Goal: Entertainment & Leisure: Consume media (video, audio)

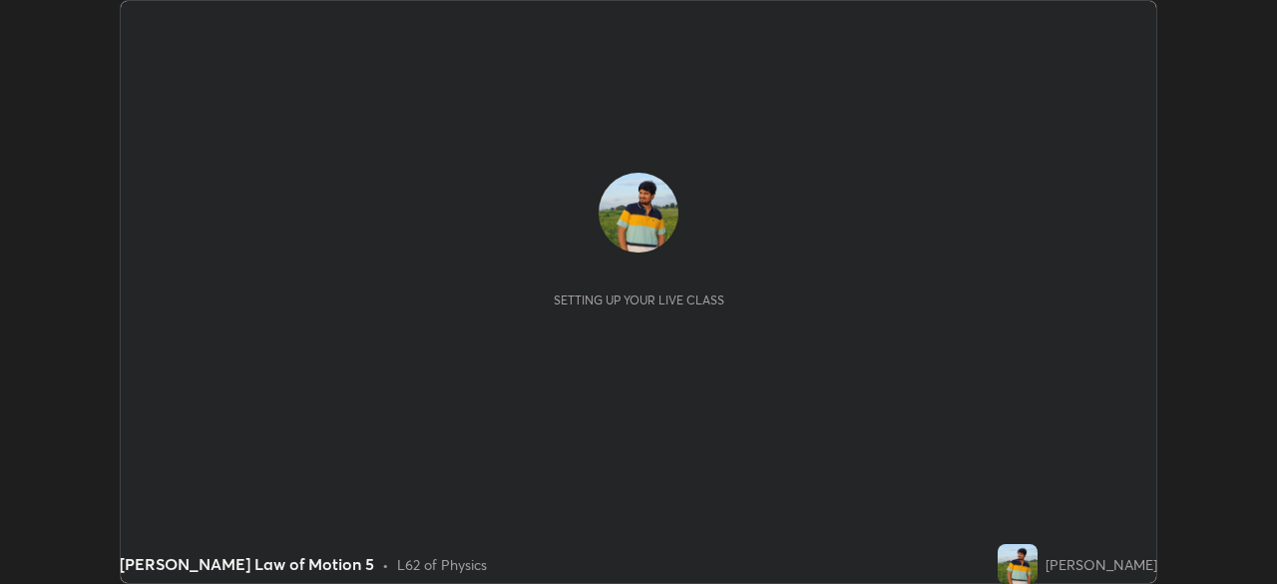
scroll to position [584, 1276]
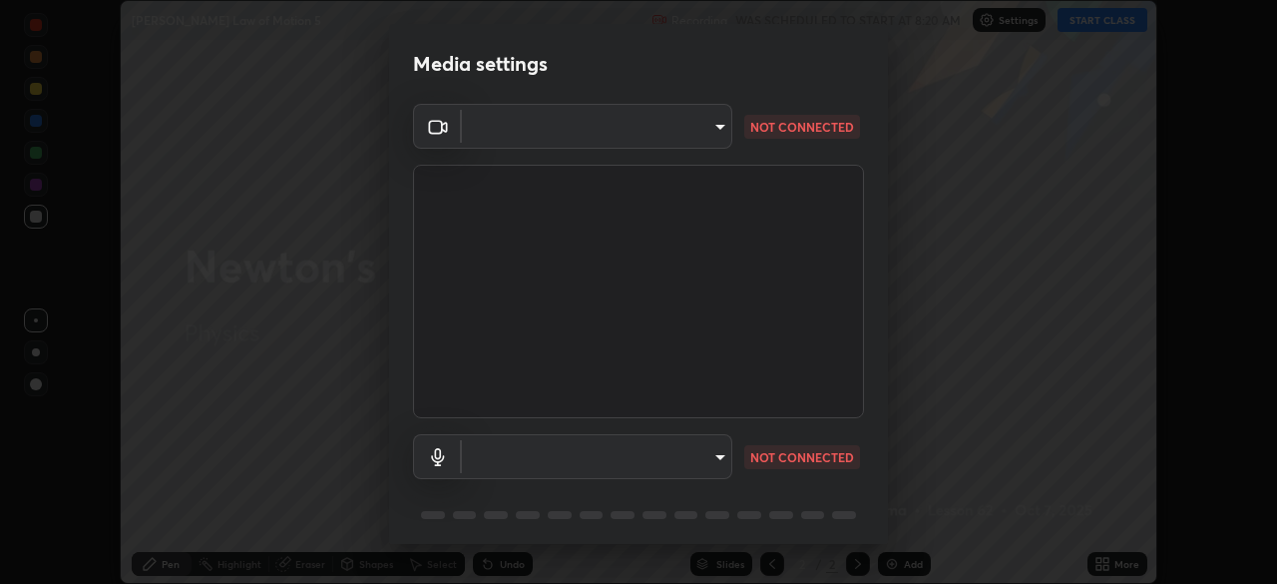
type input "495e9aafafa99ab02b2630cd73316b4ffac4e6b0a44c495734db4bb24564e739"
type input "777a9cb96fed7051e1327a3d348188206bd1131dd01961acdc4e2f5f7757d410"
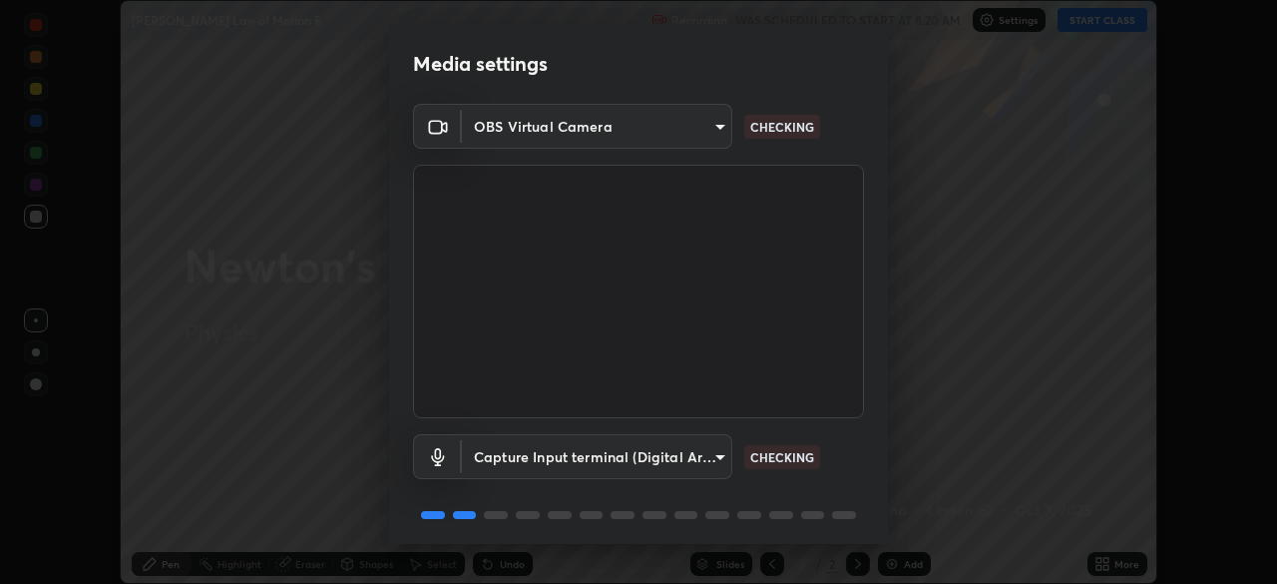
scroll to position [71, 0]
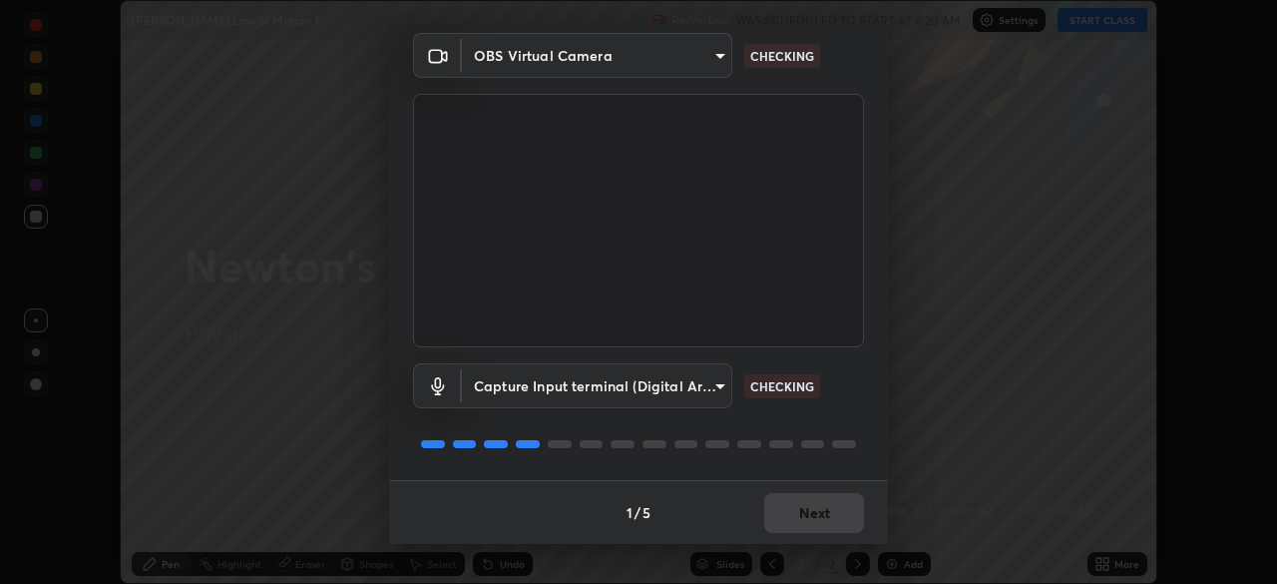
click at [804, 527] on div "1 / 5 Next" at bounding box center [638, 512] width 499 height 64
click at [804, 525] on div "1 / 5 Next" at bounding box center [638, 512] width 499 height 64
click at [805, 523] on button "Next" at bounding box center [814, 513] width 100 height 40
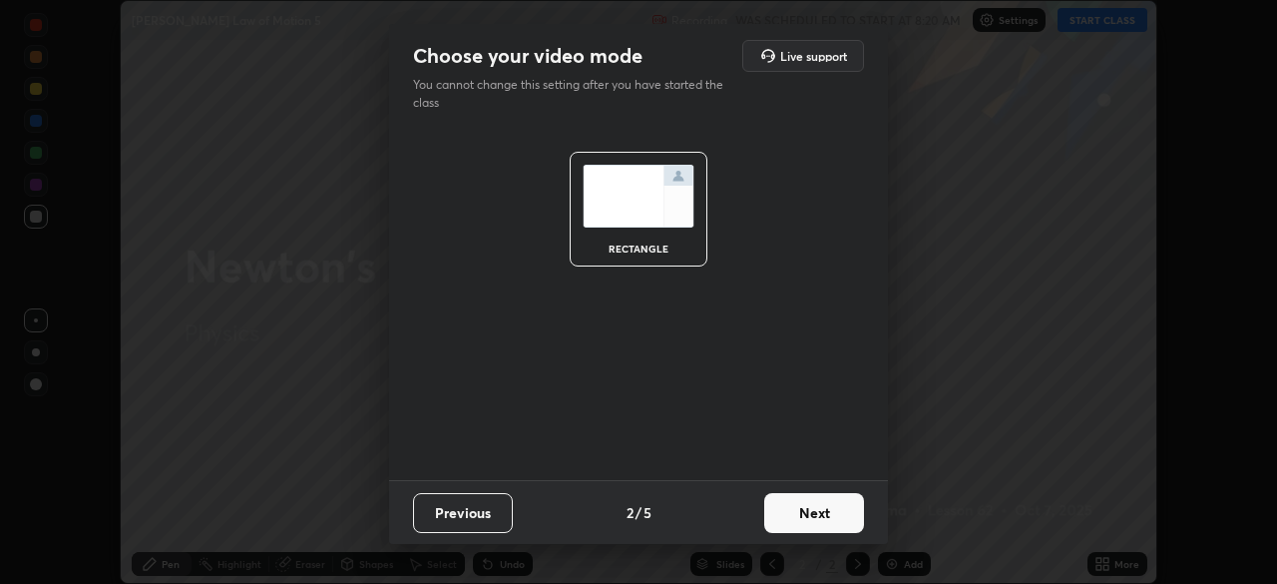
scroll to position [0, 0]
click at [806, 518] on button "Next" at bounding box center [814, 513] width 100 height 40
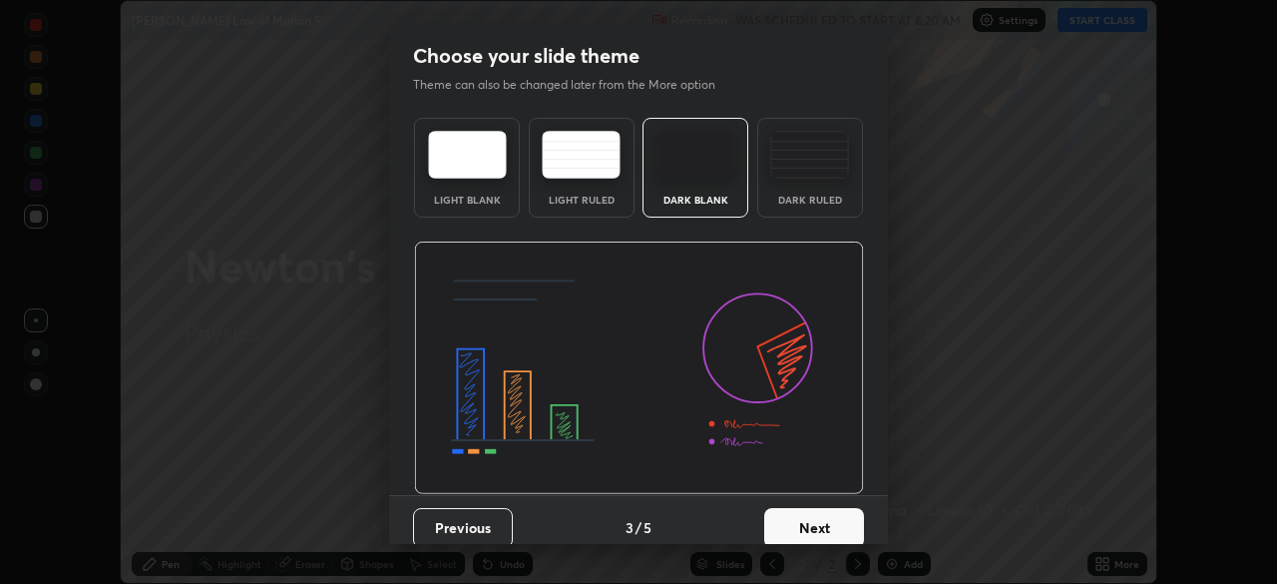
click at [800, 516] on button "Next" at bounding box center [814, 528] width 100 height 40
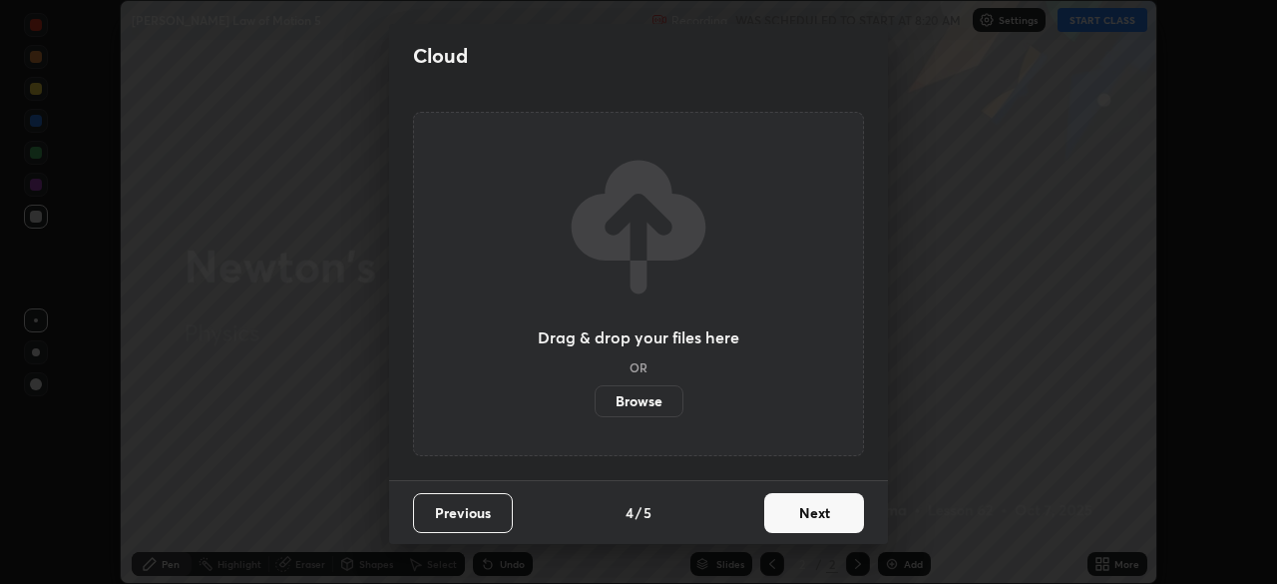
click at [796, 520] on button "Next" at bounding box center [814, 513] width 100 height 40
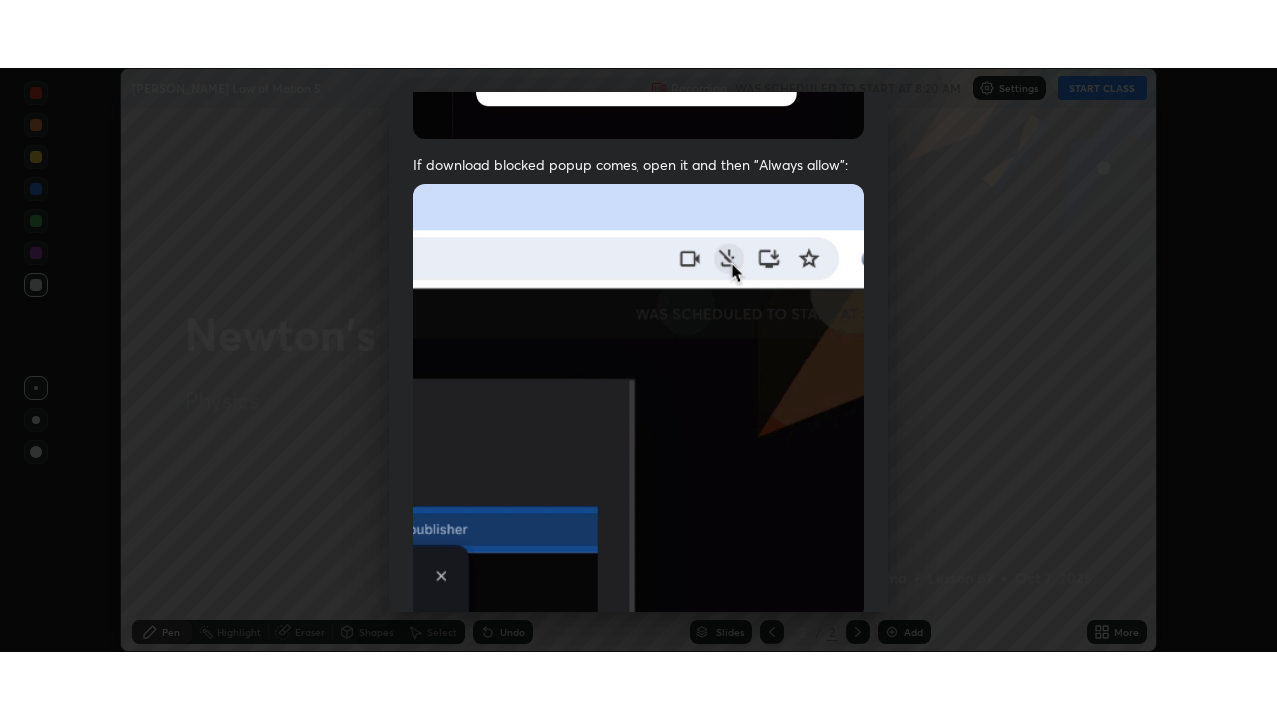
scroll to position [478, 0]
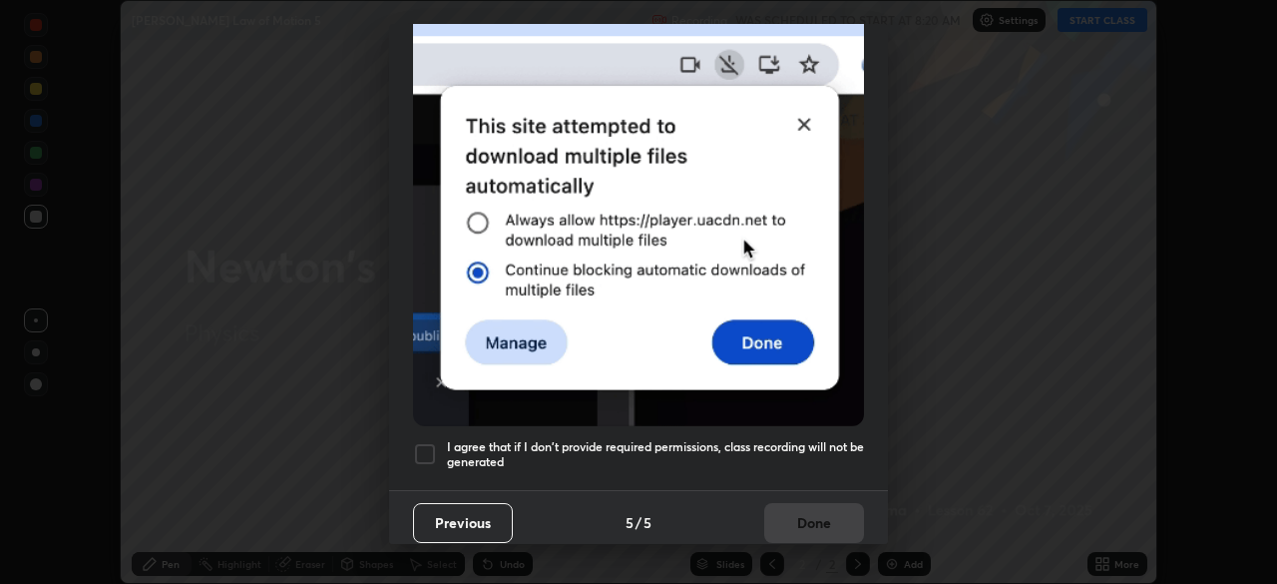
click at [426, 442] on div at bounding box center [425, 454] width 24 height 24
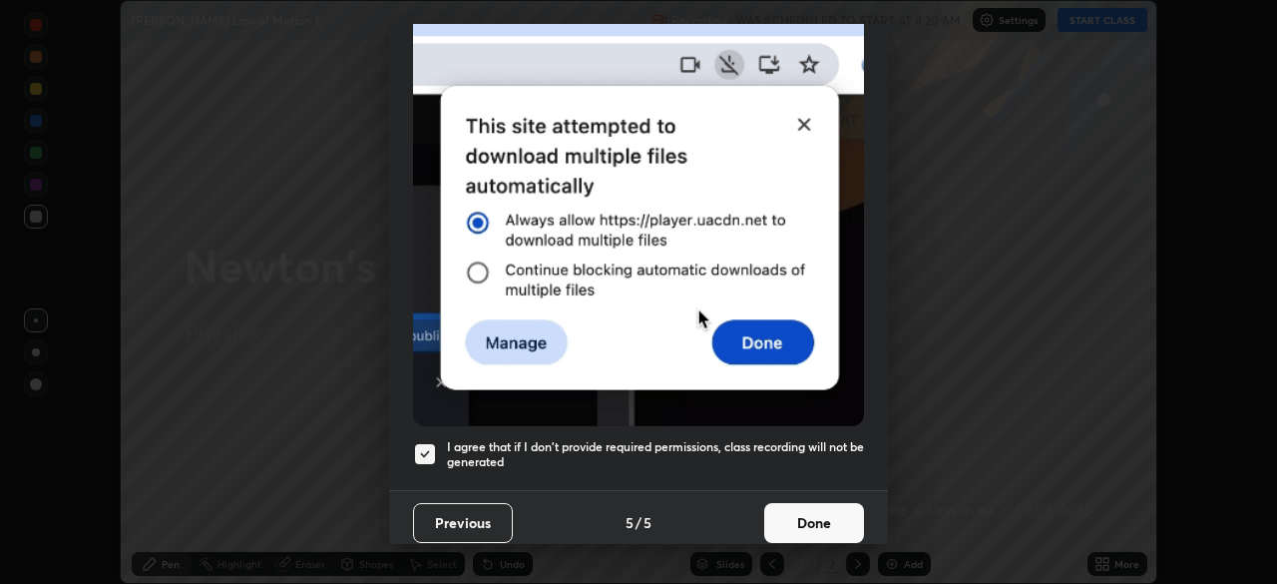
click at [794, 517] on button "Done" at bounding box center [814, 523] width 100 height 40
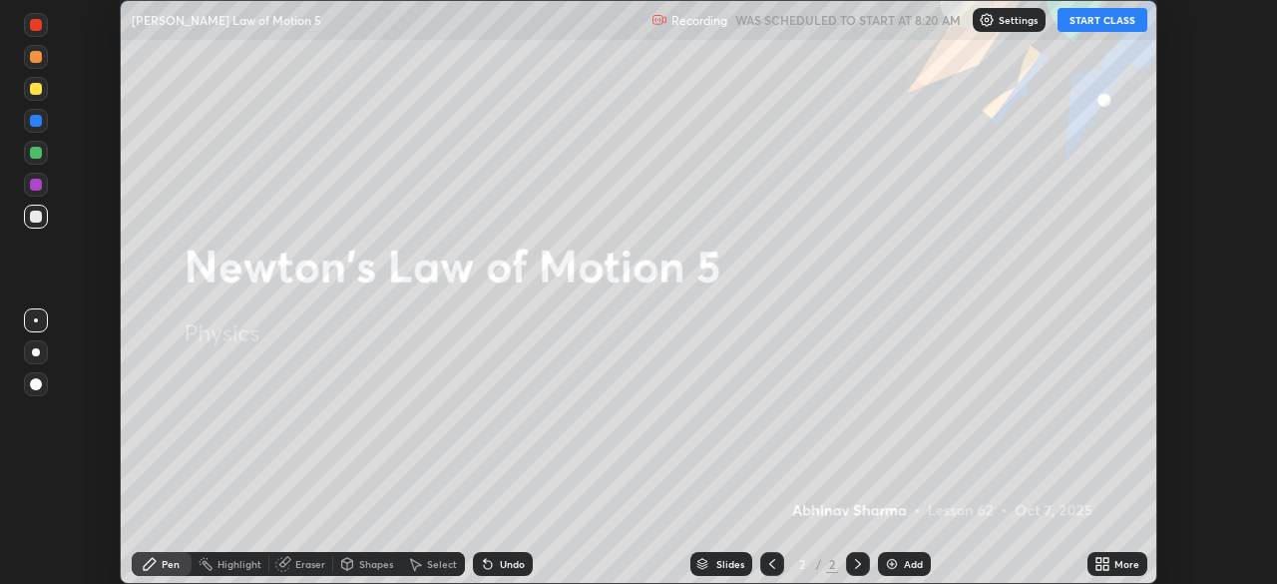
click at [1119, 22] on button "START CLASS" at bounding box center [1103, 20] width 90 height 24
click at [1110, 563] on icon at bounding box center [1103, 564] width 16 height 16
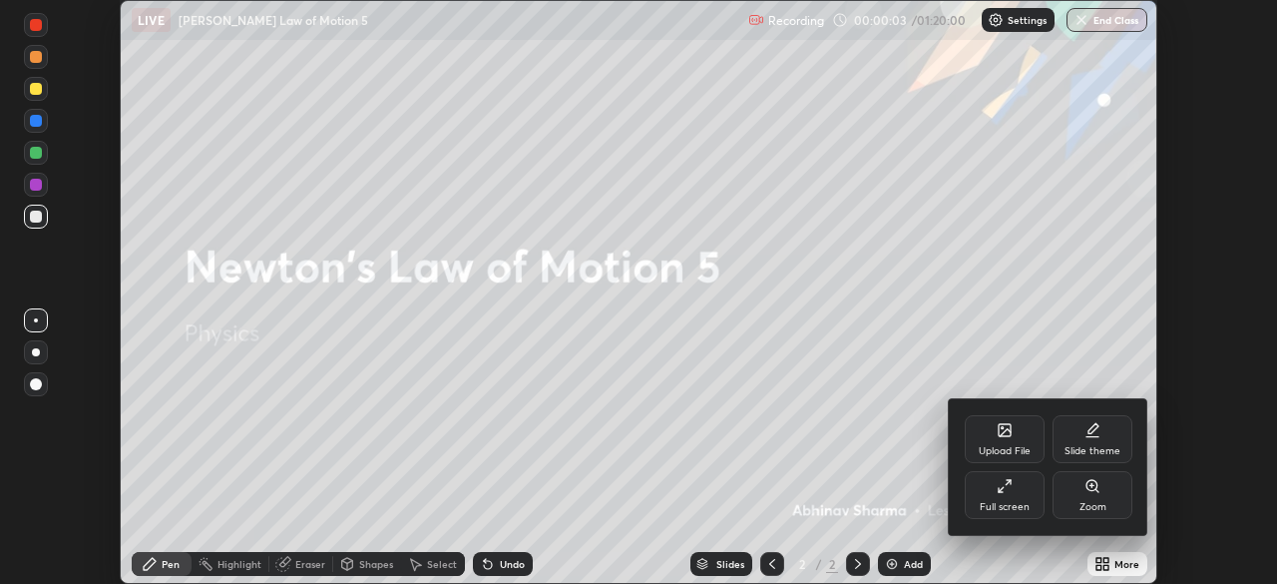
click at [1020, 496] on div "Full screen" at bounding box center [1005, 495] width 80 height 48
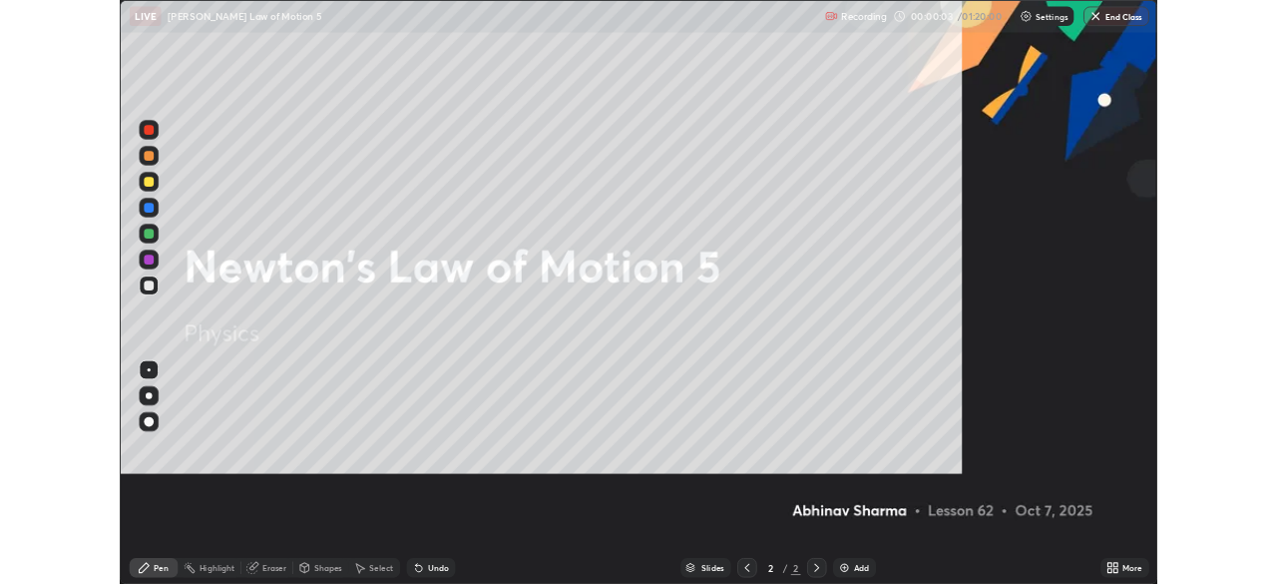
scroll to position [719, 1277]
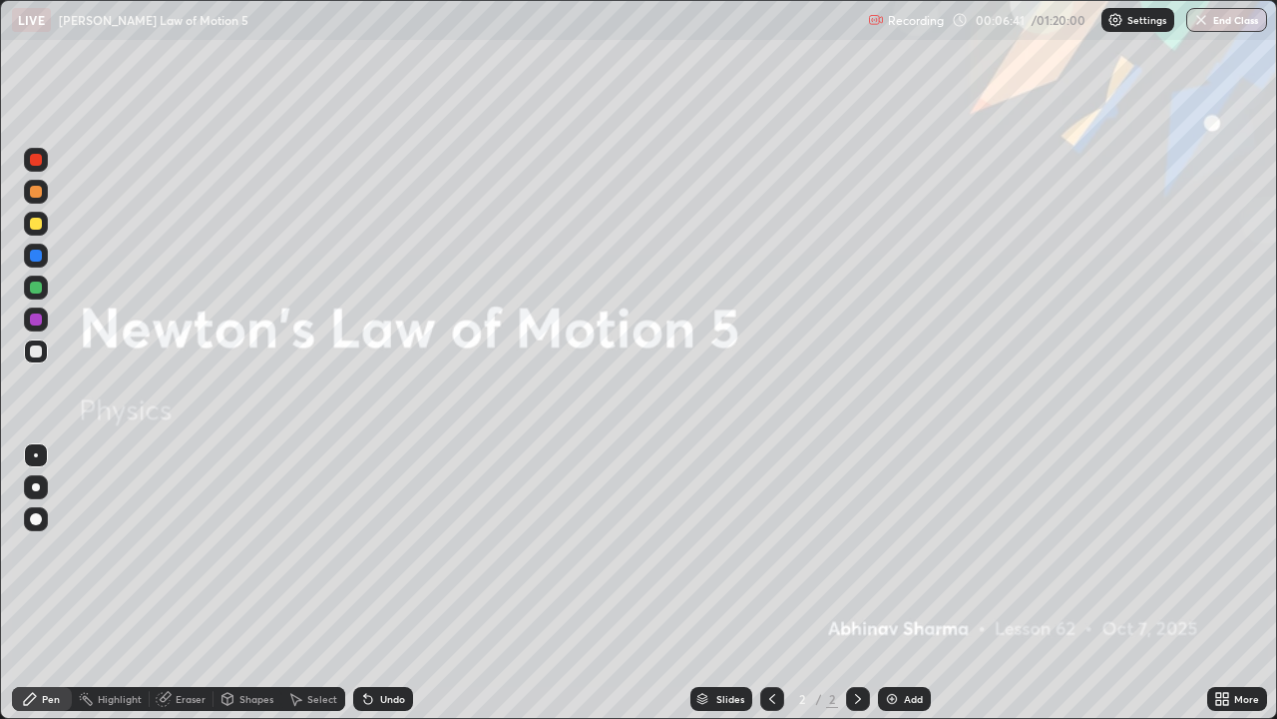
click at [892, 583] on img at bounding box center [892, 699] width 16 height 16
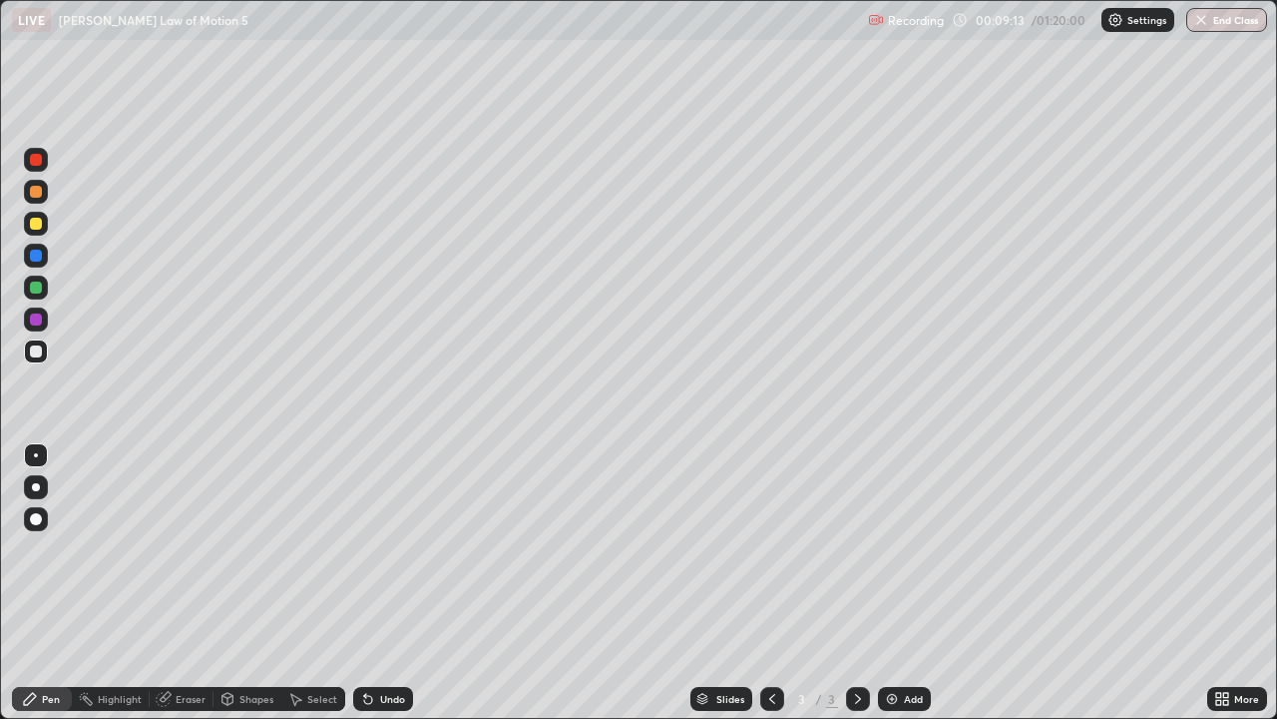
click at [900, 583] on div "Add" at bounding box center [904, 699] width 53 height 24
click at [27, 281] on div at bounding box center [36, 287] width 24 height 24
click at [37, 351] on div at bounding box center [36, 351] width 12 height 12
click at [36, 222] on div at bounding box center [36, 224] width 12 height 12
click at [27, 351] on div at bounding box center [36, 351] width 24 height 24
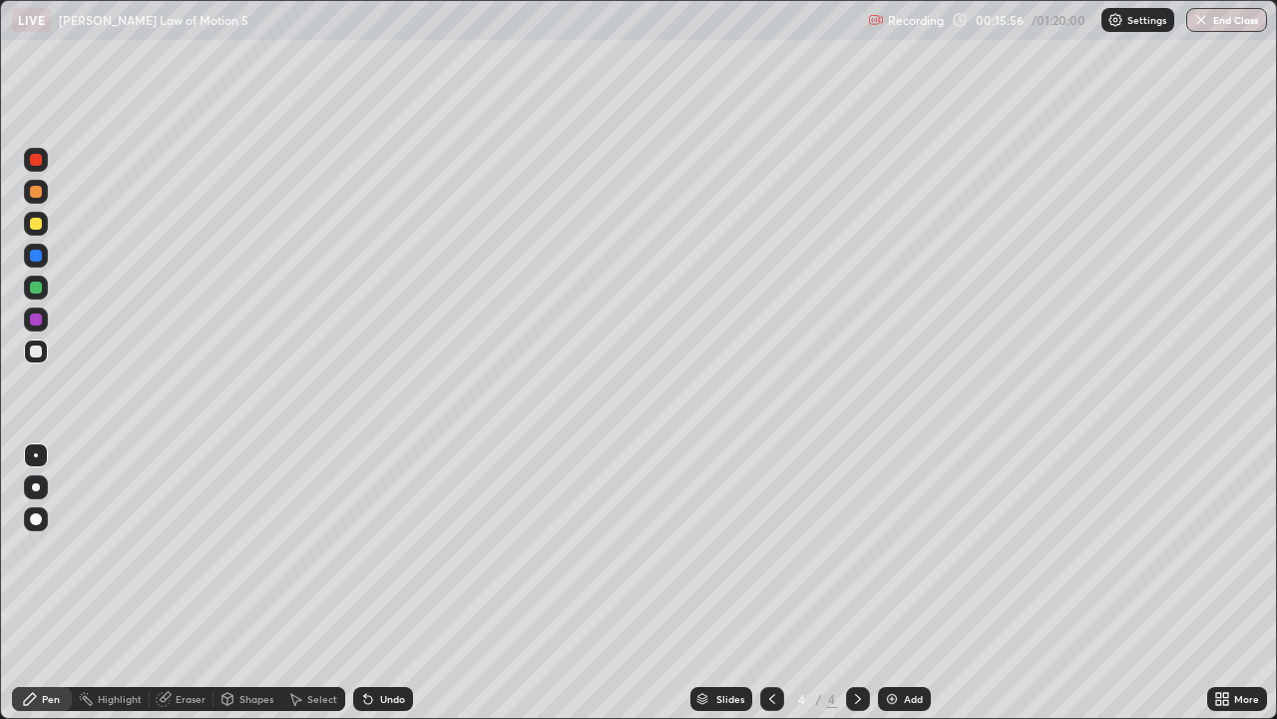
click at [44, 261] on div at bounding box center [36, 255] width 24 height 24
click at [33, 358] on div at bounding box center [36, 351] width 24 height 24
click at [37, 359] on div at bounding box center [36, 351] width 24 height 24
click at [28, 320] on div at bounding box center [36, 319] width 24 height 24
click at [179, 583] on div "Eraser" at bounding box center [191, 699] width 30 height 10
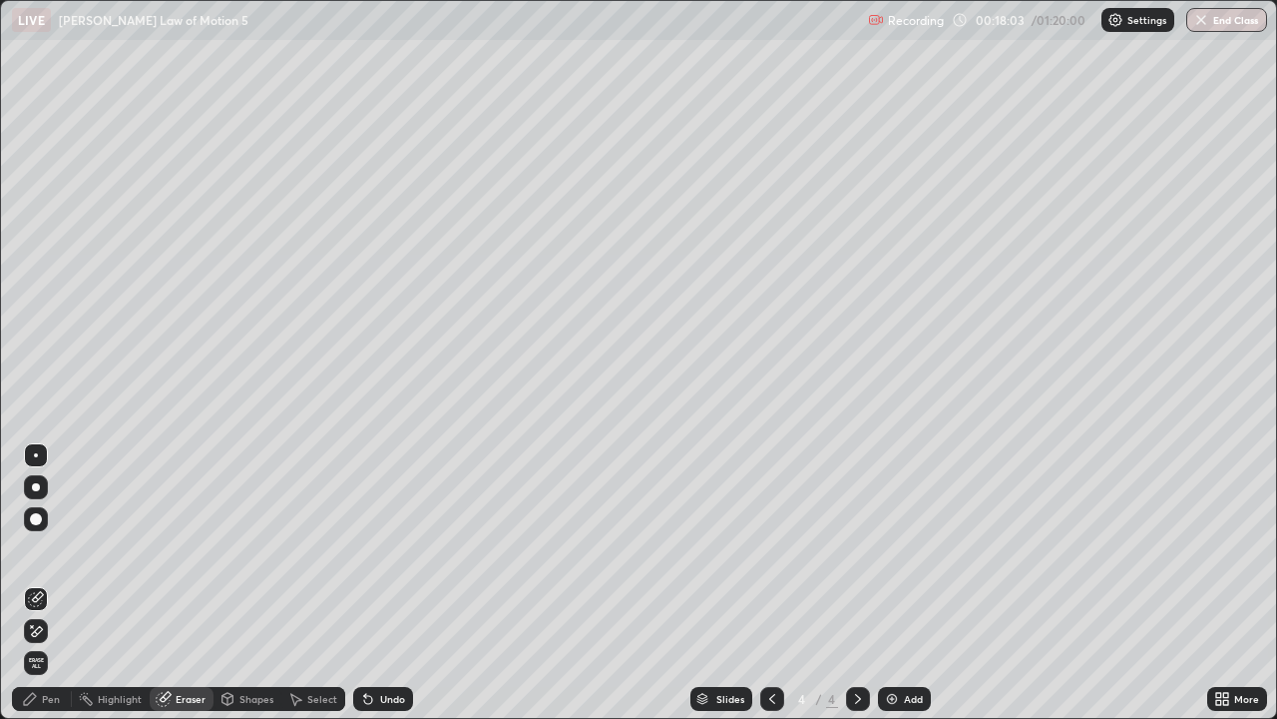
click at [45, 583] on div "Pen" at bounding box center [51, 699] width 18 height 10
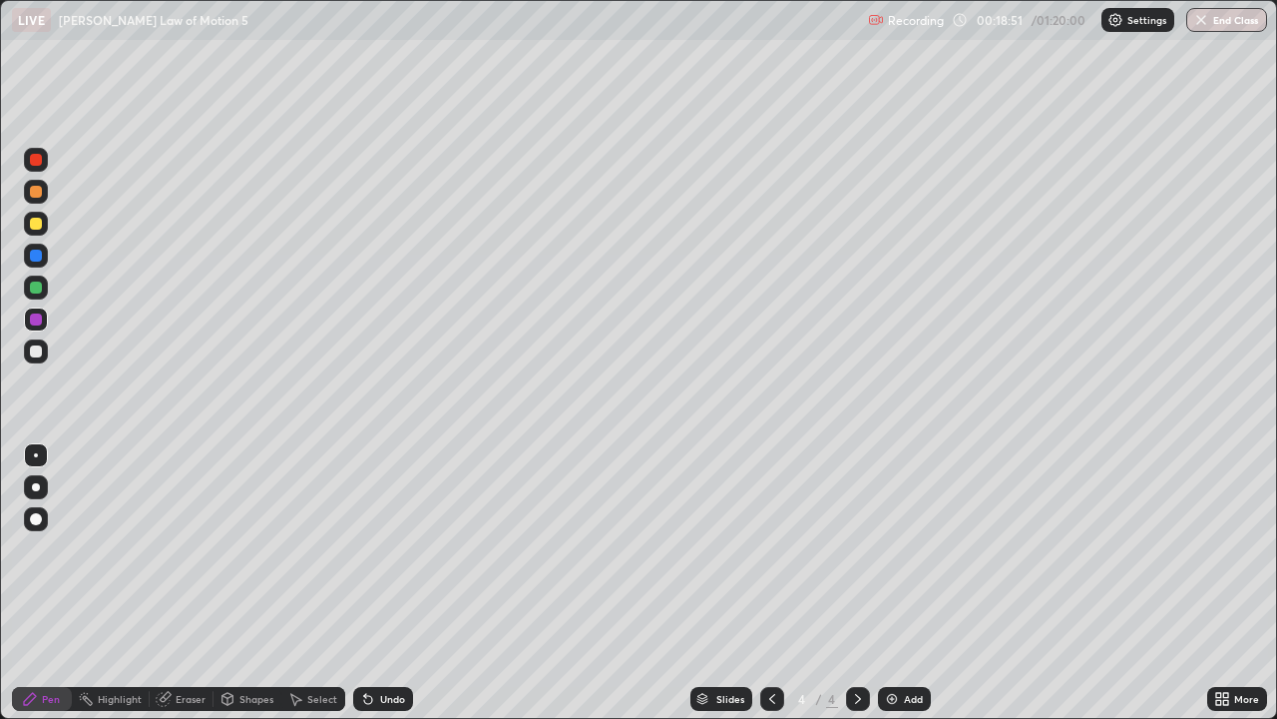
click at [36, 347] on div at bounding box center [36, 351] width 12 height 12
click at [45, 227] on div at bounding box center [36, 224] width 24 height 24
click at [192, 583] on div "Eraser" at bounding box center [191, 699] width 30 height 10
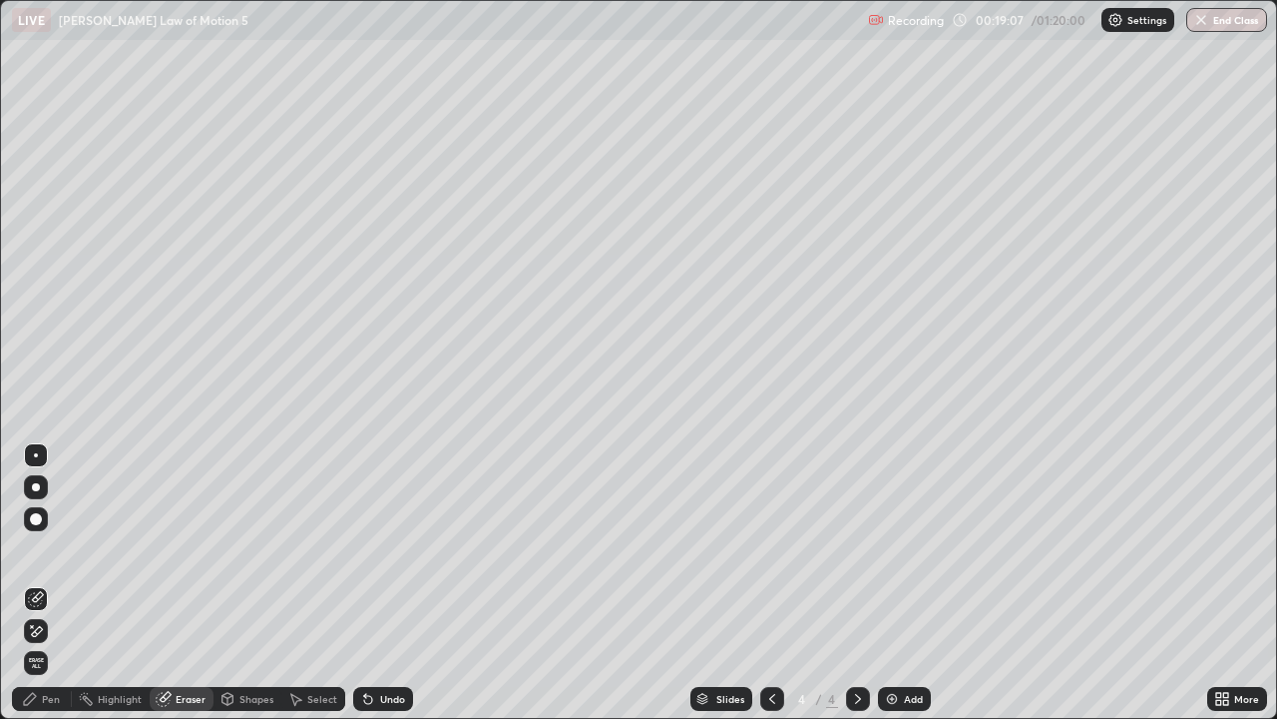
click at [56, 583] on div "Pen" at bounding box center [51, 699] width 18 height 10
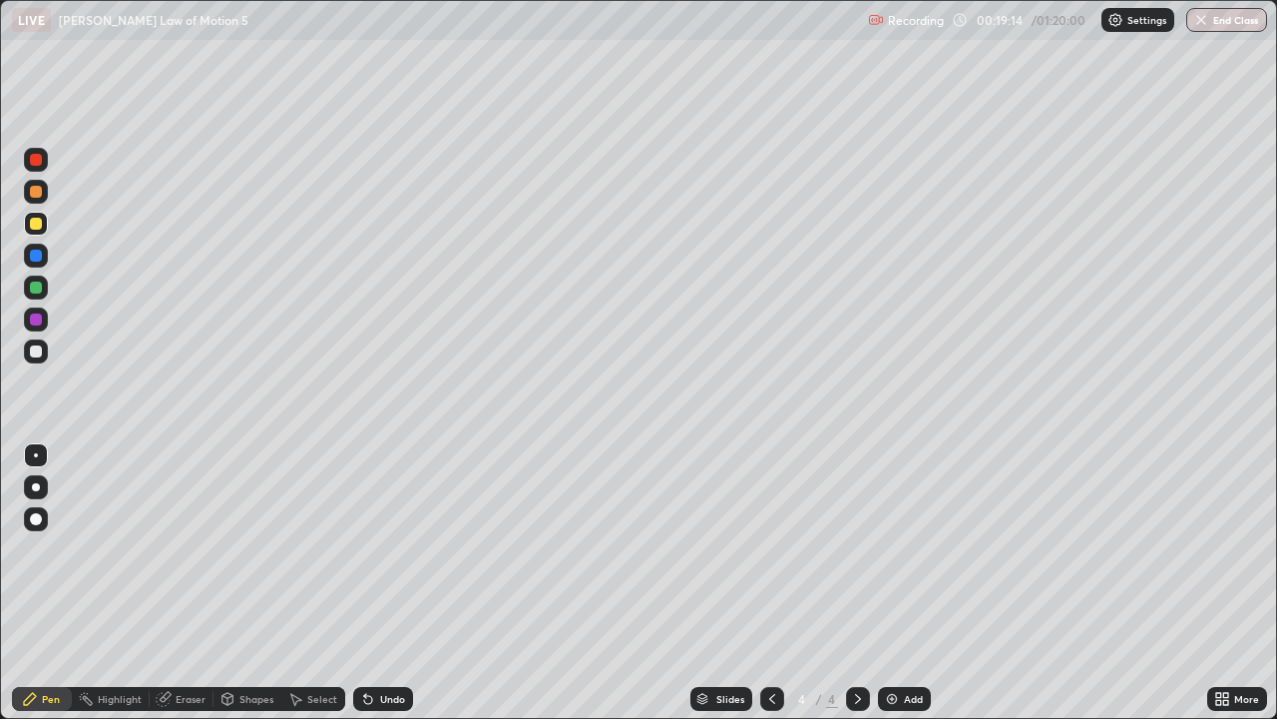
click at [40, 350] on div at bounding box center [36, 351] width 12 height 12
click at [30, 229] on div at bounding box center [36, 224] width 24 height 24
click at [31, 350] on div at bounding box center [36, 351] width 12 height 12
click at [892, 583] on img at bounding box center [892, 699] width 16 height 16
click at [769, 583] on icon at bounding box center [772, 699] width 6 height 10
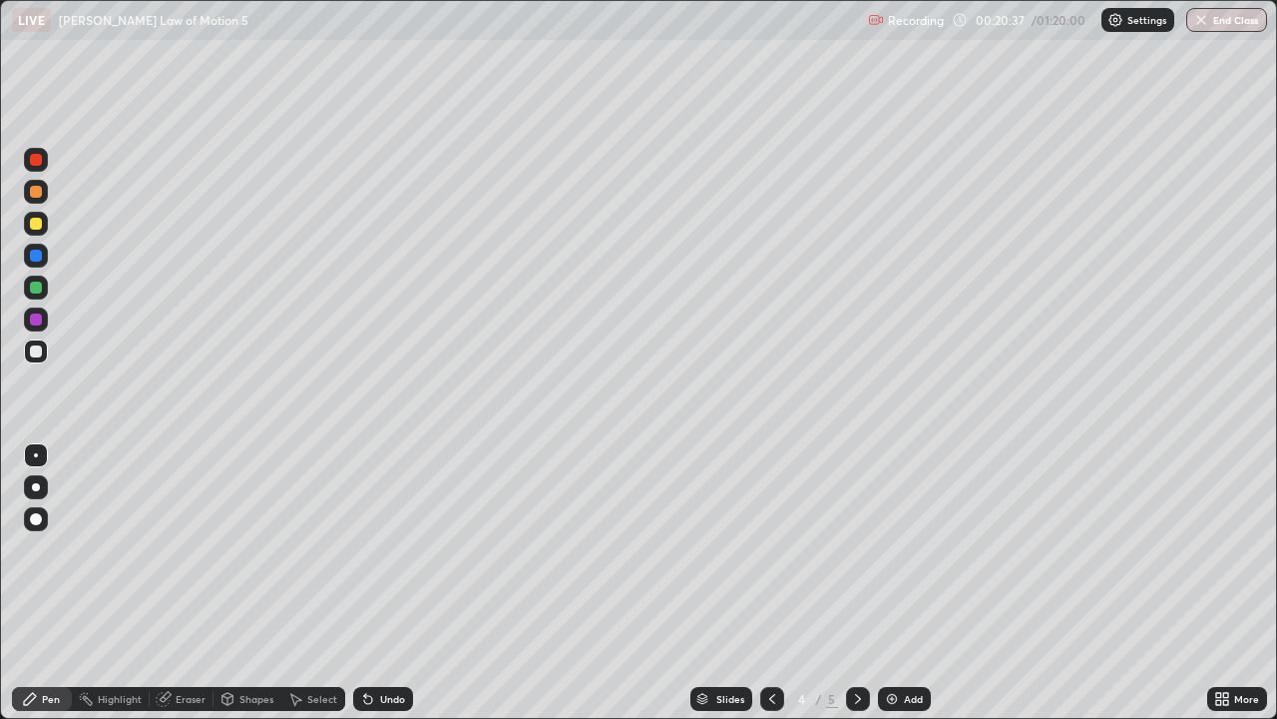
click at [852, 583] on icon at bounding box center [858, 699] width 16 height 16
click at [761, 583] on div at bounding box center [772, 699] width 24 height 24
click at [856, 583] on icon at bounding box center [858, 699] width 16 height 16
click at [770, 583] on icon at bounding box center [772, 699] width 16 height 16
click at [857, 583] on icon at bounding box center [858, 699] width 16 height 16
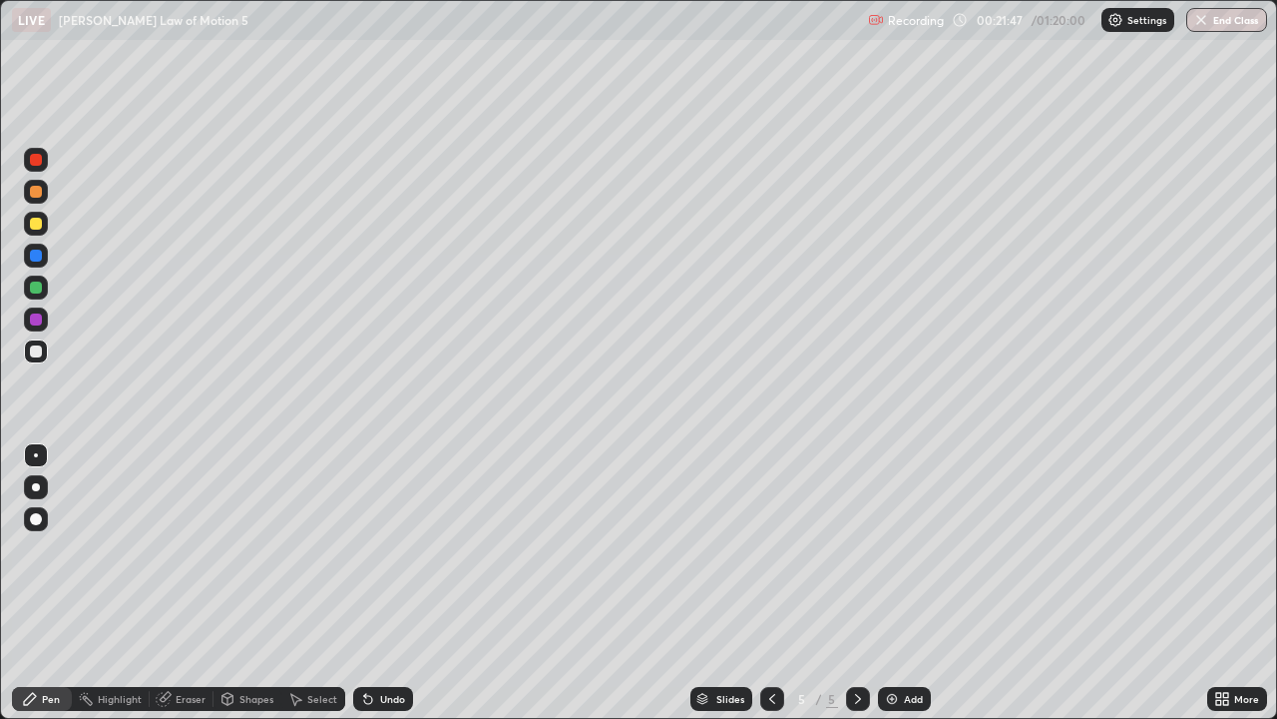
click at [767, 583] on icon at bounding box center [772, 699] width 16 height 16
click at [856, 583] on icon at bounding box center [858, 699] width 16 height 16
click at [190, 583] on div "Eraser" at bounding box center [191, 699] width 30 height 10
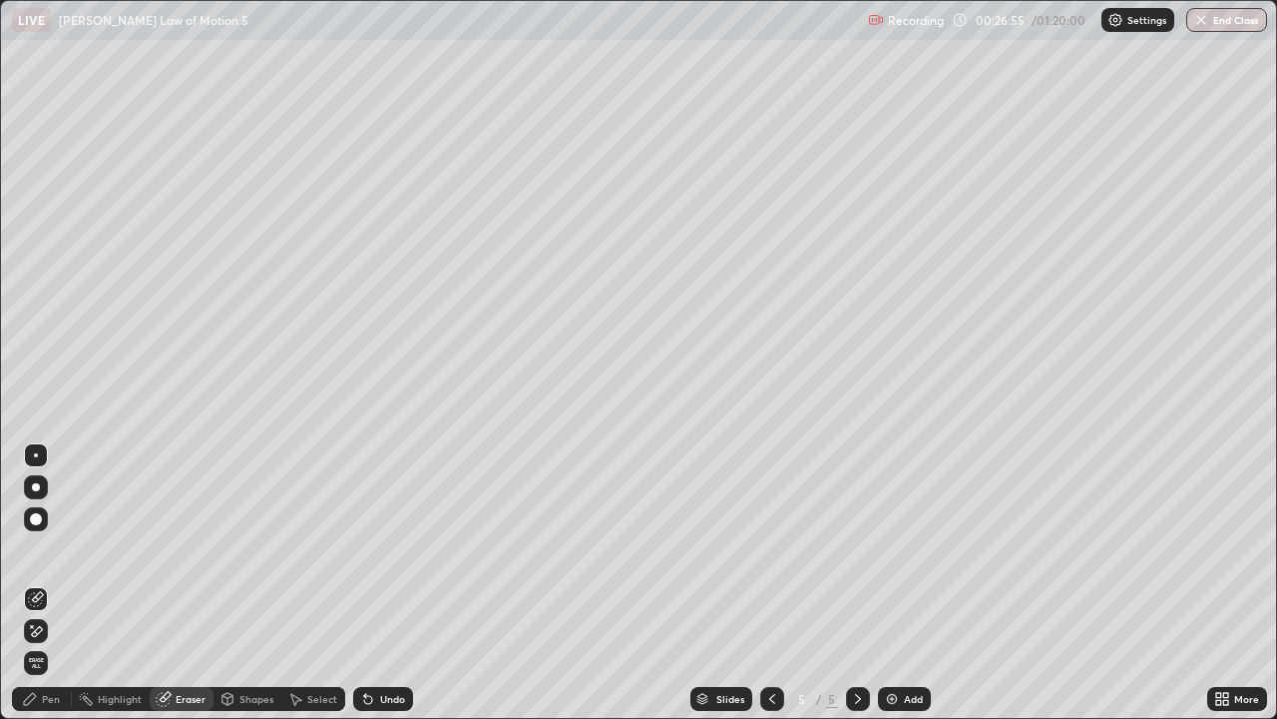
click at [36, 583] on span "Erase all" at bounding box center [36, 663] width 22 height 12
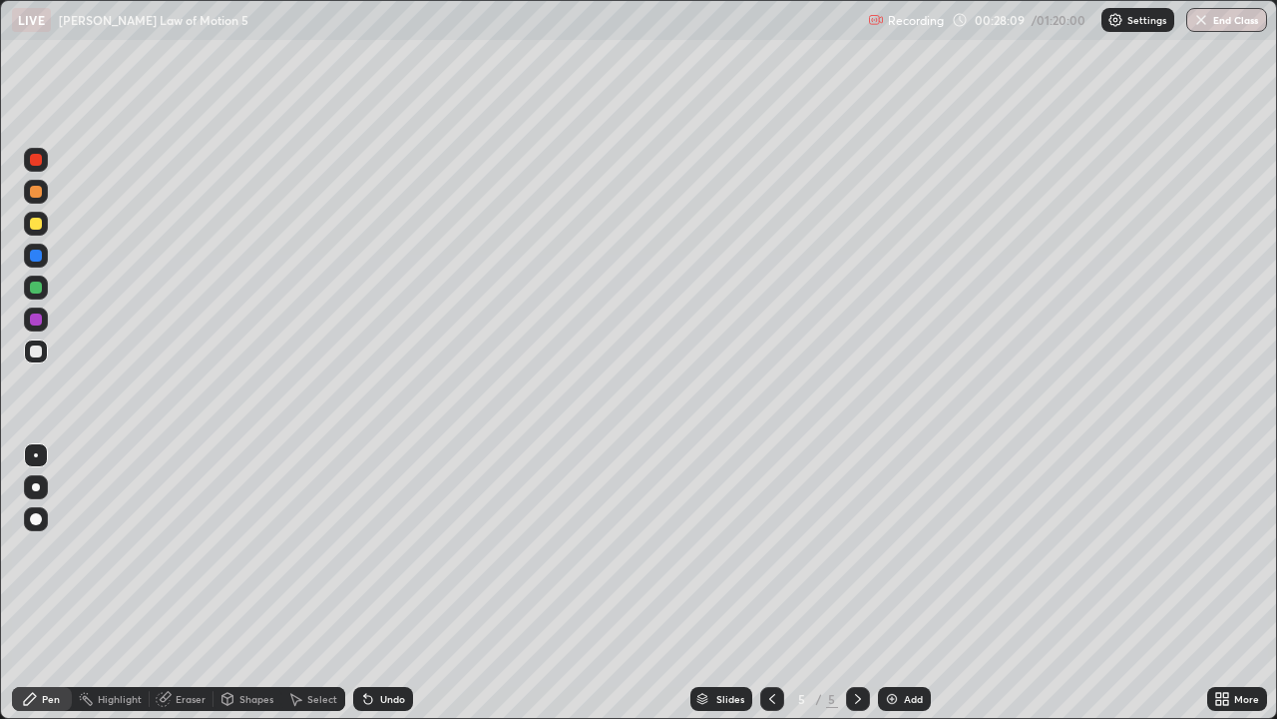
click at [35, 227] on div at bounding box center [36, 224] width 12 height 12
click at [37, 351] on div at bounding box center [36, 351] width 12 height 12
click at [35, 226] on div at bounding box center [36, 224] width 12 height 12
click at [41, 354] on div at bounding box center [36, 351] width 24 height 24
click at [186, 583] on div "Eraser" at bounding box center [191, 699] width 30 height 10
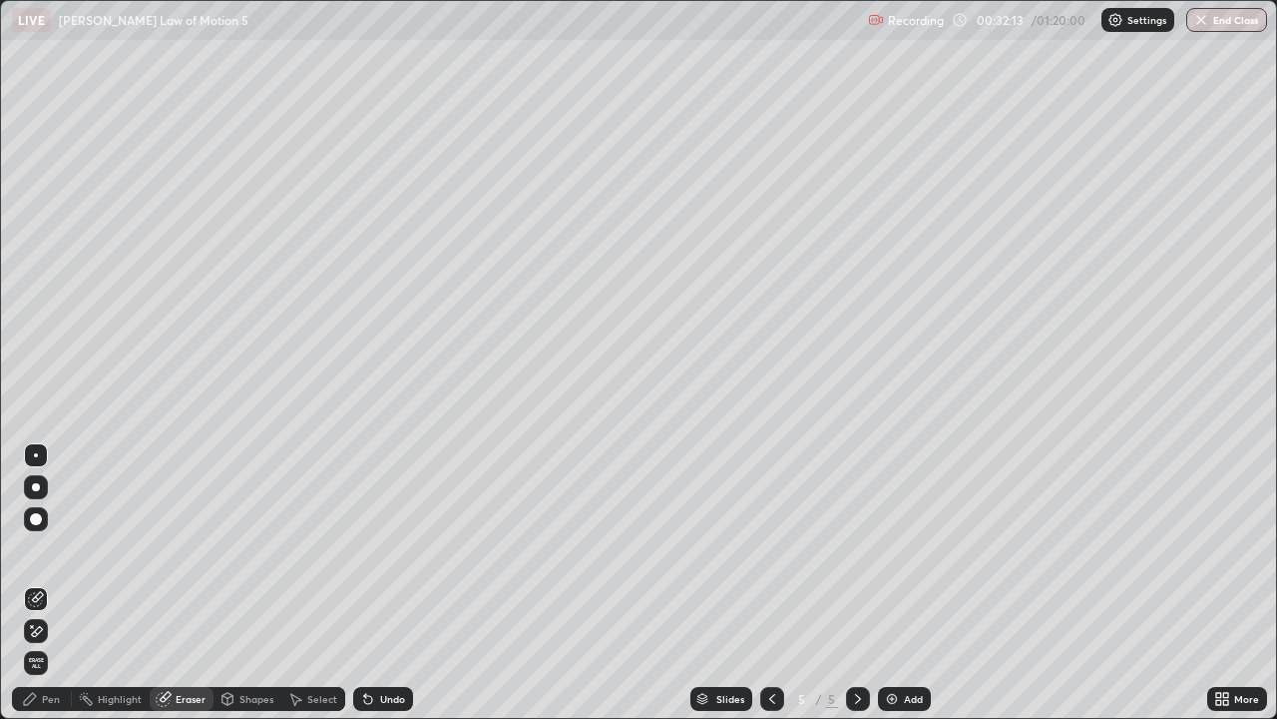
click at [58, 583] on div "Pen" at bounding box center [51, 699] width 18 height 10
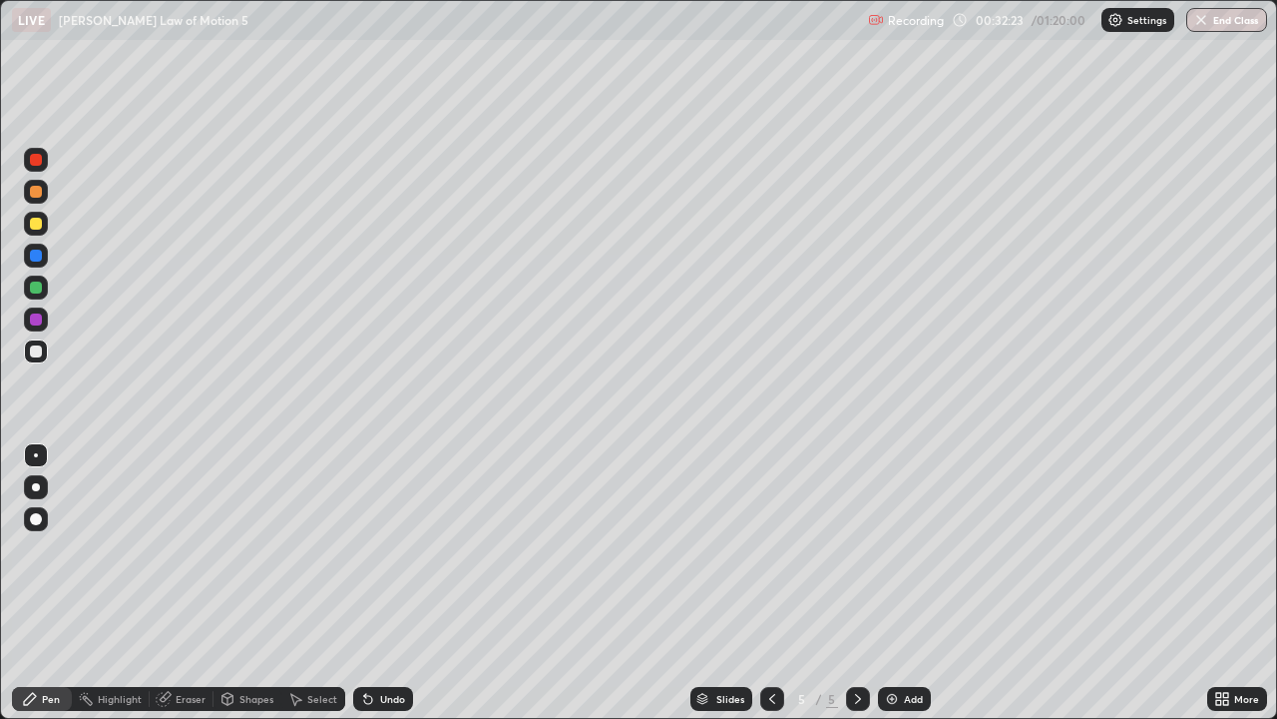
click at [908, 583] on div "Add" at bounding box center [913, 699] width 19 height 10
click at [761, 583] on div at bounding box center [772, 699] width 24 height 24
click at [44, 198] on div at bounding box center [36, 192] width 24 height 24
click at [35, 351] on div at bounding box center [36, 351] width 12 height 12
click at [388, 583] on div "Undo" at bounding box center [392, 699] width 25 height 10
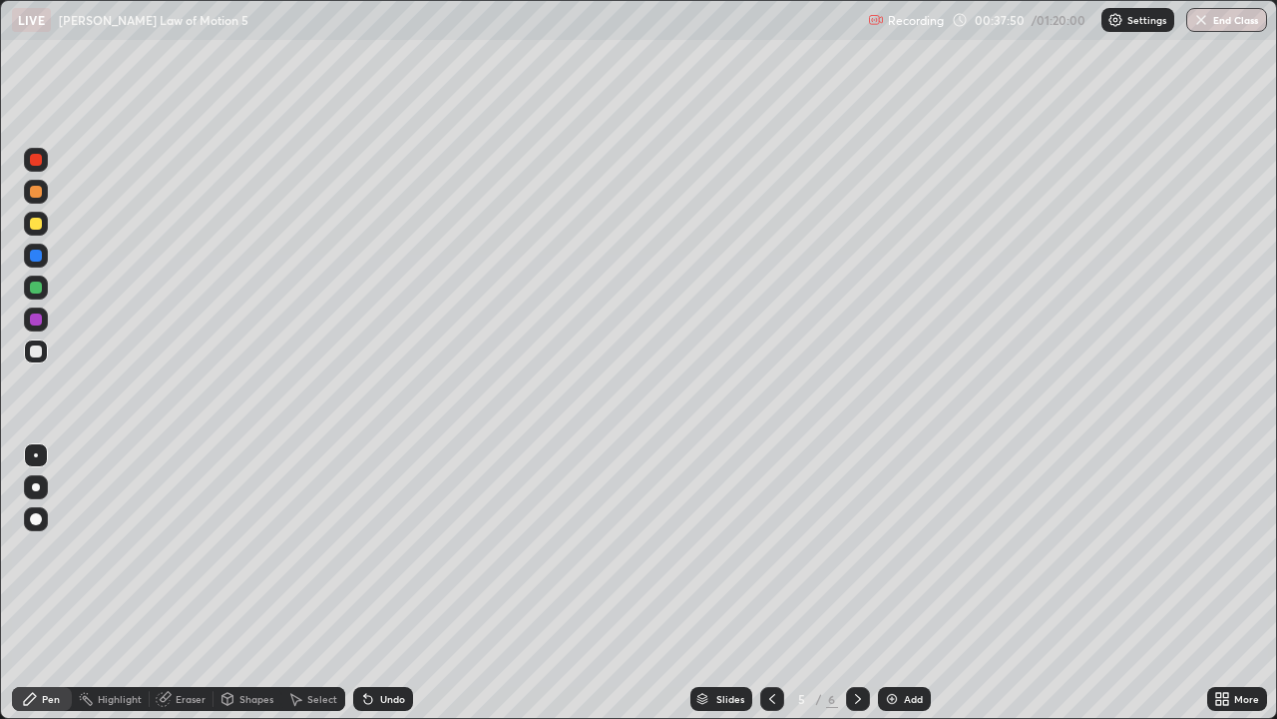
click at [383, 583] on div "Undo" at bounding box center [383, 699] width 60 height 24
click at [382, 583] on div "Undo" at bounding box center [392, 699] width 25 height 10
click at [383, 583] on div "Undo" at bounding box center [383, 699] width 60 height 24
click at [384, 583] on div "Undo" at bounding box center [392, 699] width 25 height 10
click at [908, 583] on div "Add" at bounding box center [913, 699] width 19 height 10
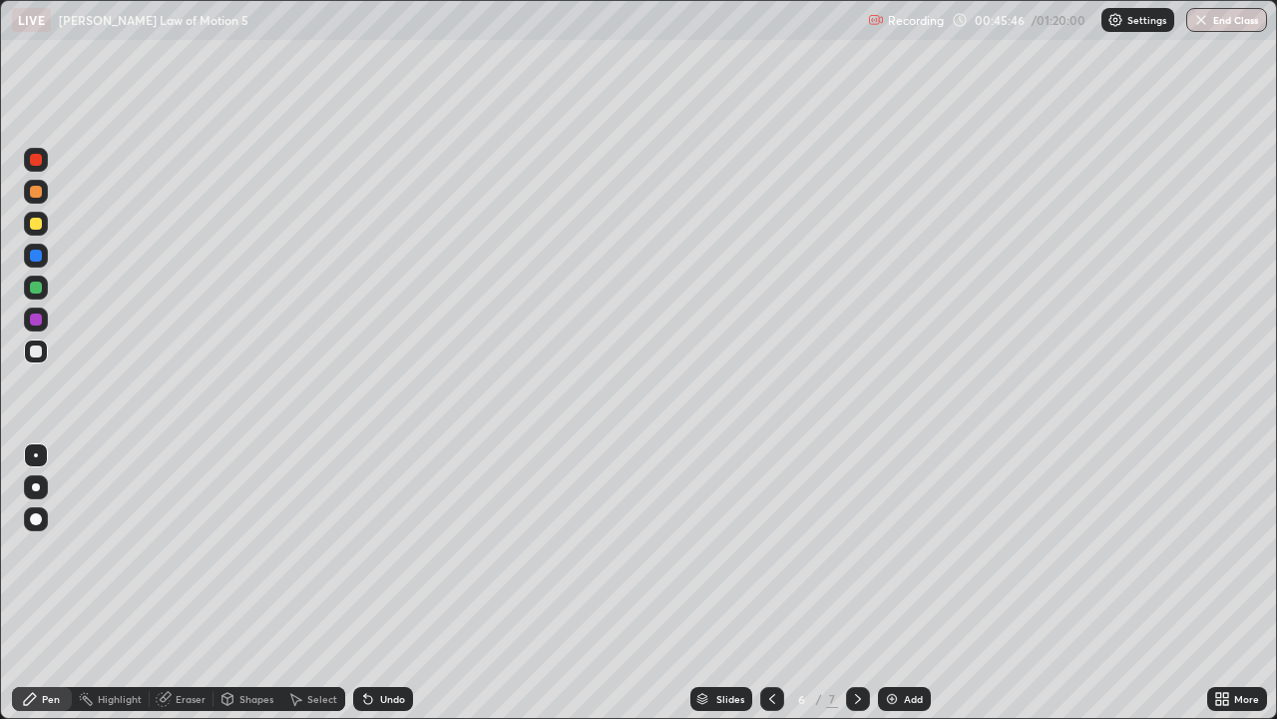
click at [392, 583] on div "Undo" at bounding box center [392, 699] width 25 height 10
click at [184, 583] on div "Eraser" at bounding box center [191, 699] width 30 height 10
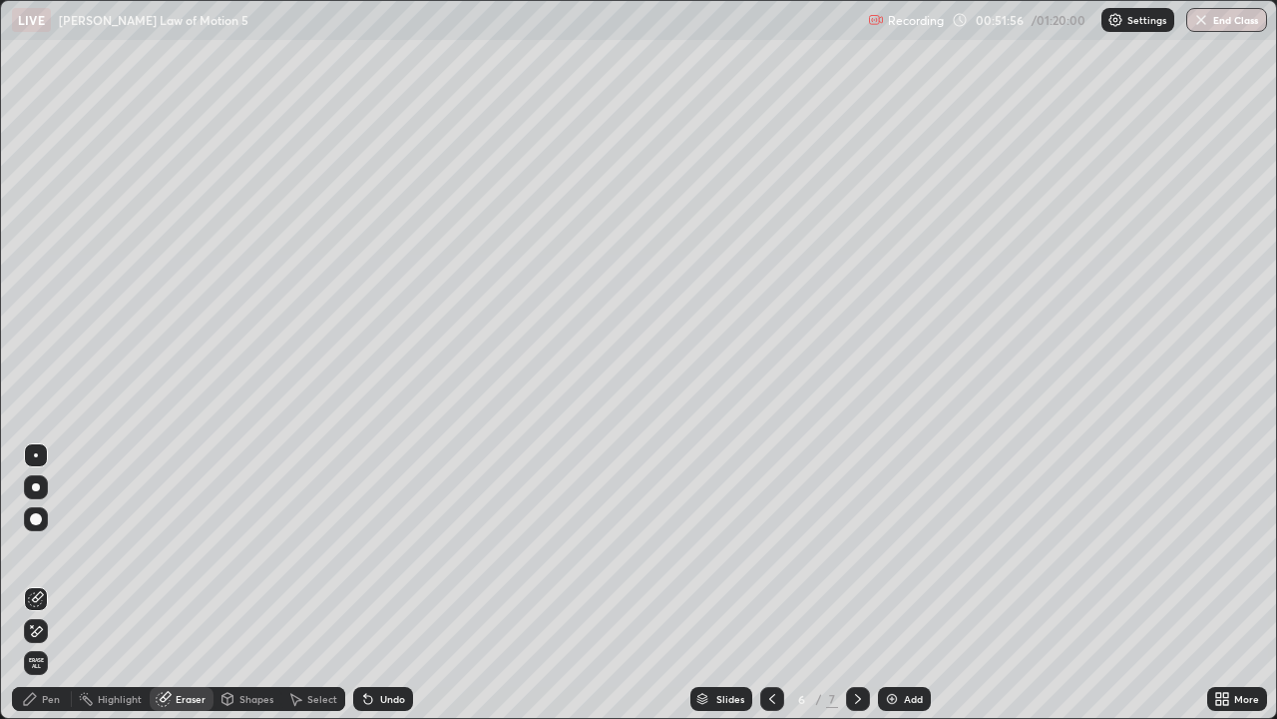
click at [41, 583] on div "Pen" at bounding box center [42, 699] width 60 height 24
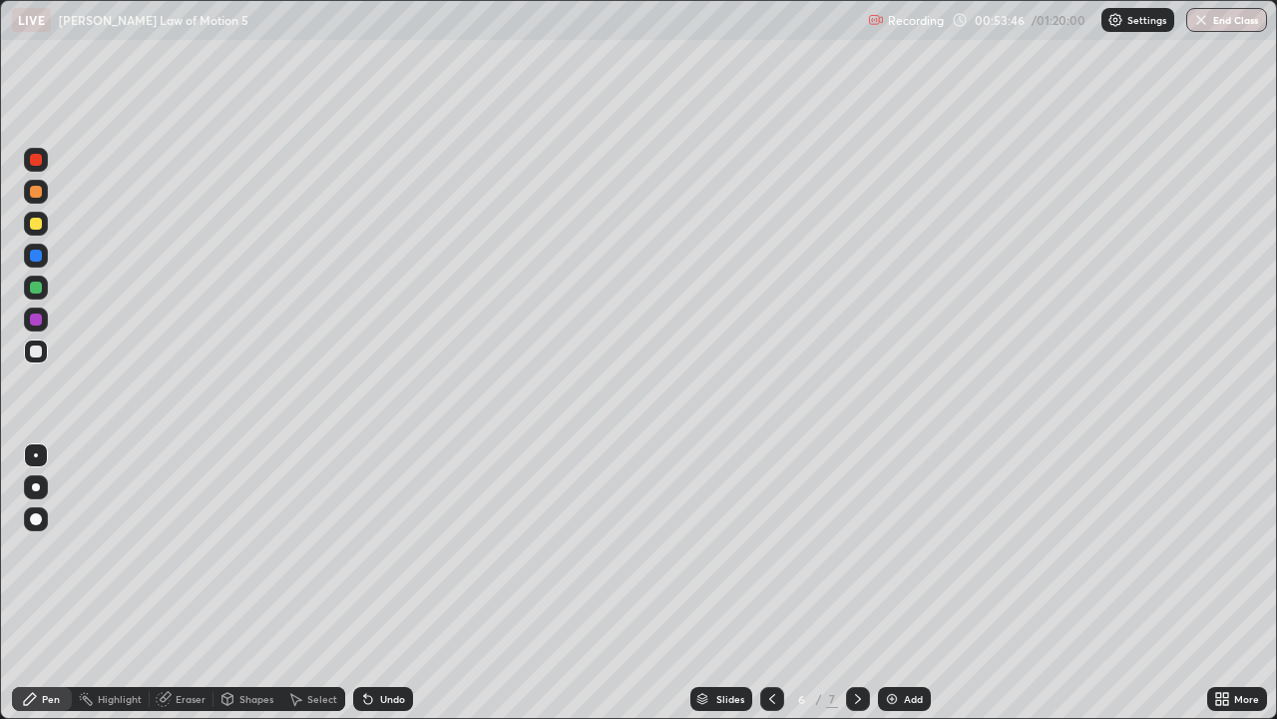
click at [186, 583] on div "Eraser" at bounding box center [191, 699] width 30 height 10
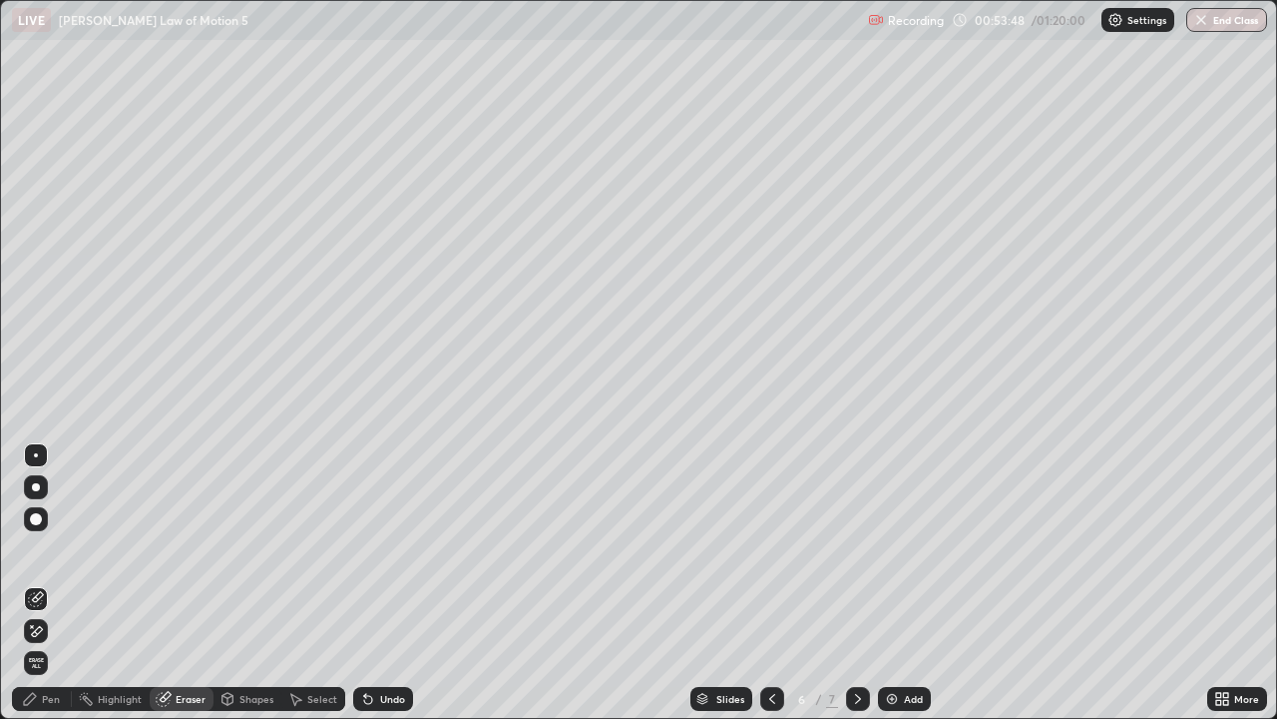
click at [40, 583] on div "Pen" at bounding box center [42, 699] width 60 height 24
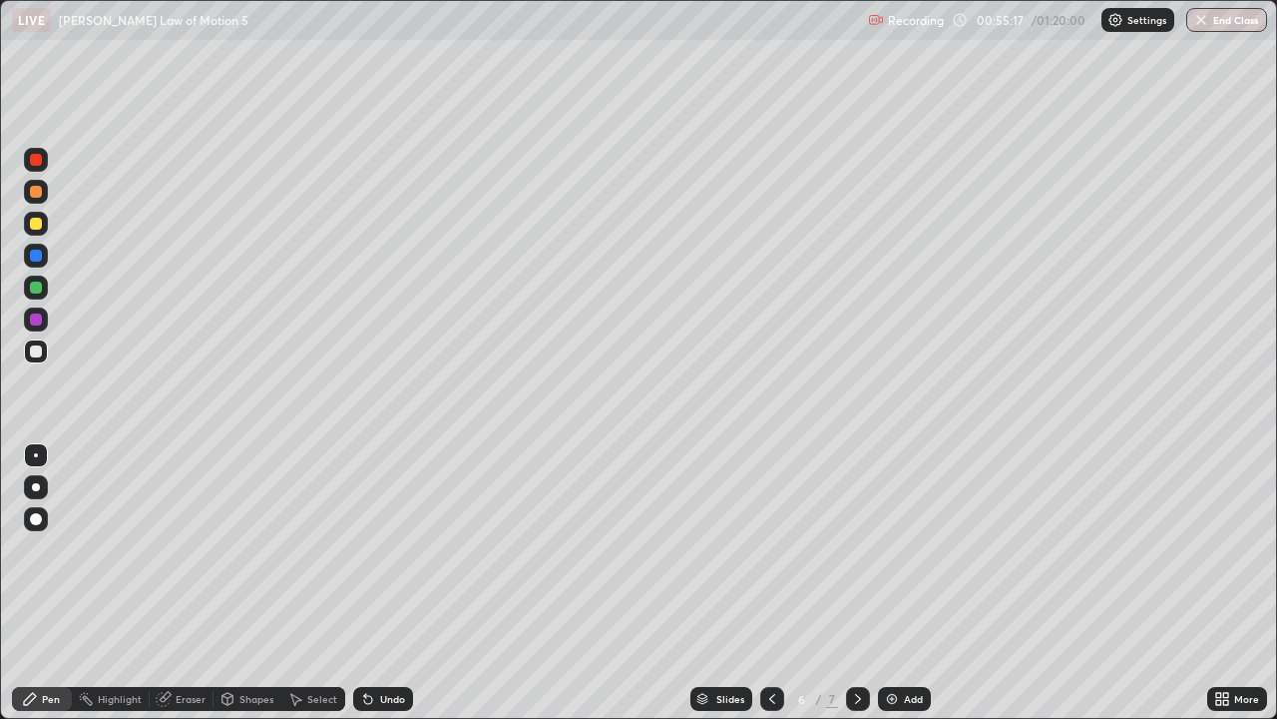
click at [38, 227] on div at bounding box center [36, 224] width 12 height 12
click at [34, 356] on div at bounding box center [36, 351] width 12 height 12
click at [36, 161] on div at bounding box center [36, 160] width 12 height 12
click at [46, 350] on div at bounding box center [36, 351] width 24 height 24
click at [35, 287] on div at bounding box center [36, 287] width 12 height 12
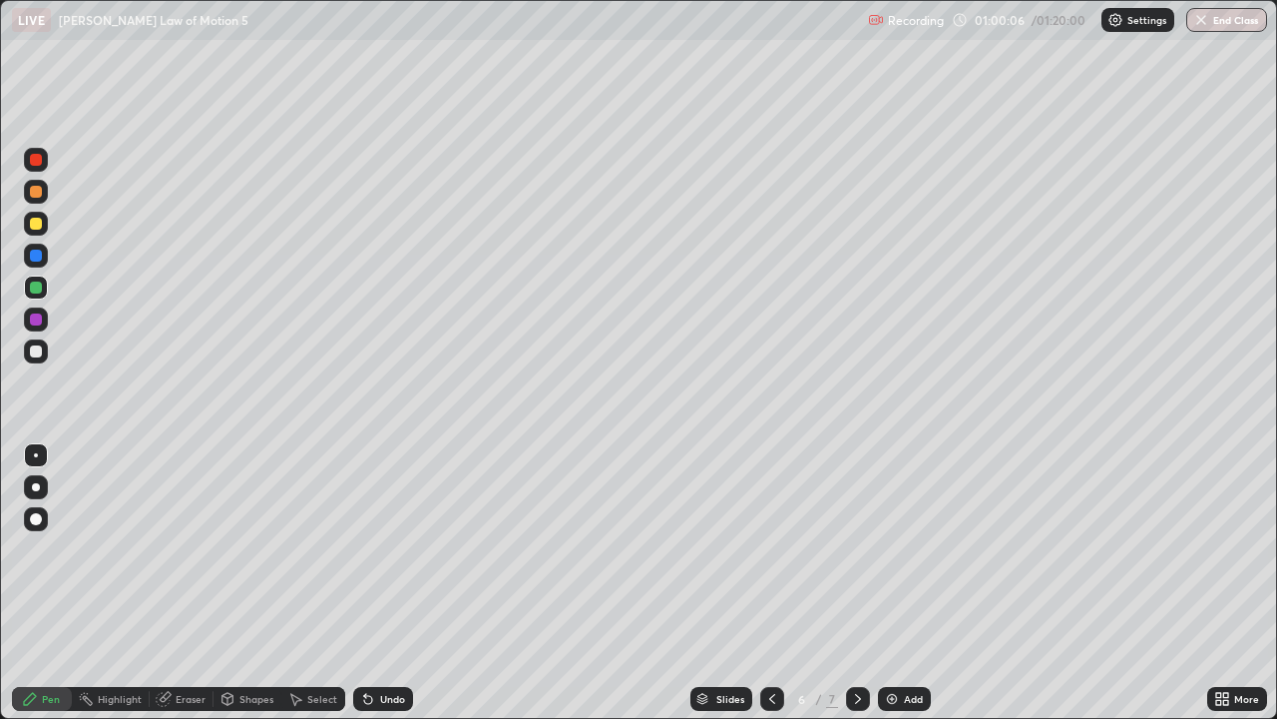
click at [37, 254] on div at bounding box center [36, 255] width 12 height 12
click at [196, 583] on div "Eraser" at bounding box center [191, 699] width 30 height 10
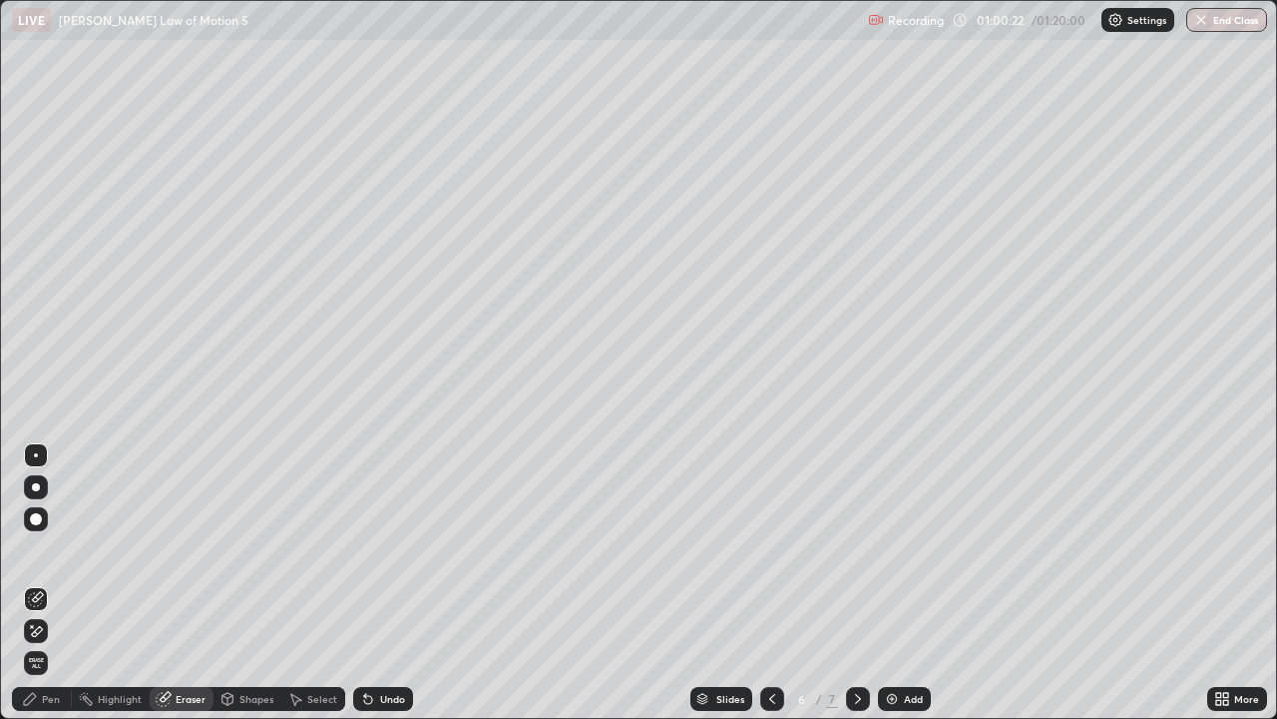
click at [56, 583] on div "Pen" at bounding box center [51, 699] width 18 height 10
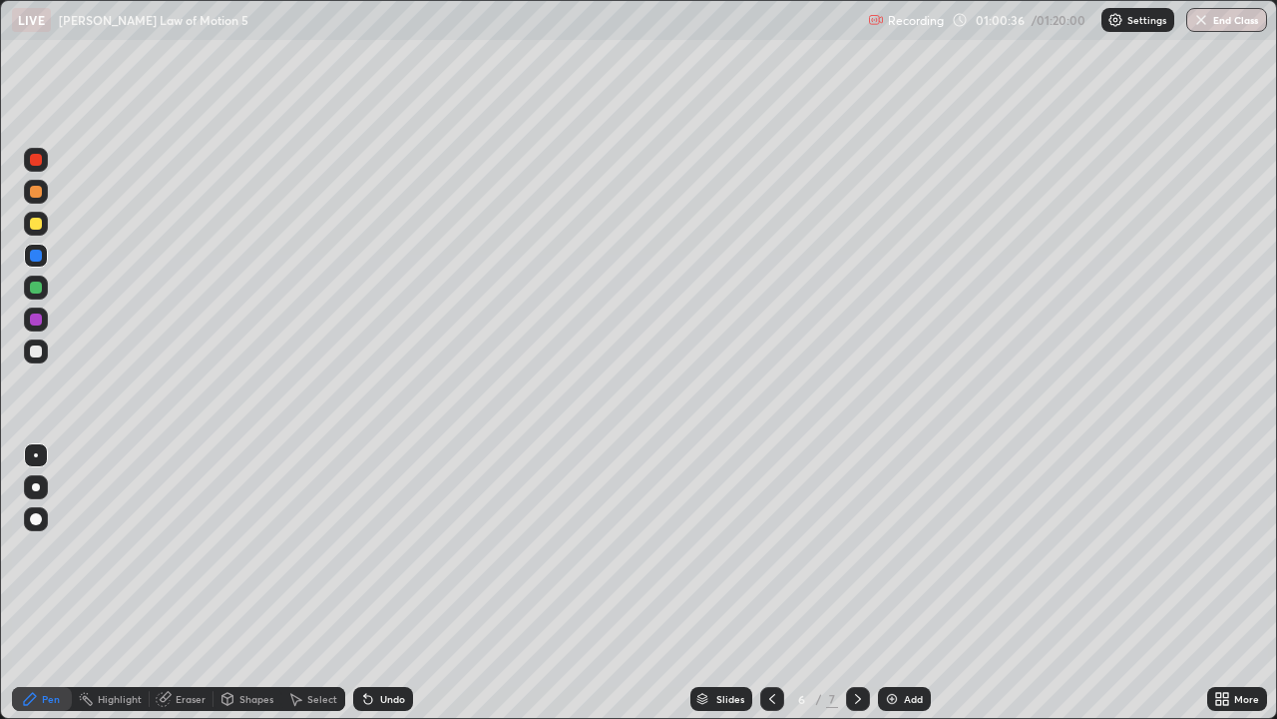
click at [181, 583] on div "Eraser" at bounding box center [182, 699] width 64 height 24
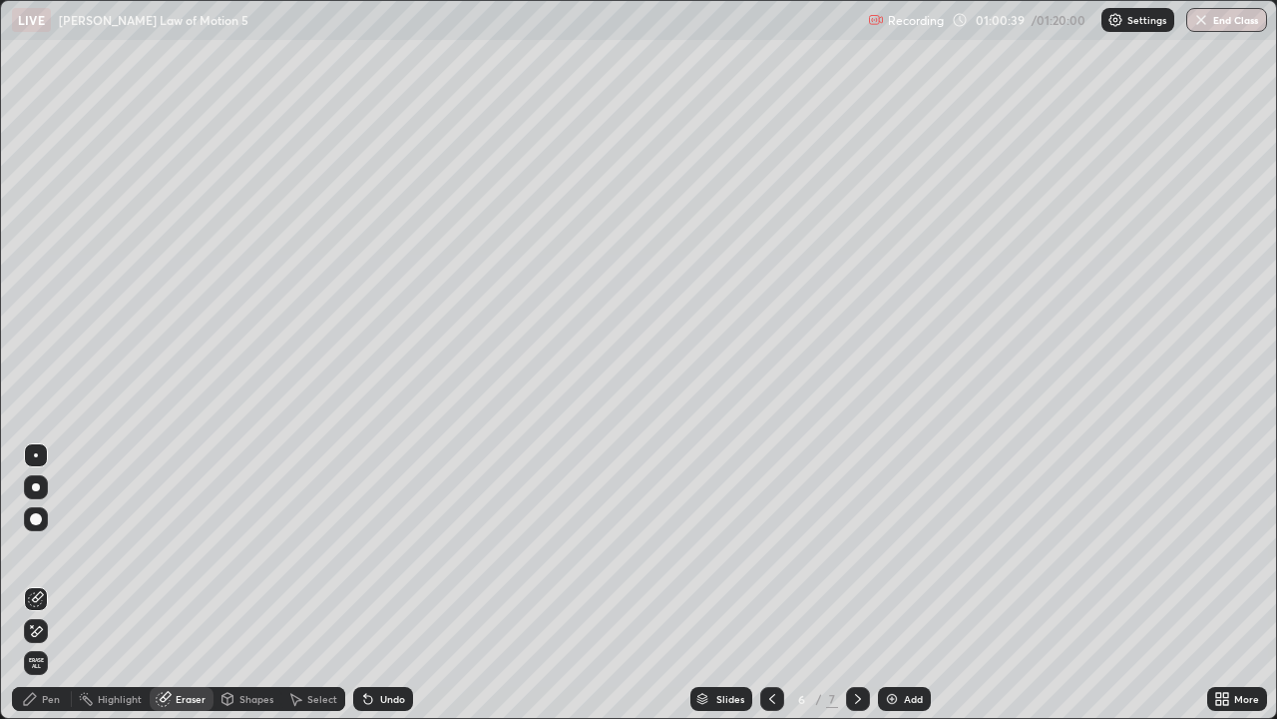
click at [49, 583] on div "Pen" at bounding box center [51, 699] width 18 height 10
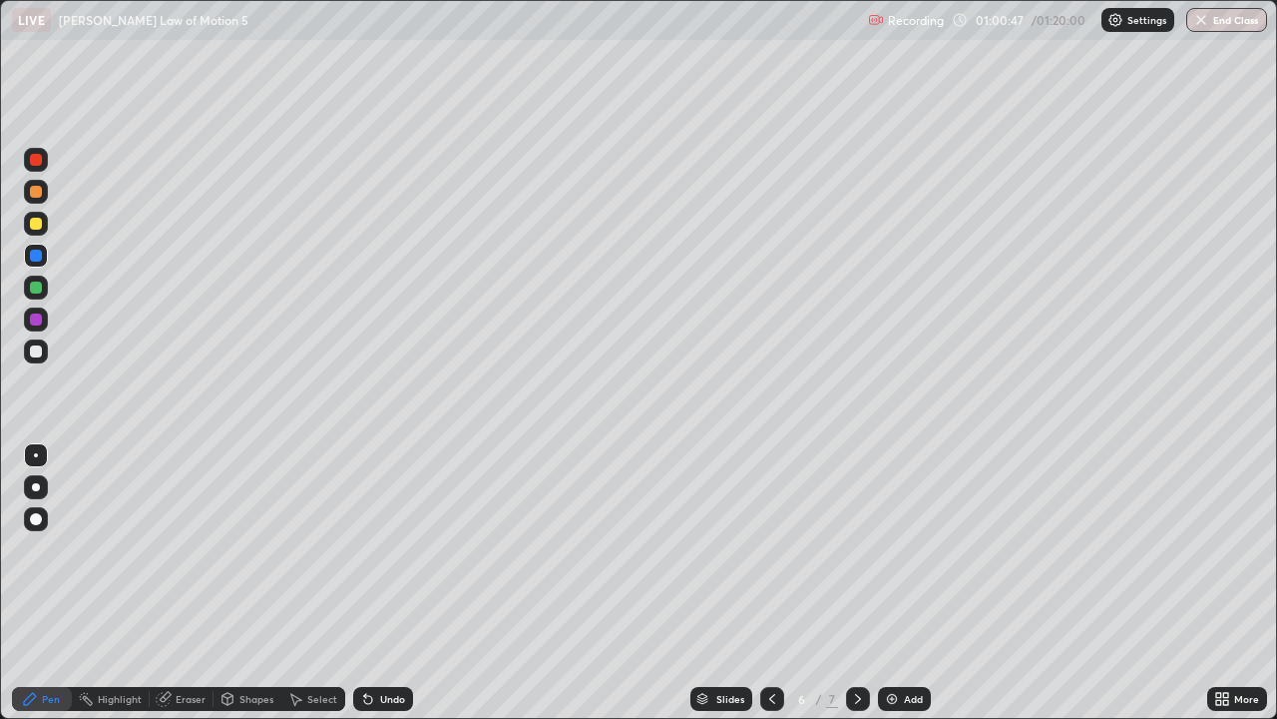
click at [43, 353] on div at bounding box center [36, 351] width 24 height 24
click at [897, 583] on img at bounding box center [892, 699] width 16 height 16
click at [192, 583] on div "Eraser" at bounding box center [191, 699] width 30 height 10
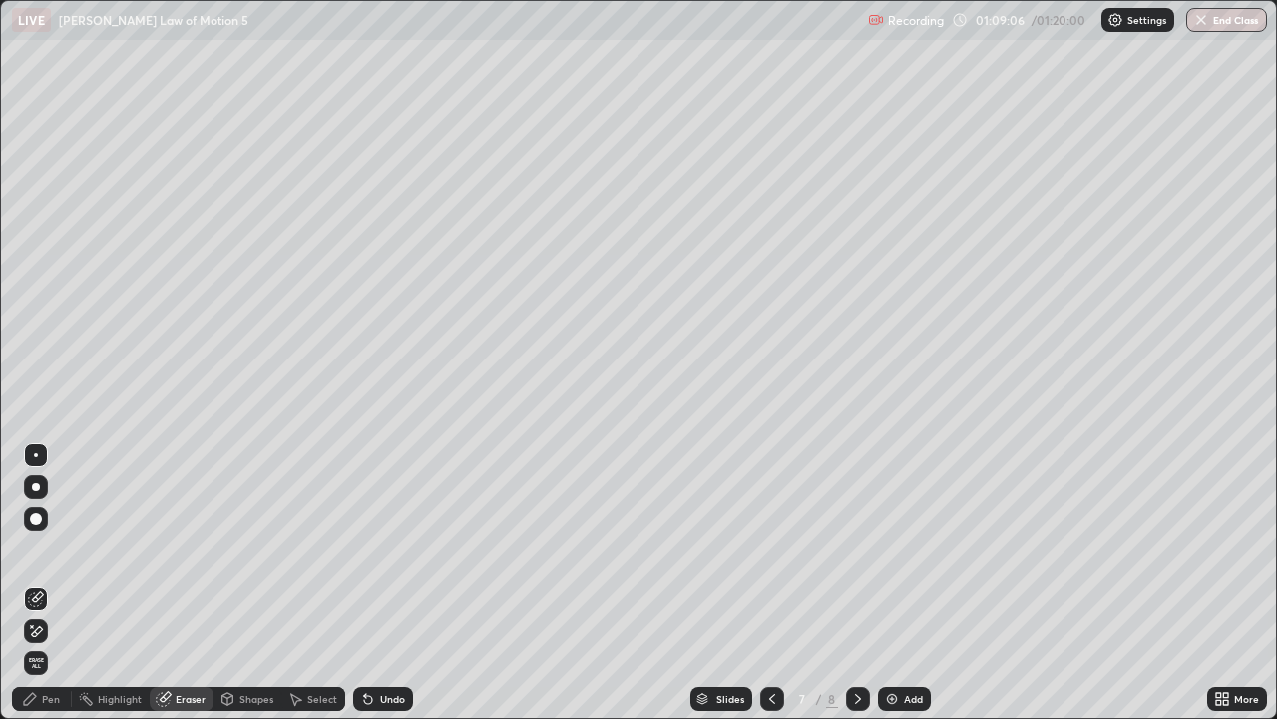
click at [51, 583] on div "Pen" at bounding box center [51, 699] width 18 height 10
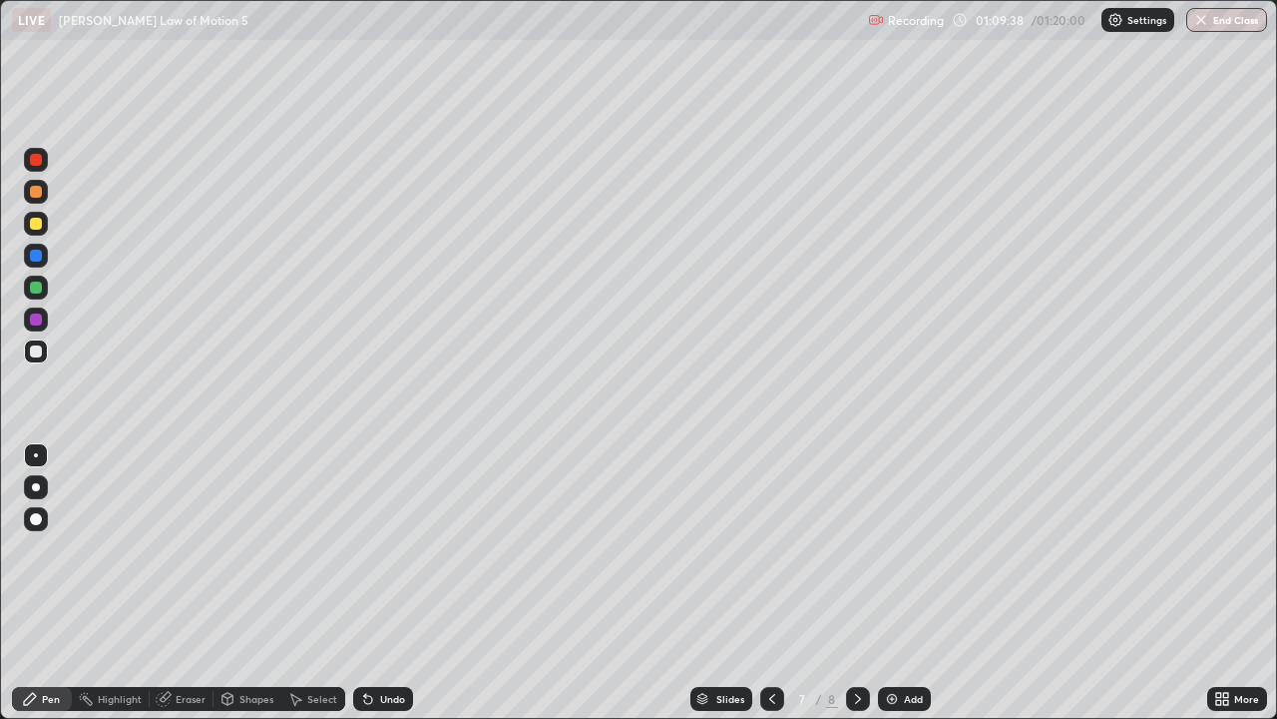
click at [36, 195] on div at bounding box center [36, 192] width 12 height 12
click at [44, 229] on div at bounding box center [36, 224] width 24 height 24
click at [913, 583] on div "Add" at bounding box center [913, 699] width 19 height 10
click at [858, 583] on icon at bounding box center [858, 699] width 6 height 10
click at [770, 583] on icon at bounding box center [772, 699] width 16 height 16
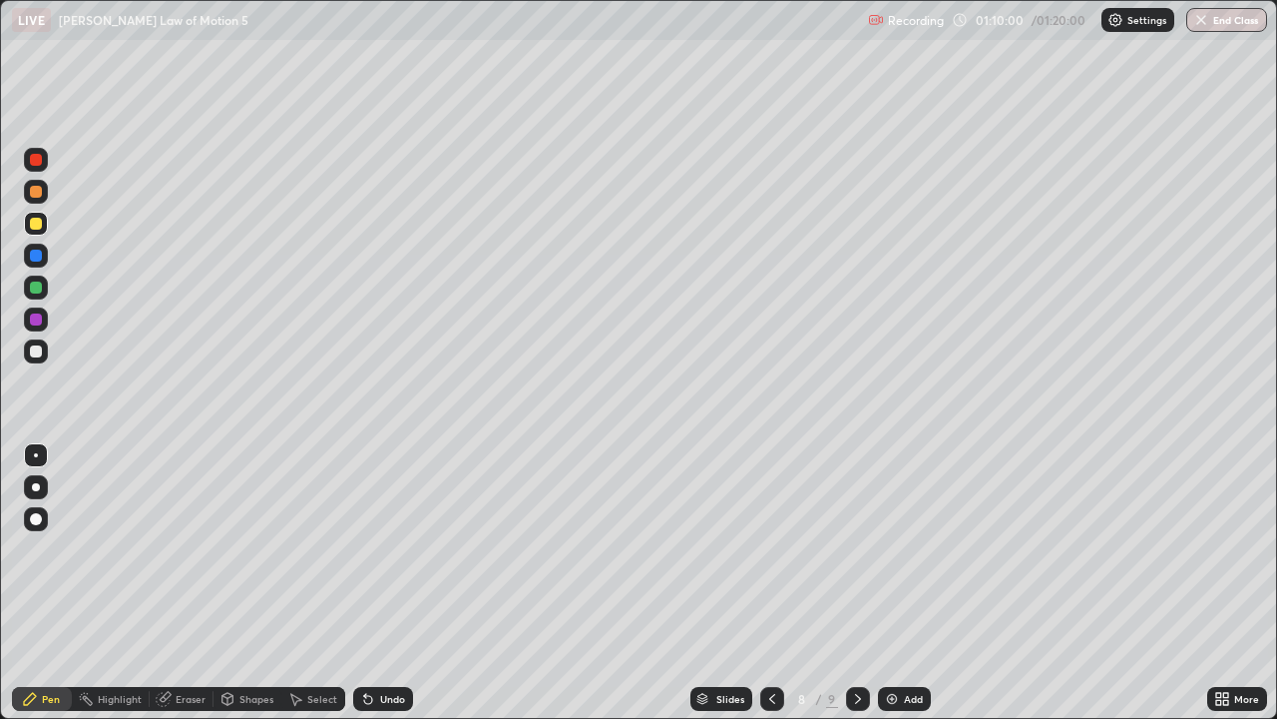
click at [760, 583] on div at bounding box center [772, 699] width 24 height 24
click at [30, 356] on div at bounding box center [36, 351] width 24 height 24
click at [1226, 26] on button "End Class" at bounding box center [1227, 20] width 81 height 24
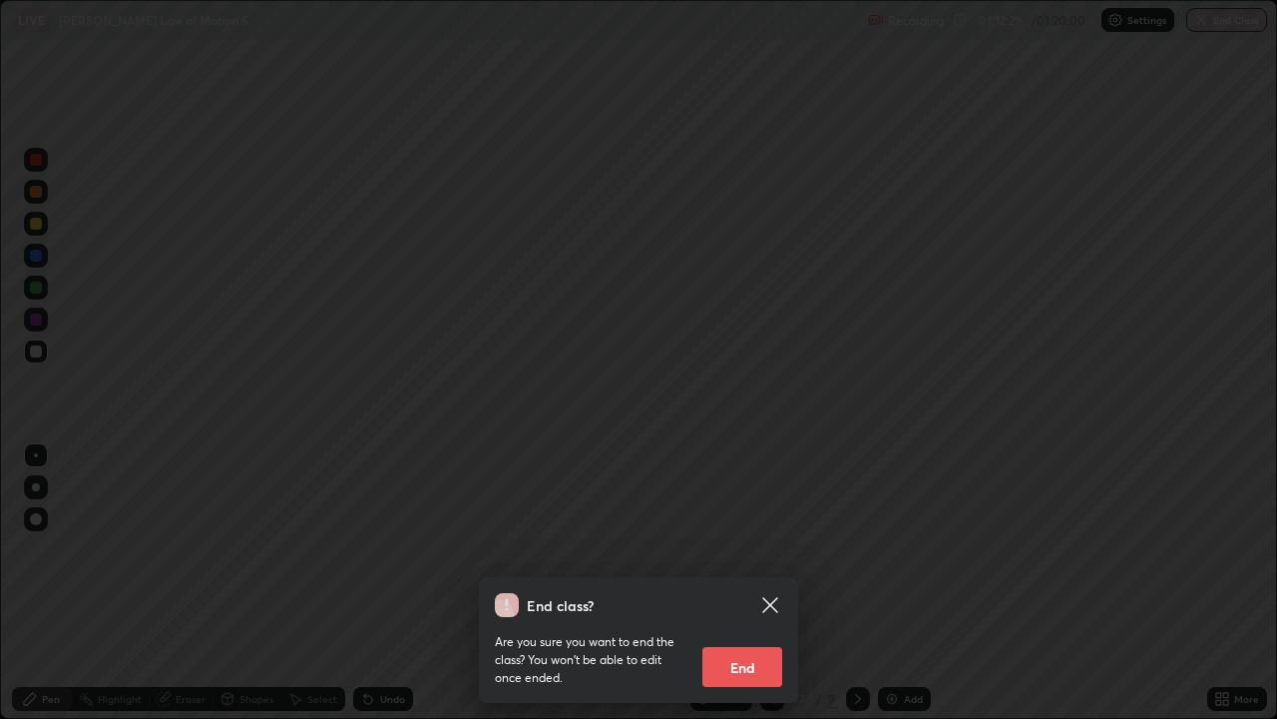
click at [730, 583] on button "End" at bounding box center [743, 667] width 80 height 40
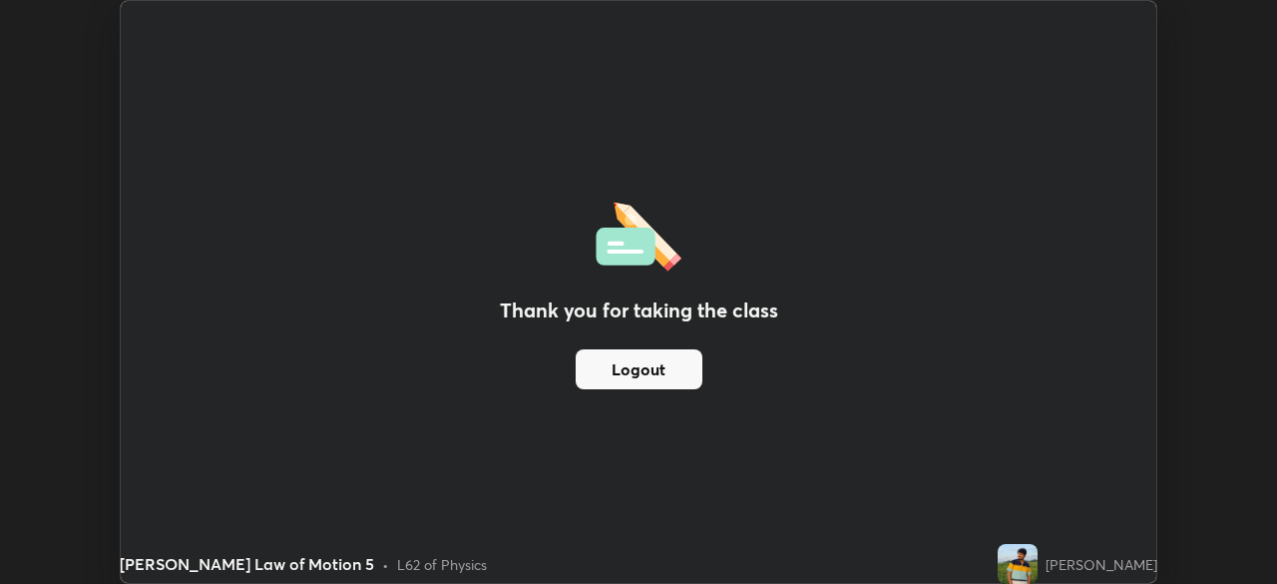
scroll to position [99208, 98515]
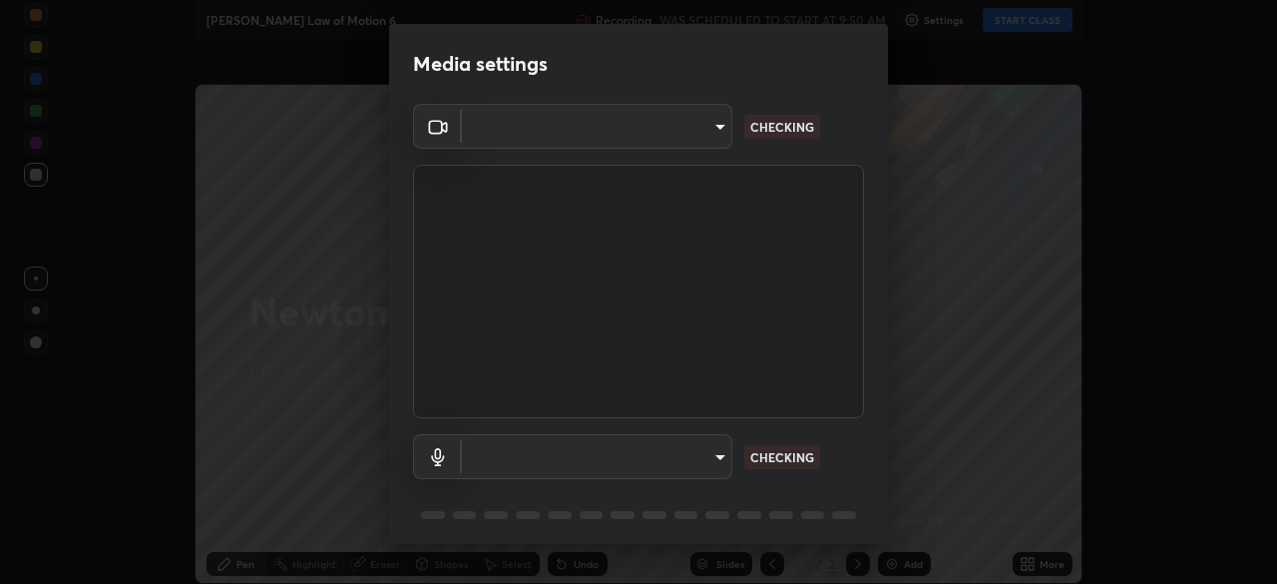
type input "495e9aafafa99ab02b2630cd73316b4ffac4e6b0a44c495734db4bb24564e739"
type input "777a9cb96fed7051e1327a3d348188206bd1131dd01961acdc4e2f5f7757d410"
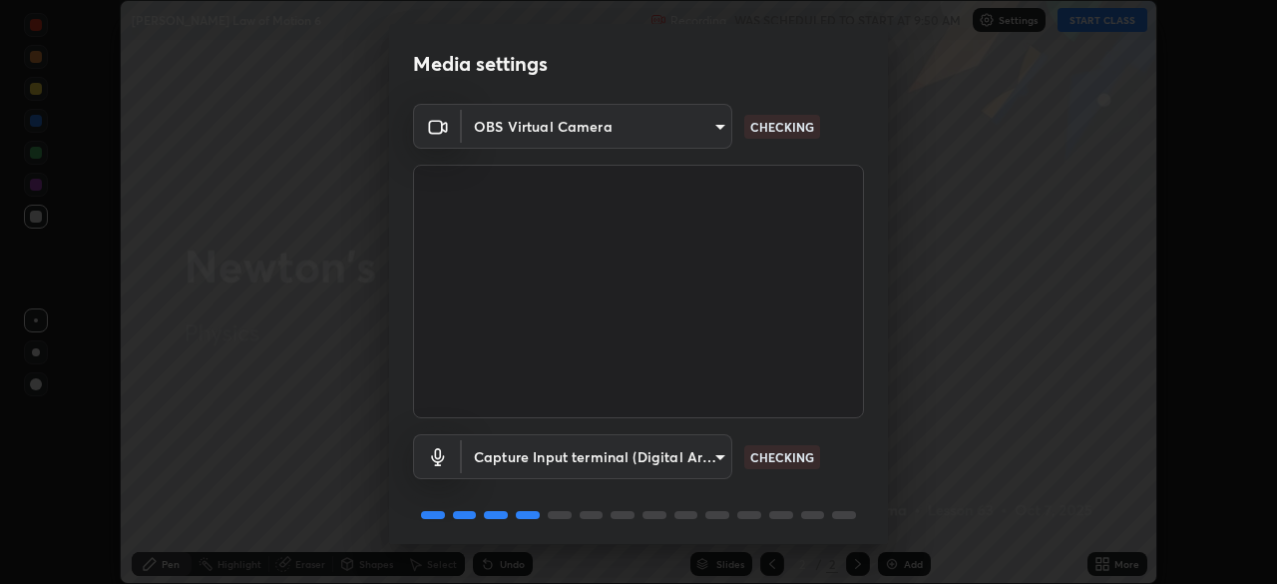
scroll to position [71, 0]
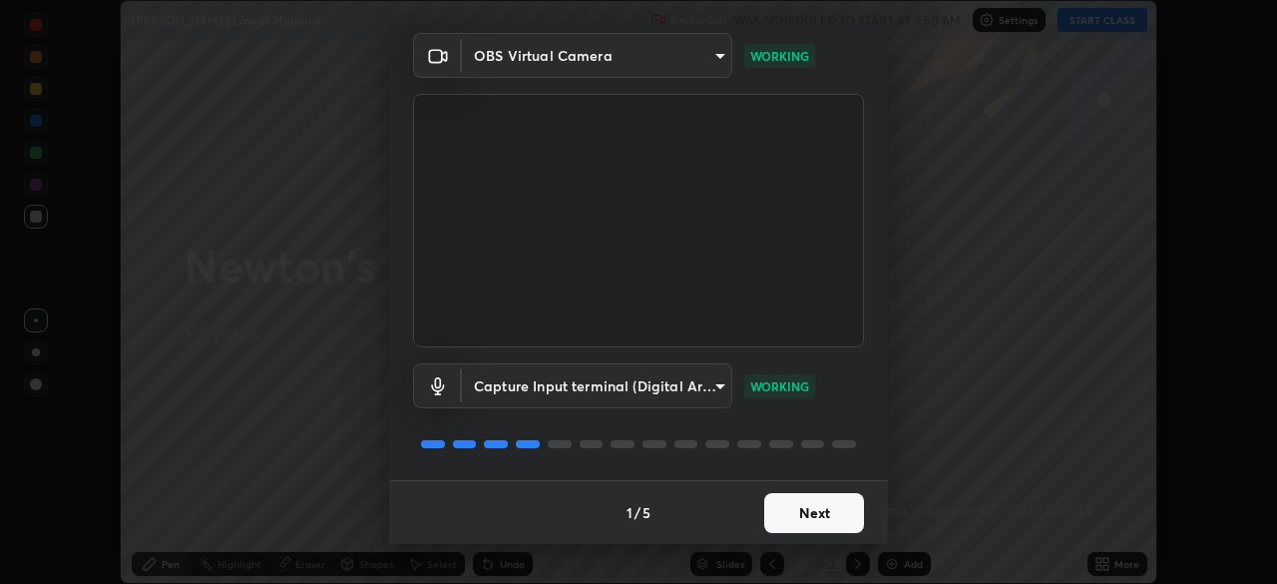
click at [786, 516] on button "Next" at bounding box center [814, 513] width 100 height 40
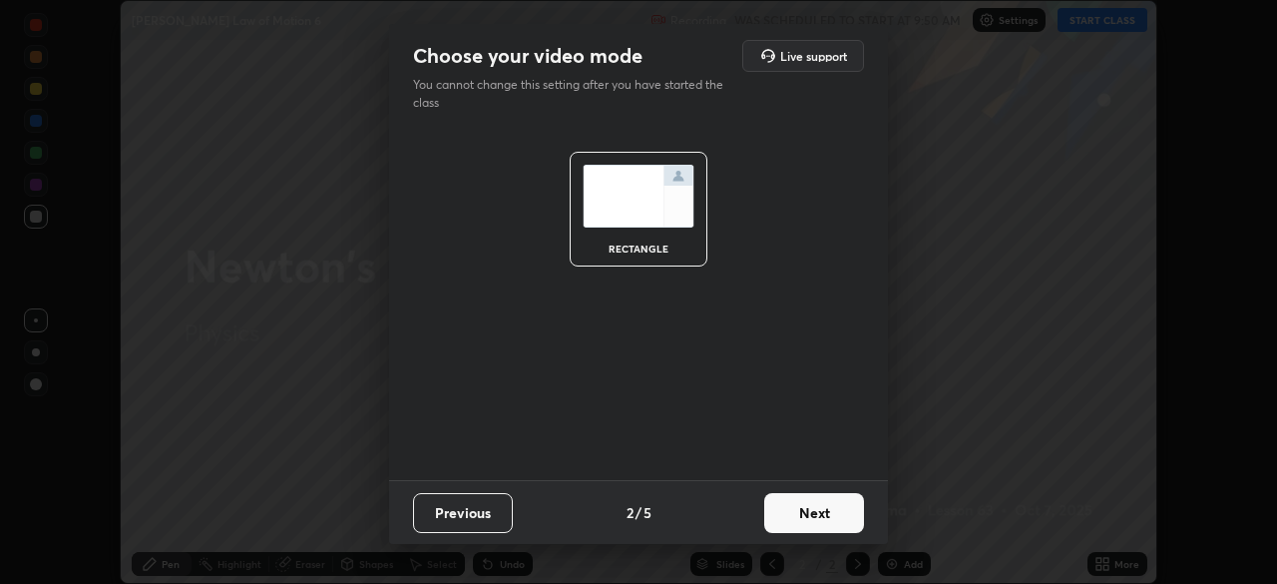
scroll to position [0, 0]
click at [787, 508] on button "Next" at bounding box center [814, 513] width 100 height 40
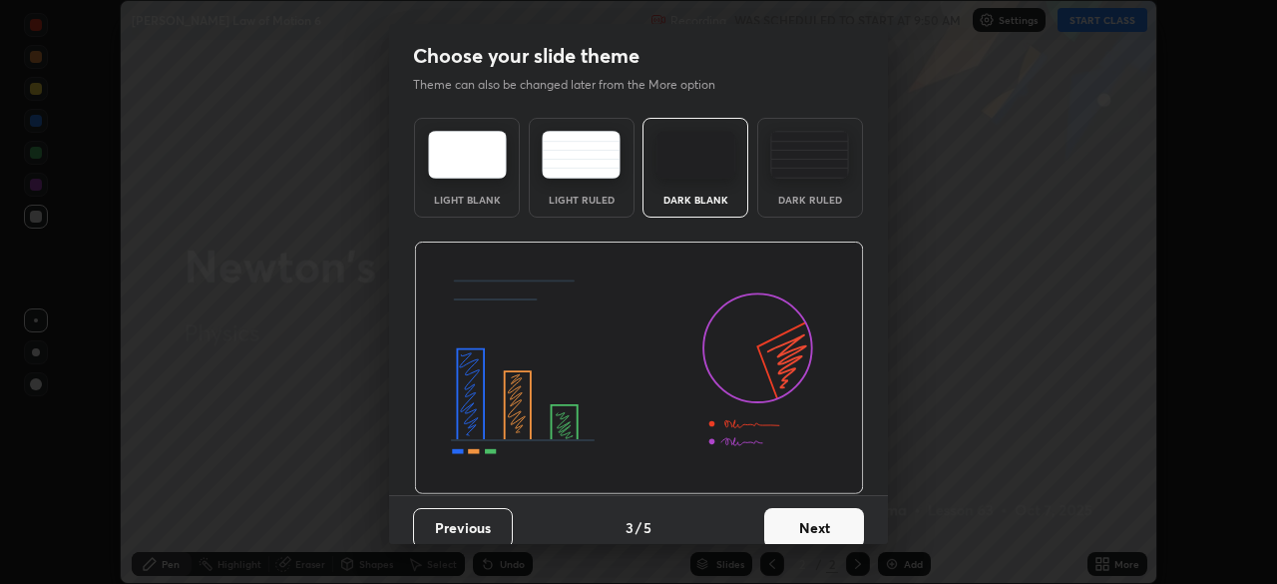
click at [785, 508] on button "Next" at bounding box center [814, 528] width 100 height 40
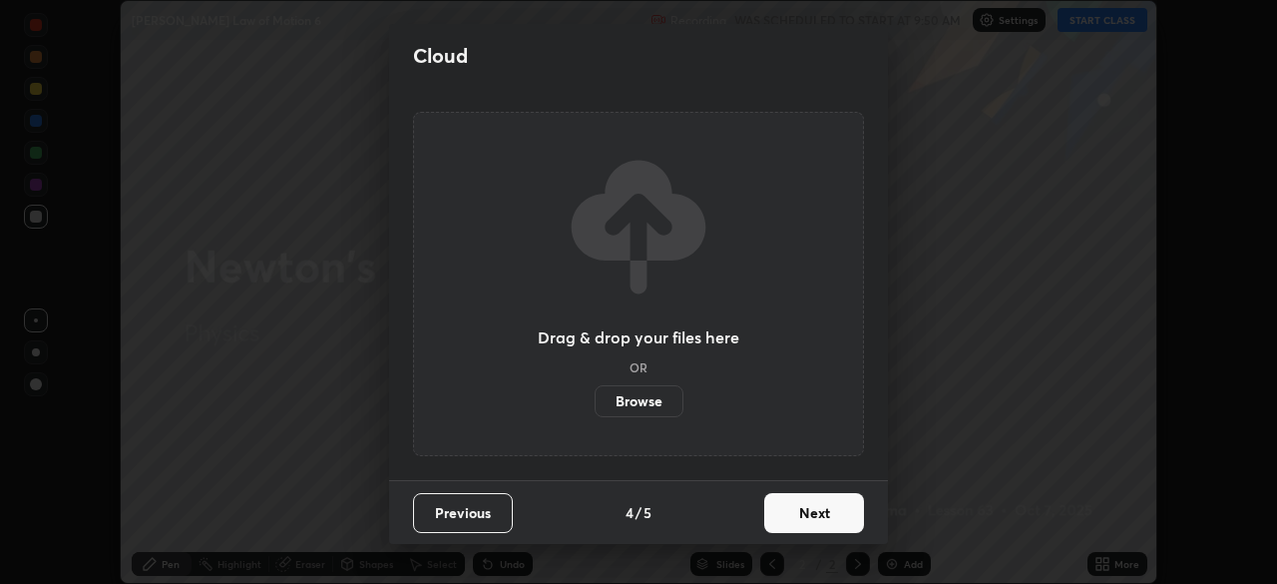
click at [802, 512] on button "Next" at bounding box center [814, 513] width 100 height 40
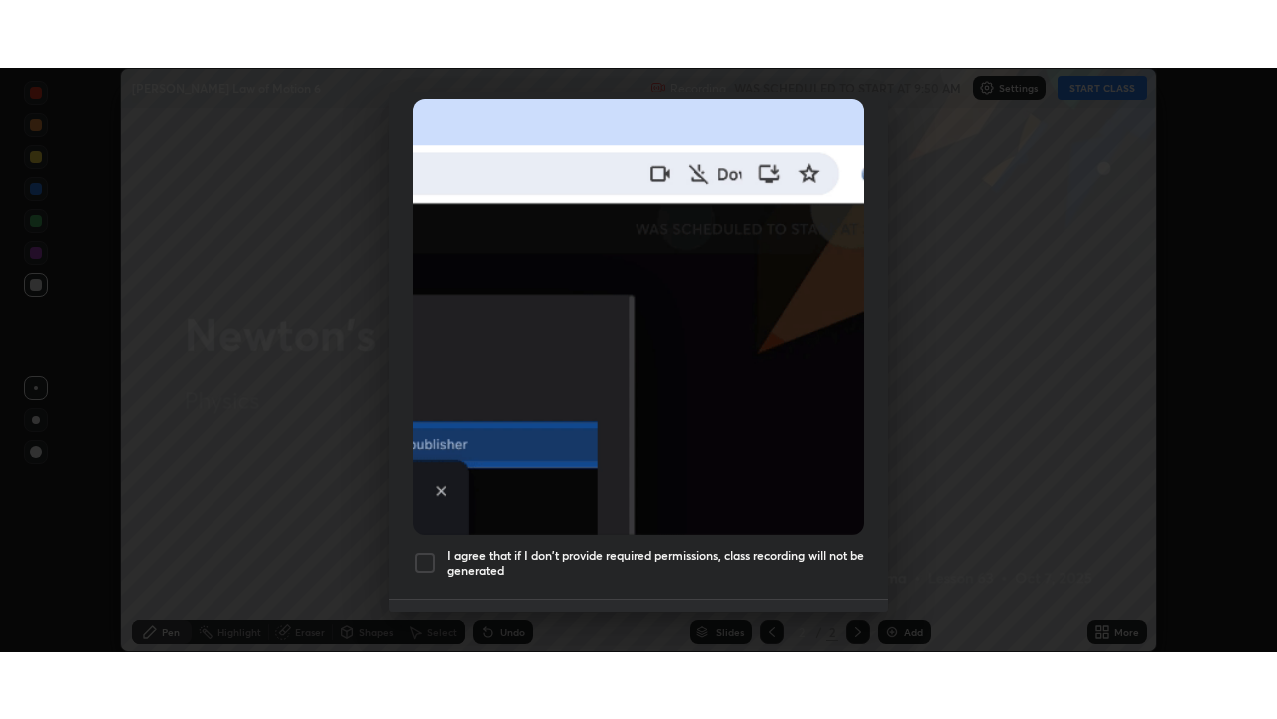
scroll to position [478, 0]
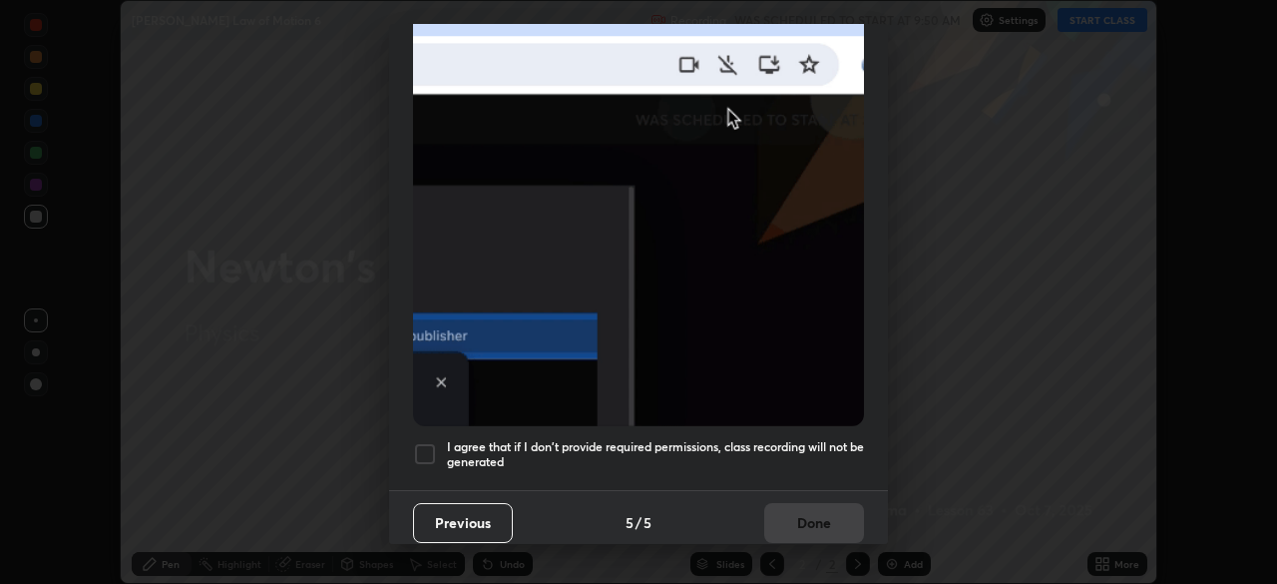
click at [418, 442] on div at bounding box center [425, 454] width 24 height 24
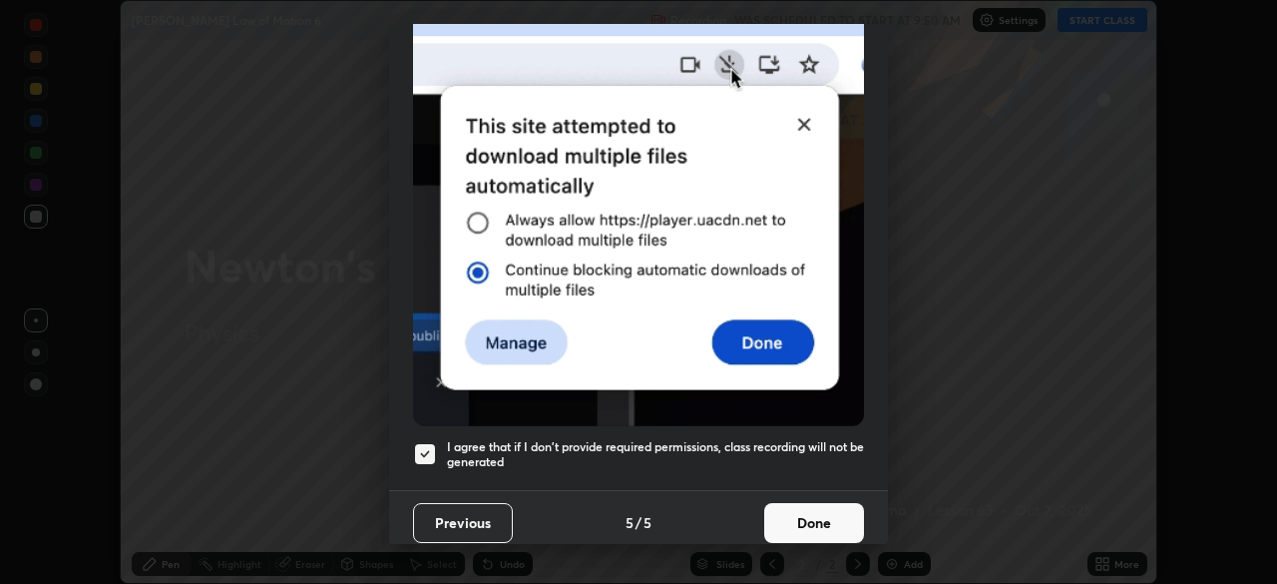
click at [775, 513] on button "Done" at bounding box center [814, 523] width 100 height 40
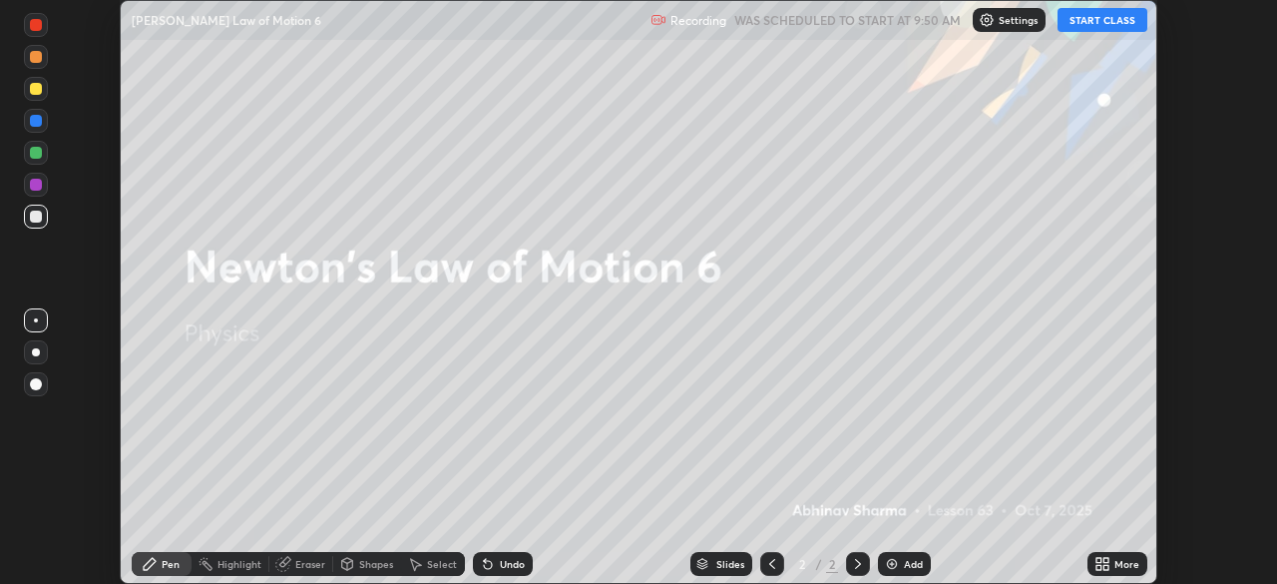
click at [1098, 16] on button "START CLASS" at bounding box center [1103, 20] width 90 height 24
click at [1106, 560] on icon at bounding box center [1106, 560] width 5 height 5
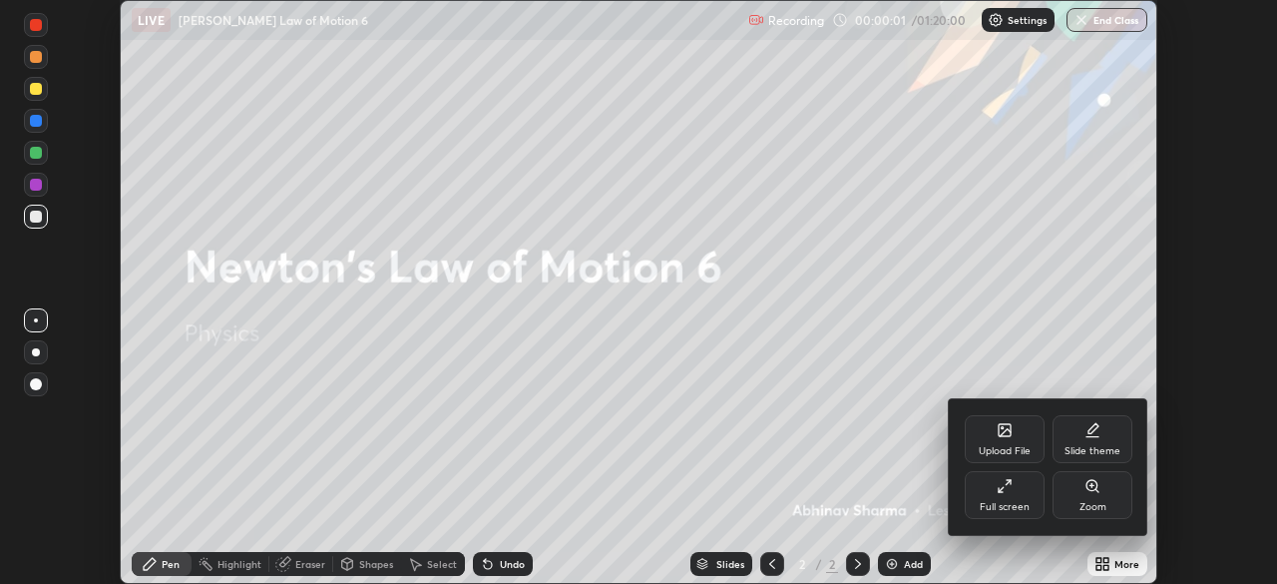
click at [1000, 486] on icon at bounding box center [1005, 486] width 16 height 16
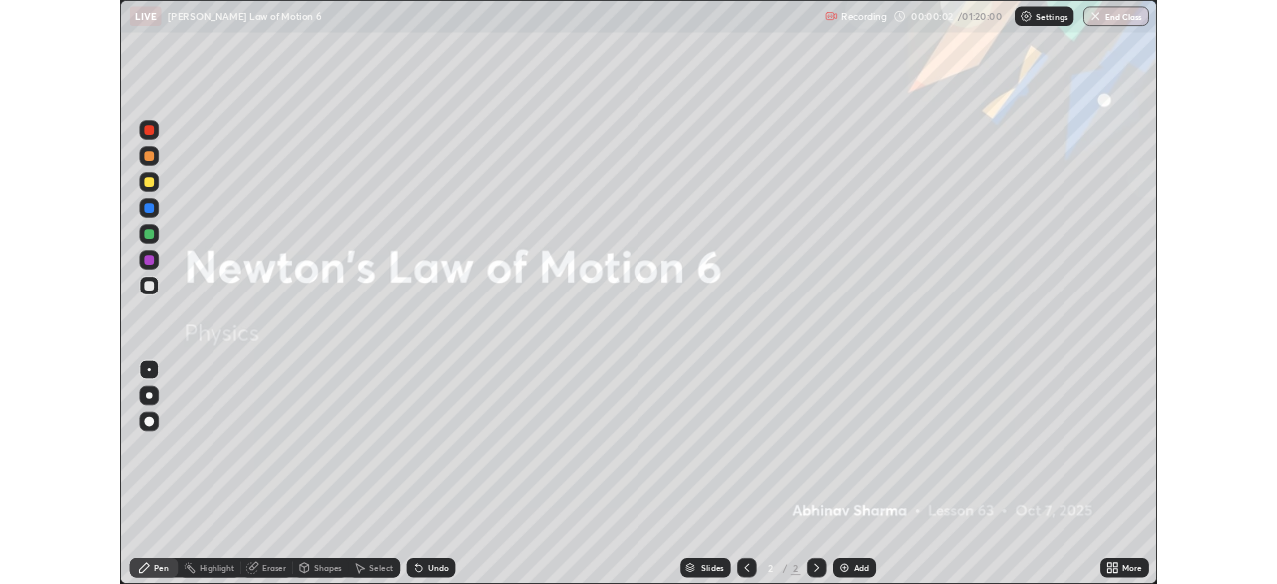
scroll to position [719, 1277]
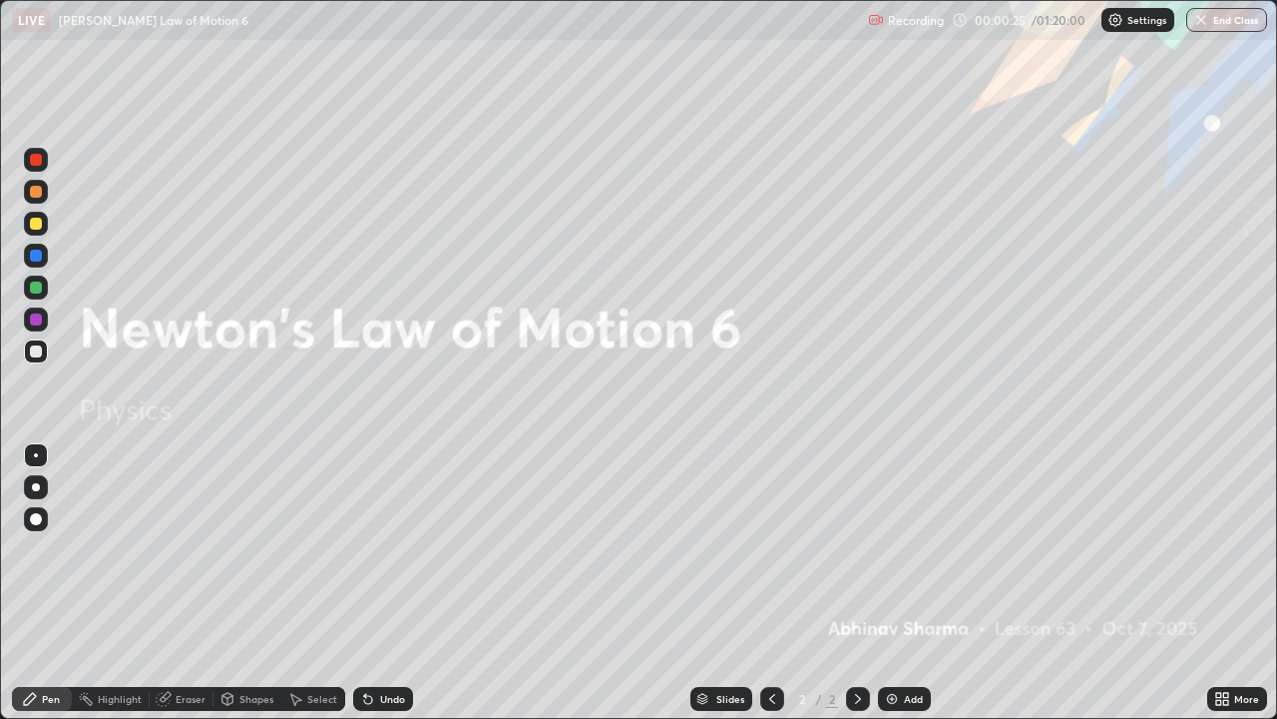
click at [892, 583] on img at bounding box center [892, 699] width 16 height 16
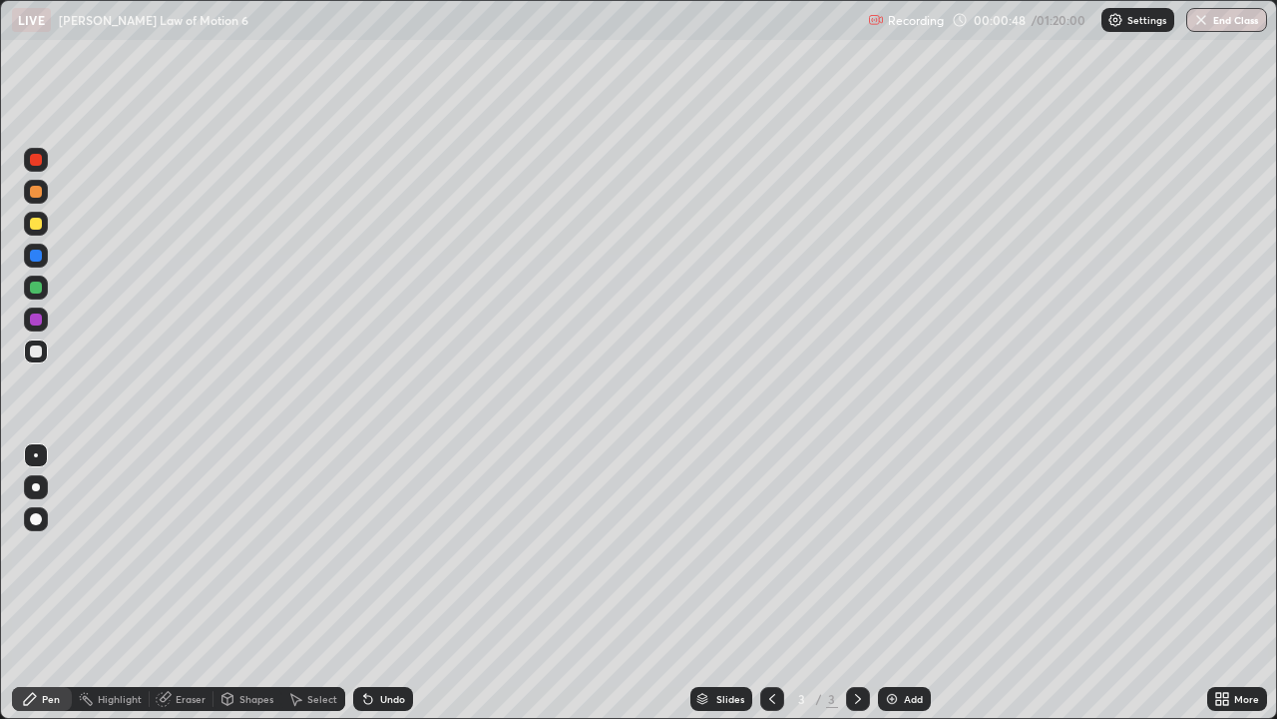
click at [367, 583] on icon at bounding box center [368, 700] width 8 height 8
click at [38, 223] on div at bounding box center [36, 224] width 12 height 12
click at [41, 355] on div at bounding box center [36, 351] width 12 height 12
click at [40, 316] on div at bounding box center [36, 319] width 12 height 12
click at [37, 351] on div at bounding box center [36, 351] width 12 height 12
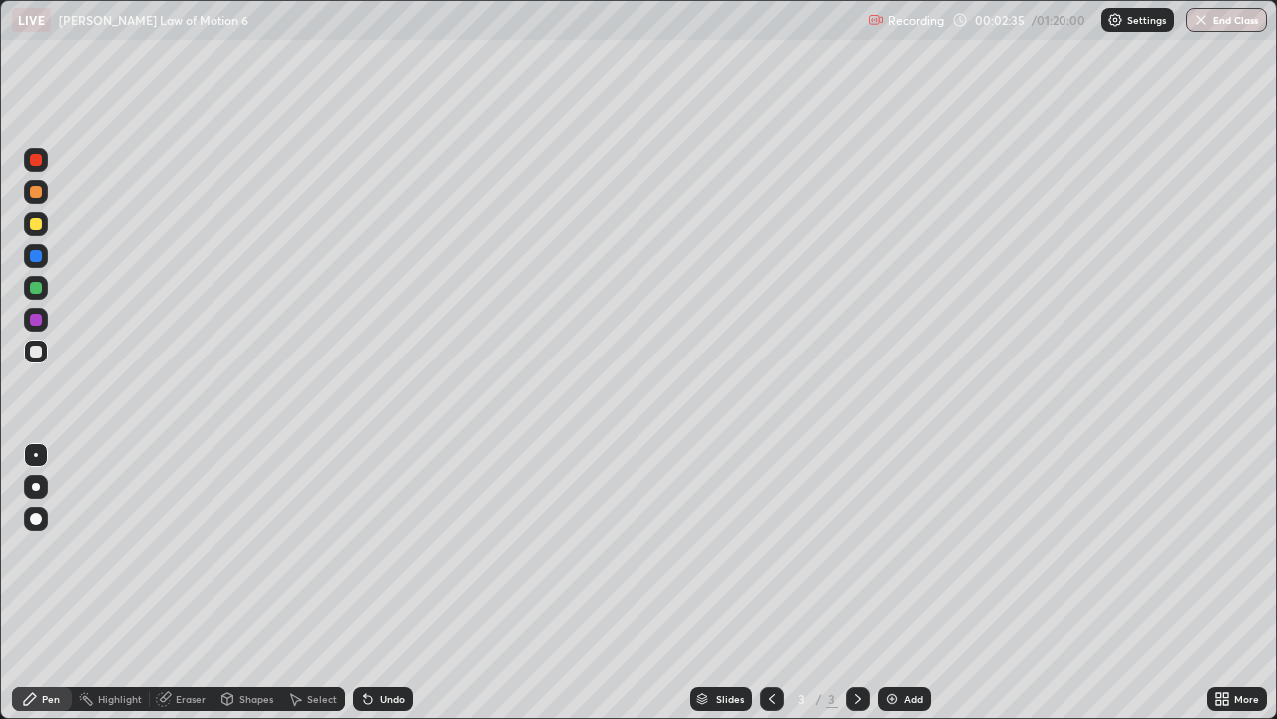
click at [41, 194] on div at bounding box center [36, 192] width 12 height 12
click at [35, 225] on div at bounding box center [36, 224] width 12 height 12
click at [900, 583] on div "Add" at bounding box center [904, 699] width 53 height 24
click at [767, 583] on icon at bounding box center [772, 699] width 16 height 16
click at [33, 345] on div at bounding box center [36, 351] width 12 height 12
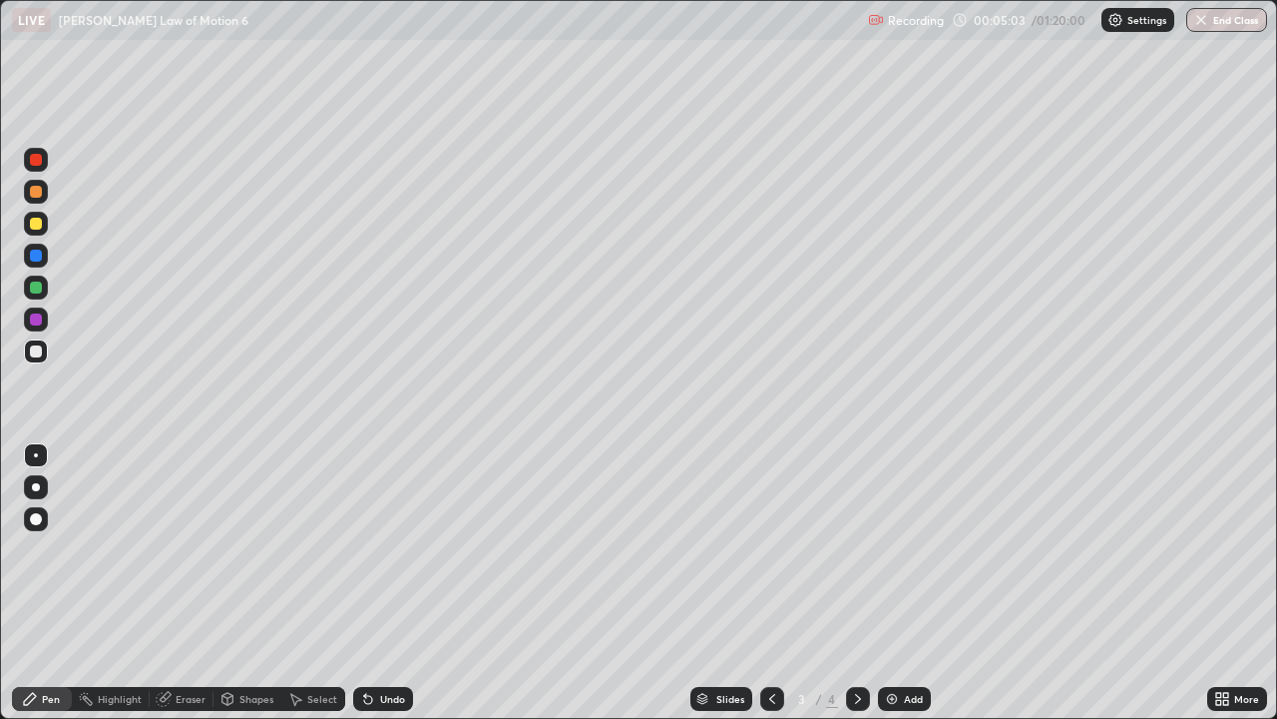
click at [191, 583] on div "Eraser" at bounding box center [191, 699] width 30 height 10
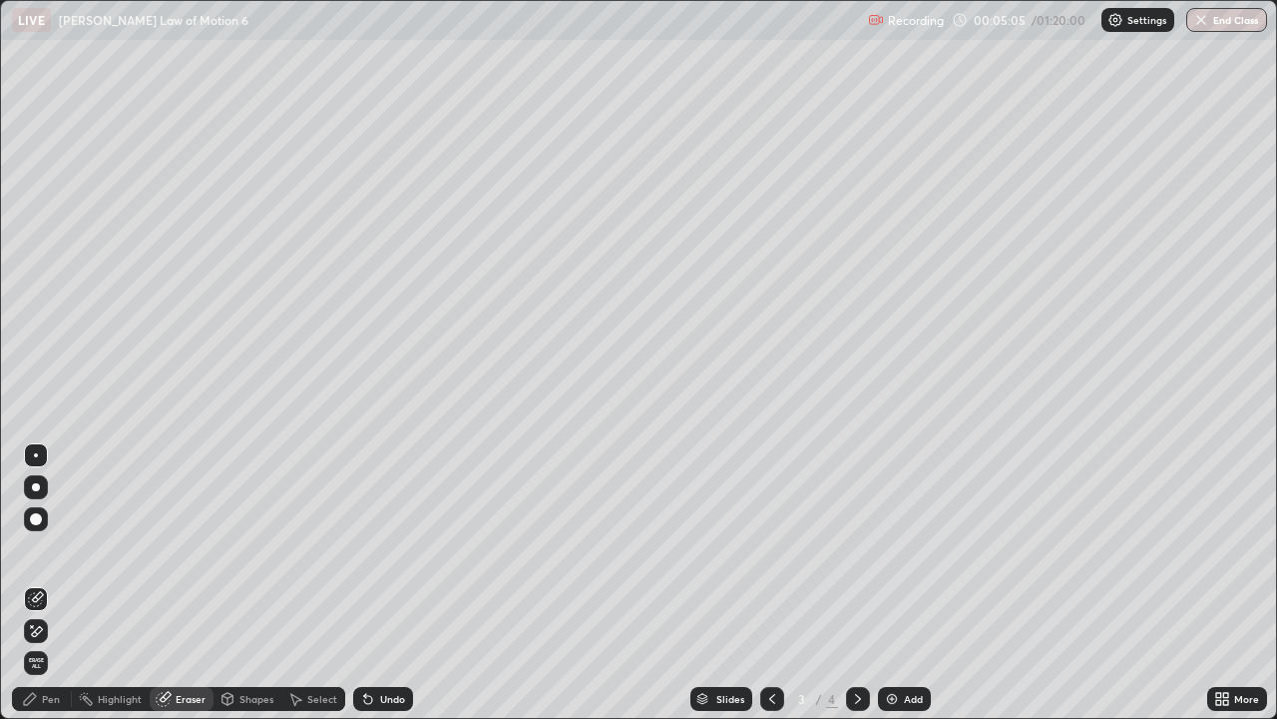
click at [58, 583] on div "Pen" at bounding box center [51, 699] width 18 height 10
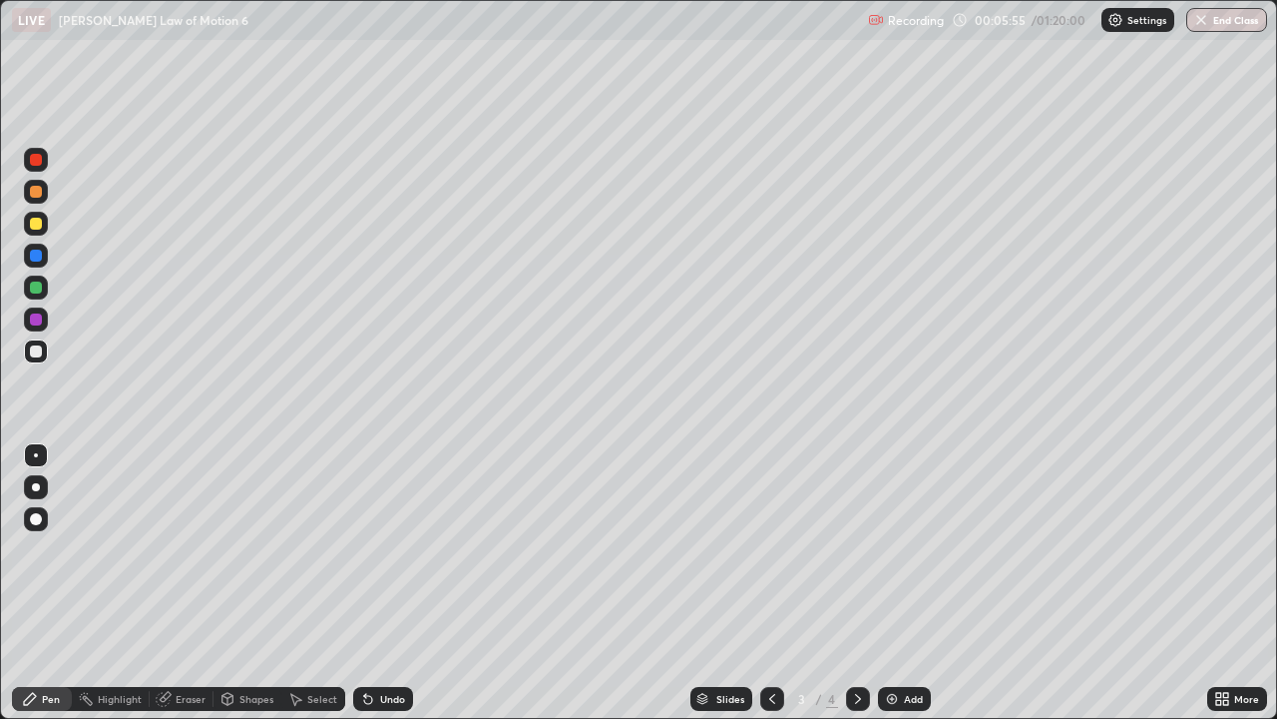
click at [188, 583] on div "Eraser" at bounding box center [191, 699] width 30 height 10
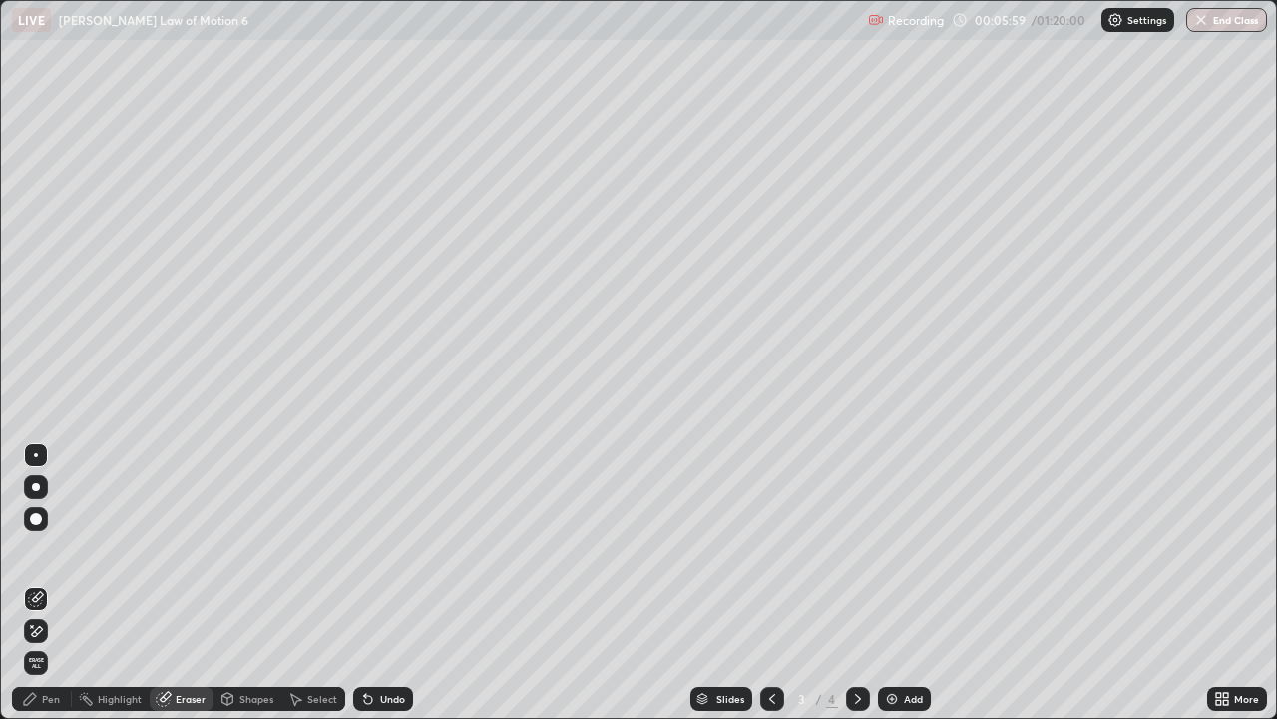
click at [50, 583] on div "Pen" at bounding box center [51, 699] width 18 height 10
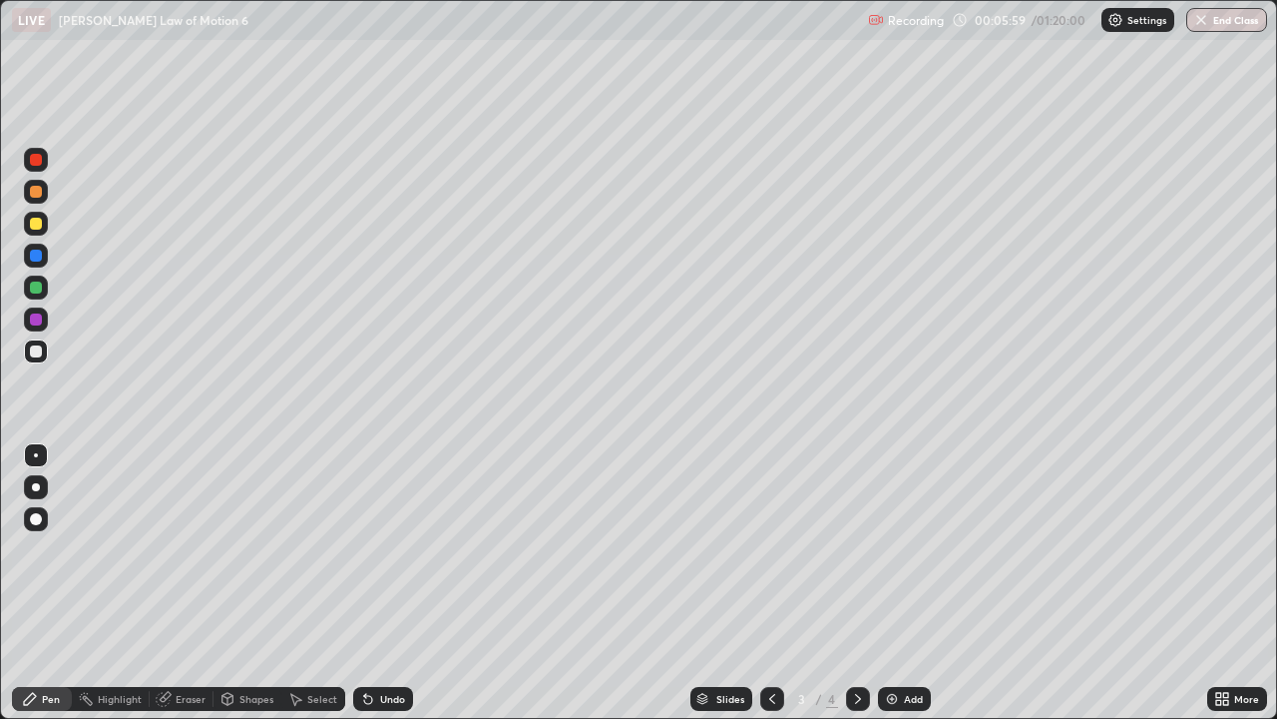
click at [39, 319] on div at bounding box center [36, 319] width 12 height 12
click at [32, 355] on div at bounding box center [36, 351] width 12 height 12
click at [39, 289] on div at bounding box center [36, 287] width 12 height 12
click at [43, 193] on div at bounding box center [36, 192] width 24 height 24
click at [47, 354] on div at bounding box center [36, 351] width 24 height 24
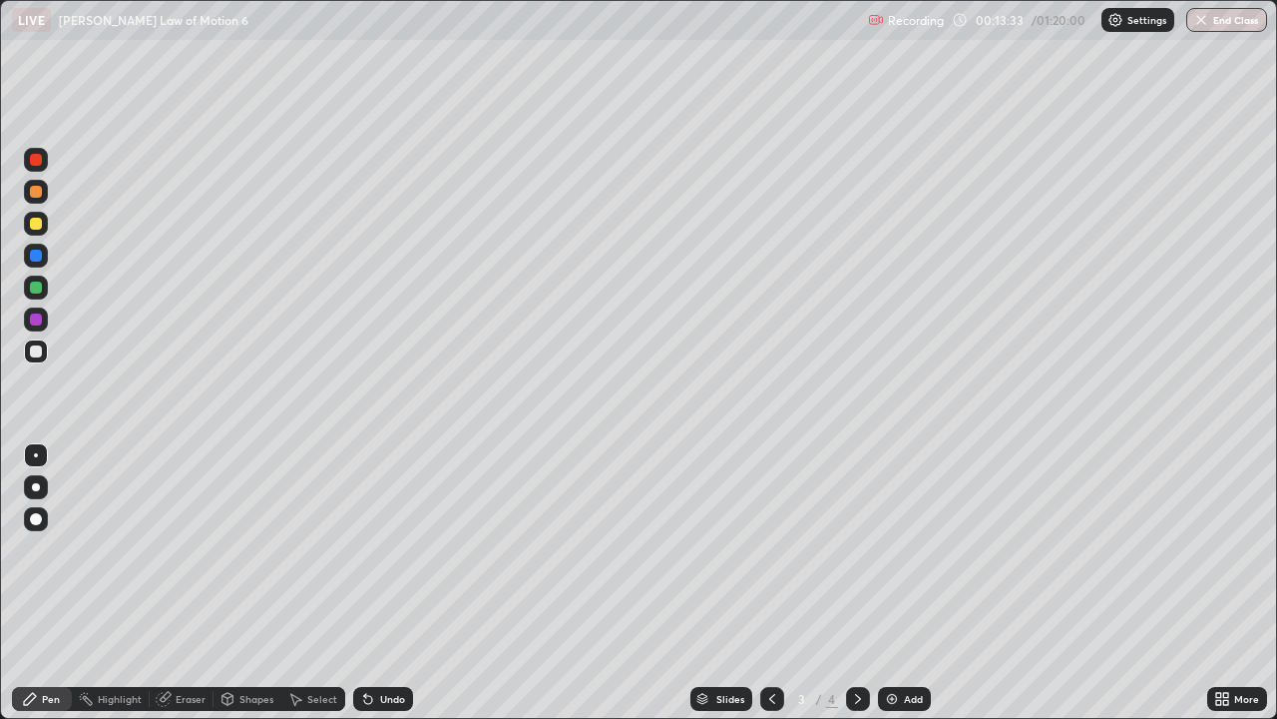
click at [33, 256] on div at bounding box center [36, 255] width 12 height 12
click at [190, 583] on div "Eraser" at bounding box center [191, 699] width 30 height 10
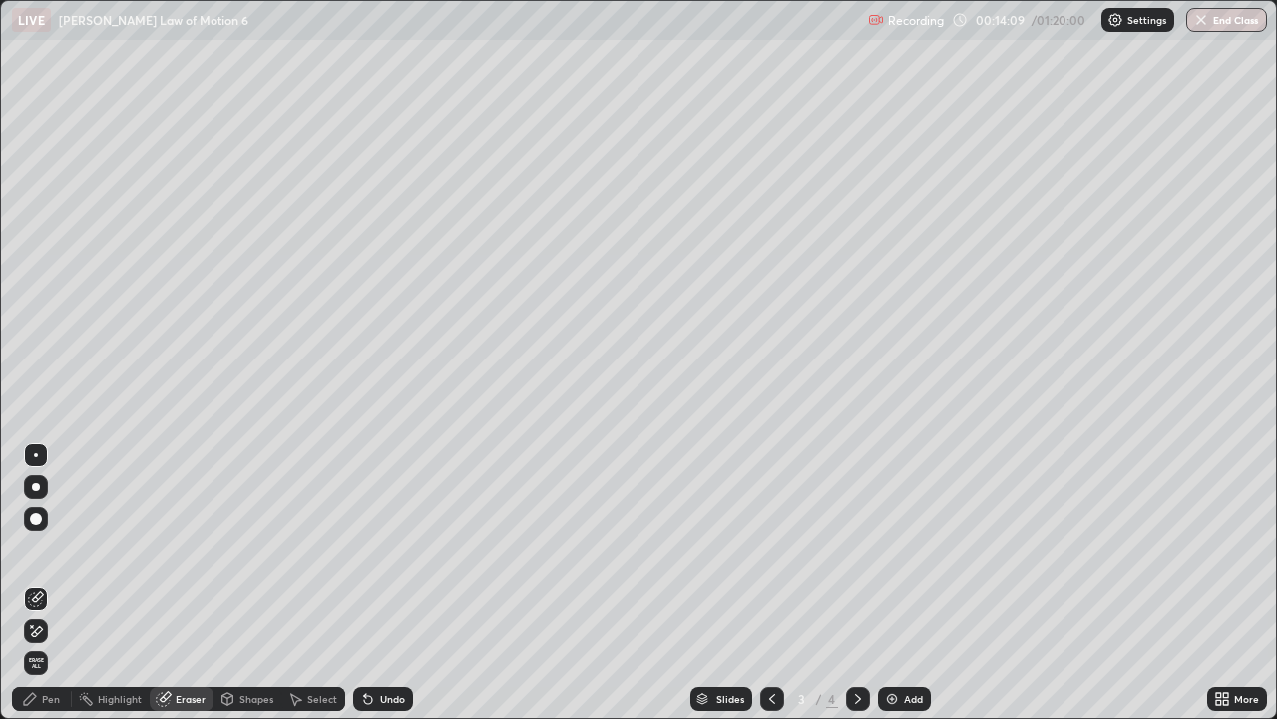
click at [55, 583] on div "Pen" at bounding box center [42, 699] width 60 height 24
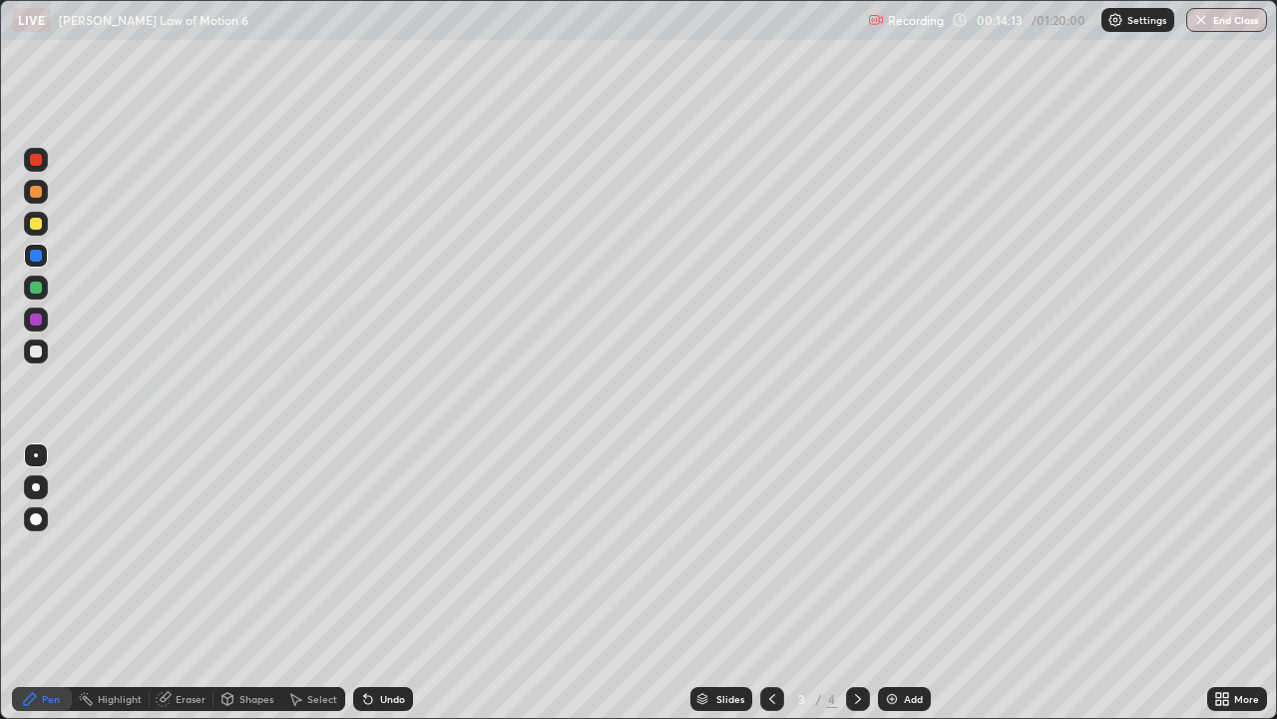
click at [44, 354] on div at bounding box center [36, 351] width 24 height 24
click at [885, 583] on img at bounding box center [892, 699] width 16 height 16
click at [41, 191] on div at bounding box center [36, 192] width 12 height 12
click at [34, 197] on div at bounding box center [36, 192] width 12 height 12
click at [27, 283] on div at bounding box center [36, 287] width 24 height 24
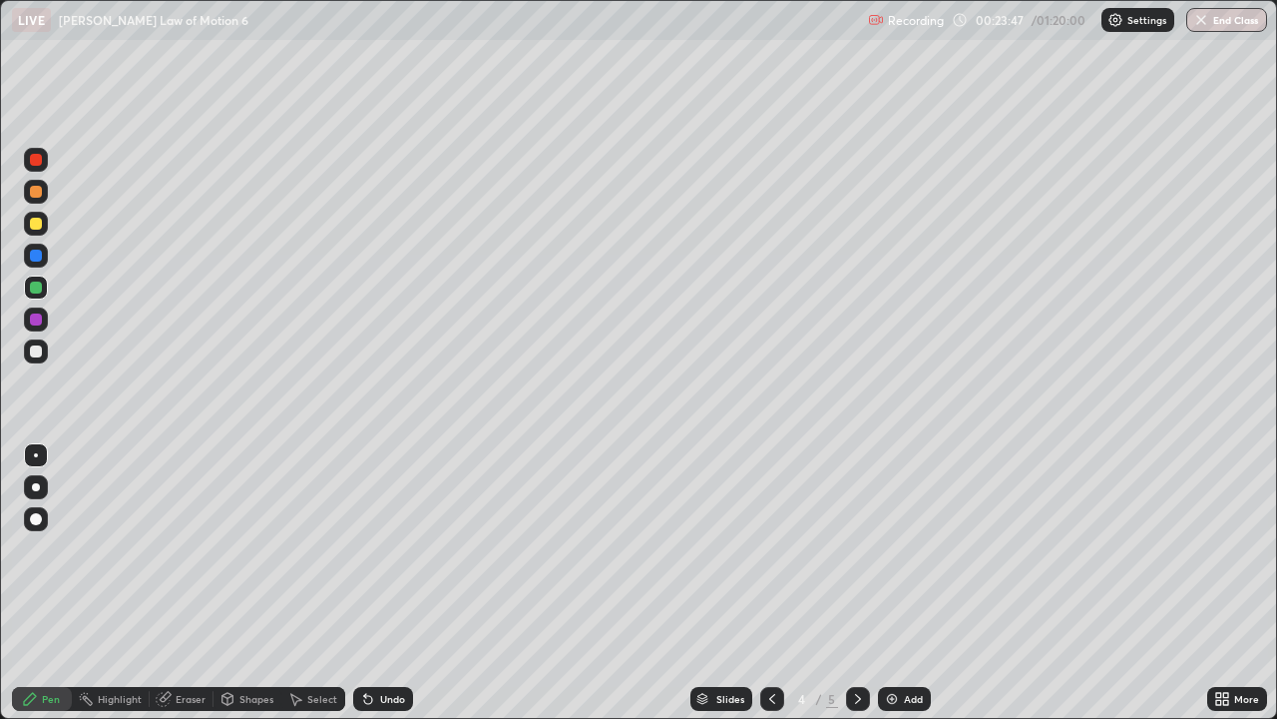
click at [886, 583] on img at bounding box center [892, 699] width 16 height 16
click at [43, 358] on div at bounding box center [36, 351] width 24 height 24
click at [394, 583] on div "Undo" at bounding box center [383, 699] width 60 height 24
click at [31, 162] on div at bounding box center [36, 160] width 12 height 12
click at [191, 583] on div "Eraser" at bounding box center [191, 699] width 30 height 10
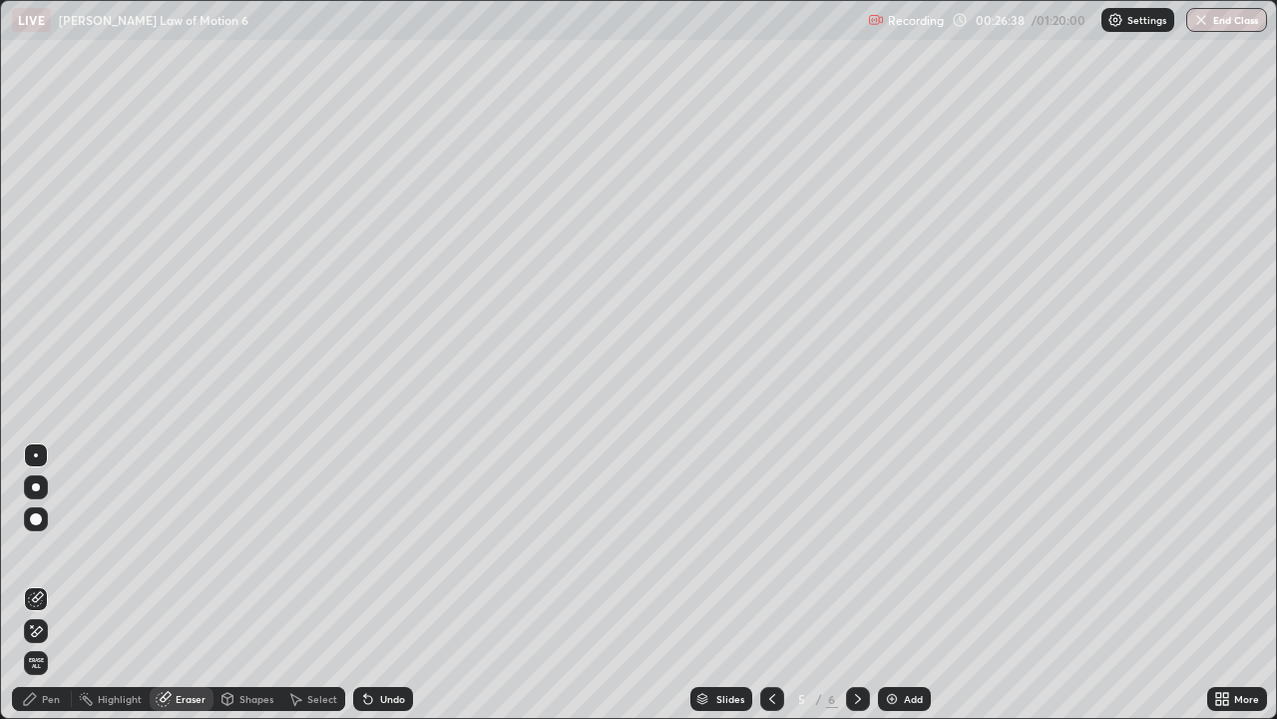
click at [59, 583] on div "Pen" at bounding box center [51, 699] width 18 height 10
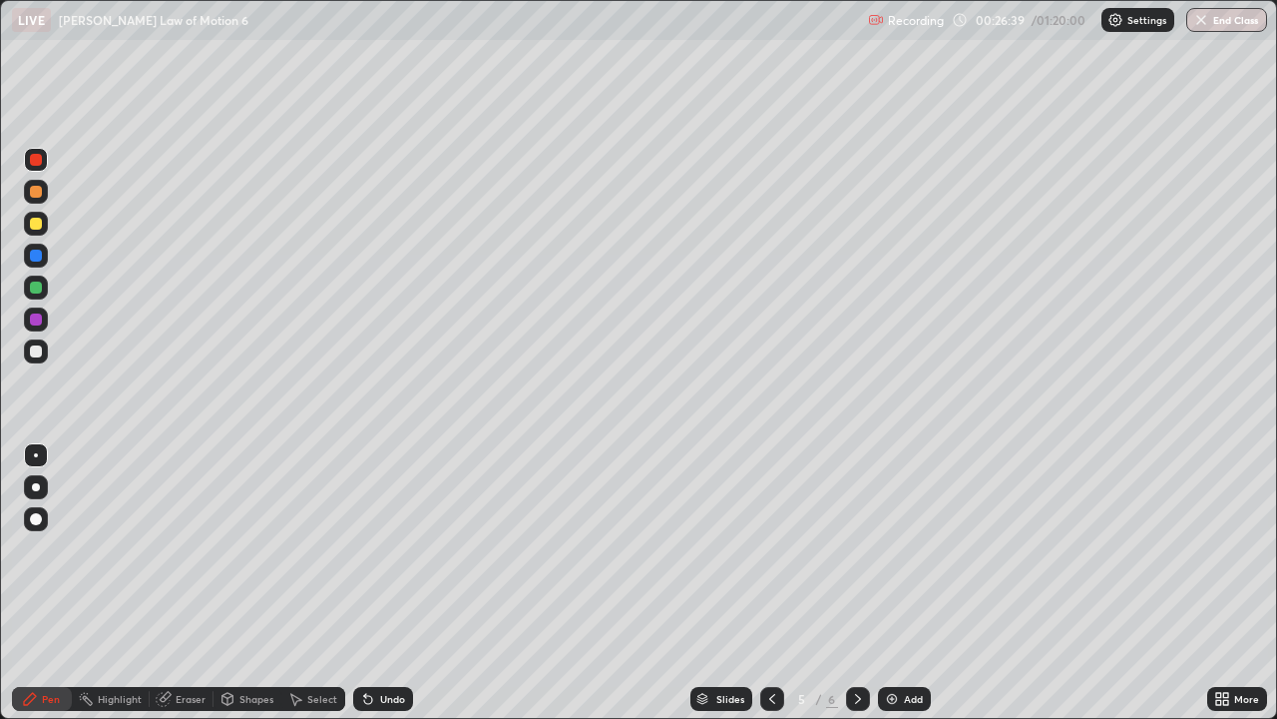
click at [36, 348] on div at bounding box center [36, 351] width 12 height 12
click at [914, 583] on div "Add" at bounding box center [913, 699] width 19 height 10
click at [45, 191] on div at bounding box center [36, 192] width 24 height 24
click at [893, 583] on img at bounding box center [892, 699] width 16 height 16
click at [30, 319] on div at bounding box center [36, 319] width 12 height 12
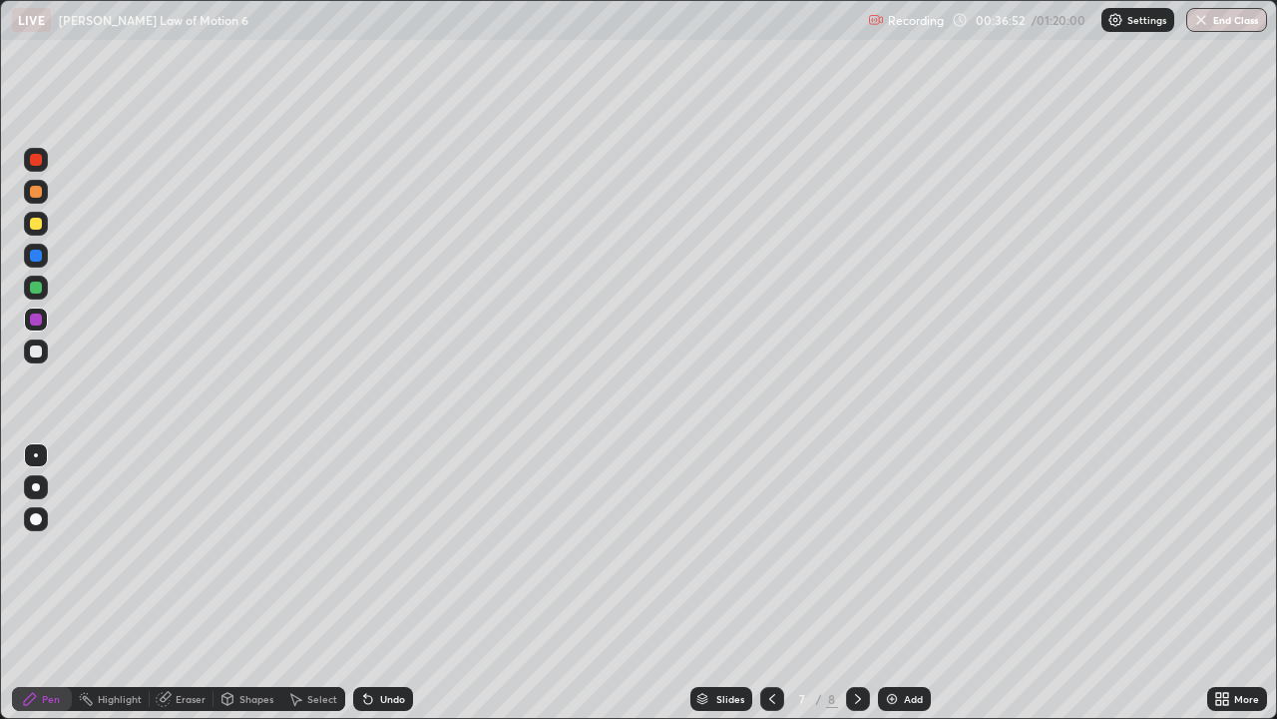
click at [26, 360] on div at bounding box center [36, 351] width 24 height 24
click at [894, 583] on img at bounding box center [892, 699] width 16 height 16
click at [37, 223] on div at bounding box center [36, 224] width 12 height 12
click at [192, 583] on div "Eraser" at bounding box center [191, 699] width 30 height 10
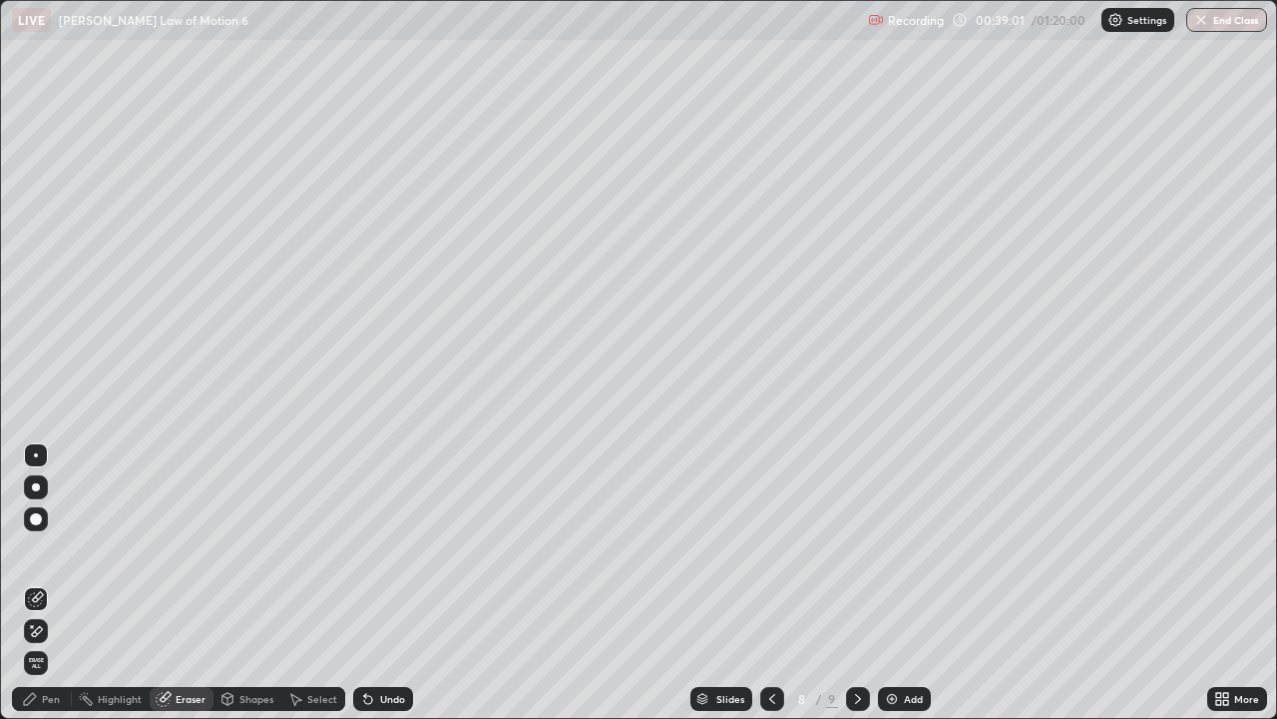
click at [44, 583] on div "Pen" at bounding box center [51, 699] width 18 height 10
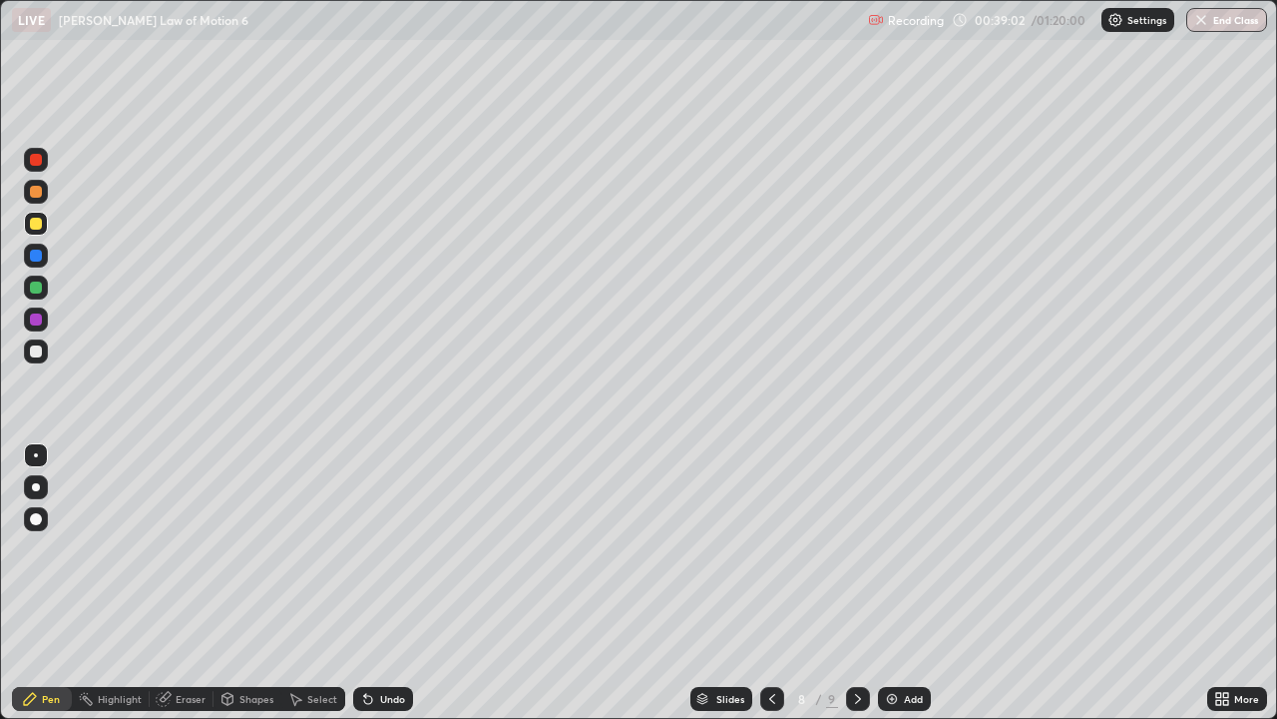
click at [30, 351] on div at bounding box center [36, 351] width 12 height 12
click at [38, 190] on div at bounding box center [36, 192] width 12 height 12
click at [25, 356] on div at bounding box center [36, 351] width 24 height 24
click at [33, 288] on div at bounding box center [36, 287] width 12 height 12
click at [900, 583] on div "Add" at bounding box center [904, 699] width 53 height 24
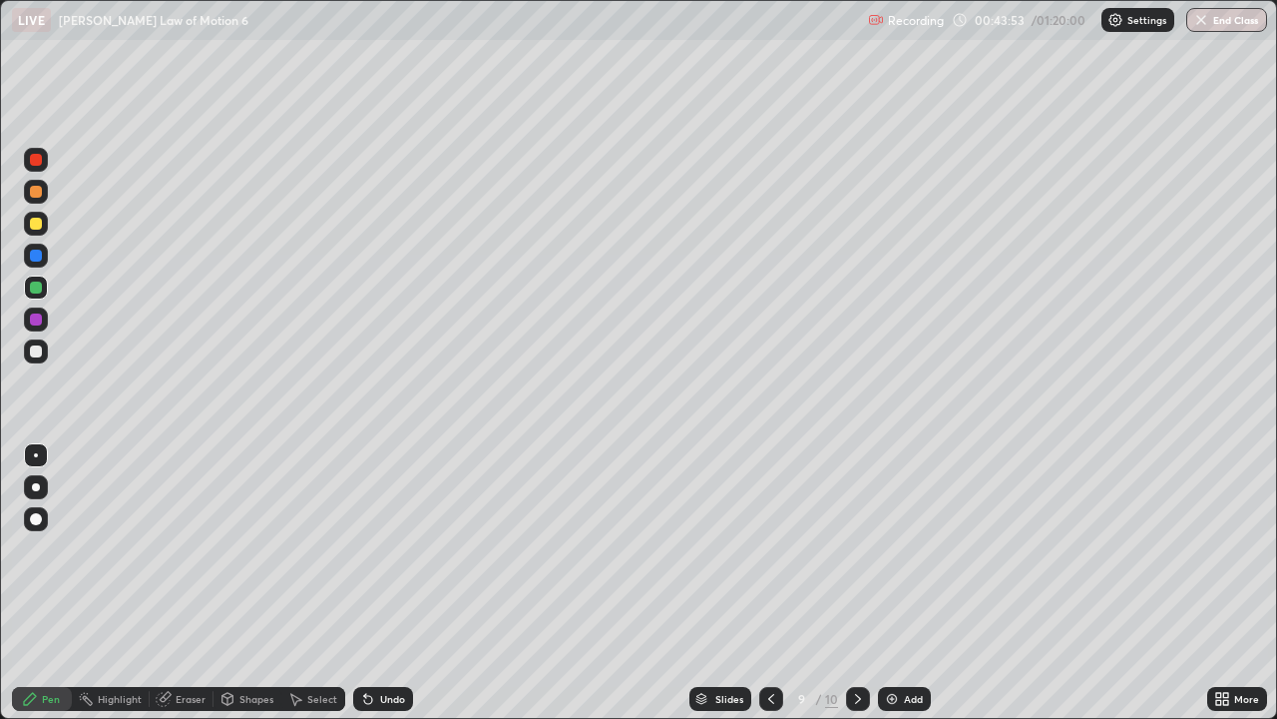
click at [29, 359] on div at bounding box center [36, 351] width 24 height 24
click at [36, 161] on div at bounding box center [36, 160] width 12 height 12
click at [179, 583] on div "Eraser" at bounding box center [191, 699] width 30 height 10
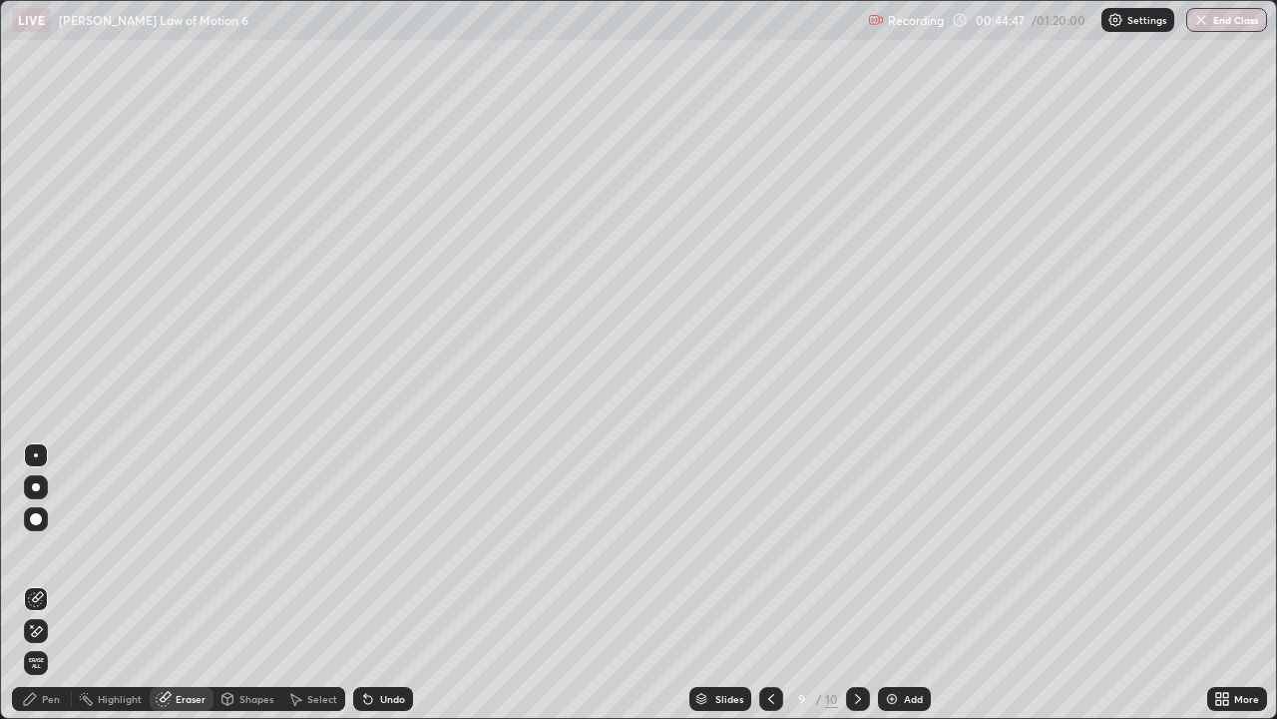
click at [38, 583] on div "Pen" at bounding box center [42, 699] width 60 height 24
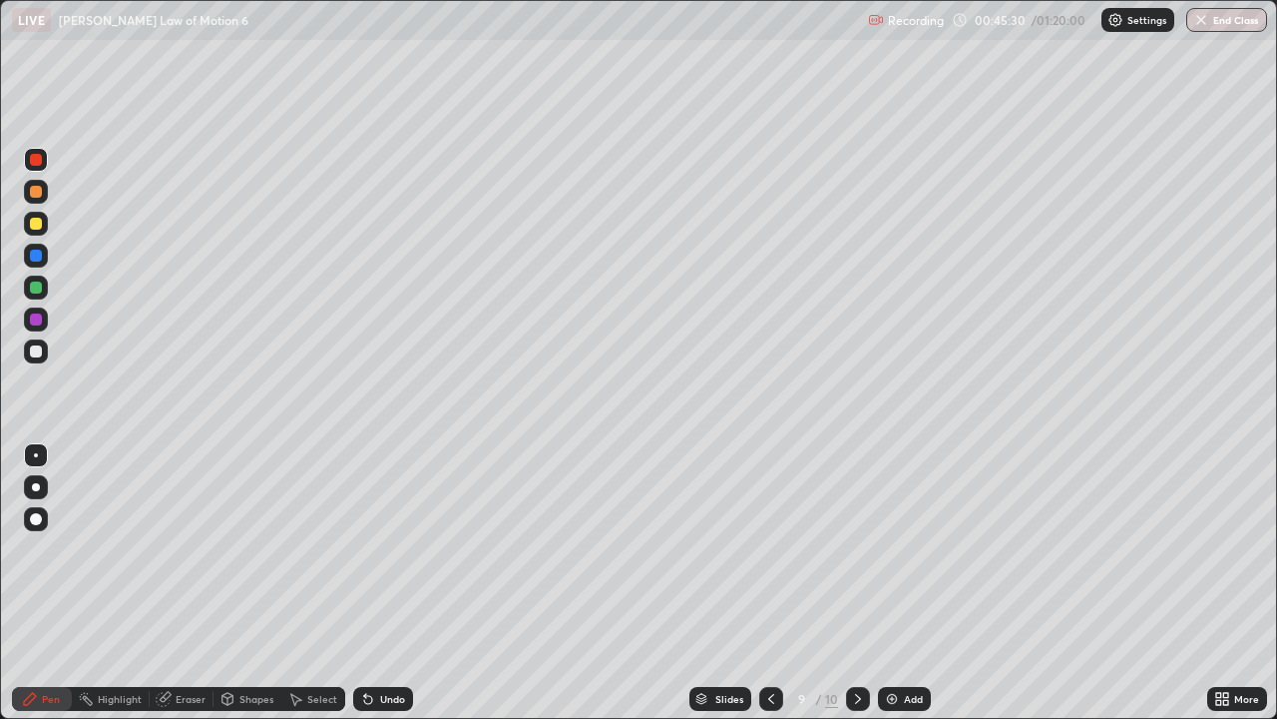
click at [37, 349] on div at bounding box center [36, 351] width 12 height 12
click at [1225, 583] on icon at bounding box center [1225, 702] width 5 height 5
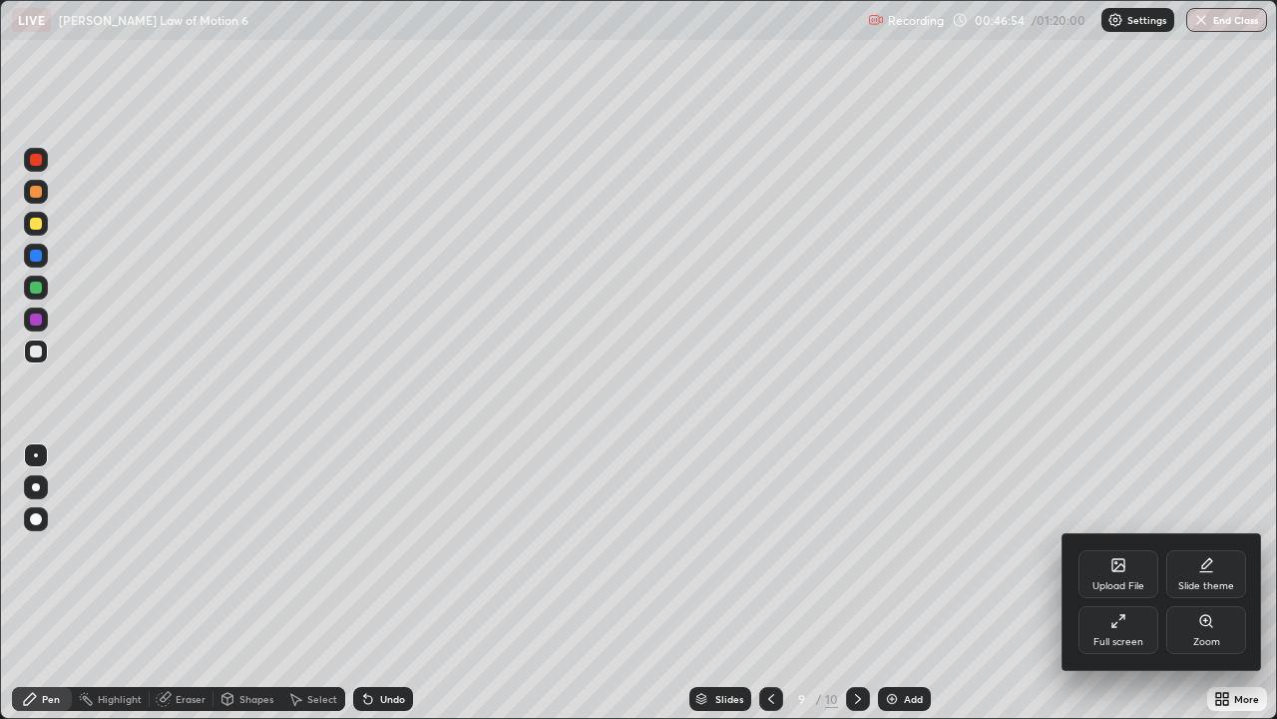
click at [1120, 583] on icon at bounding box center [1119, 621] width 16 height 16
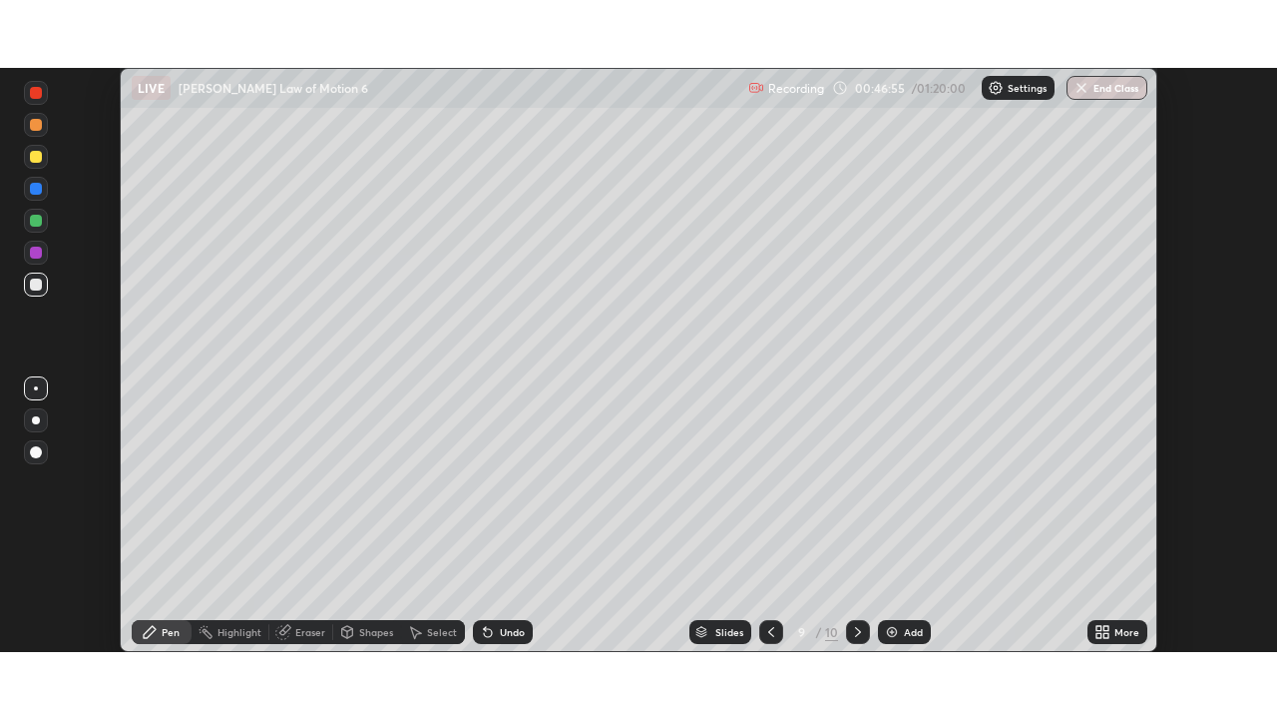
scroll to position [99208, 98515]
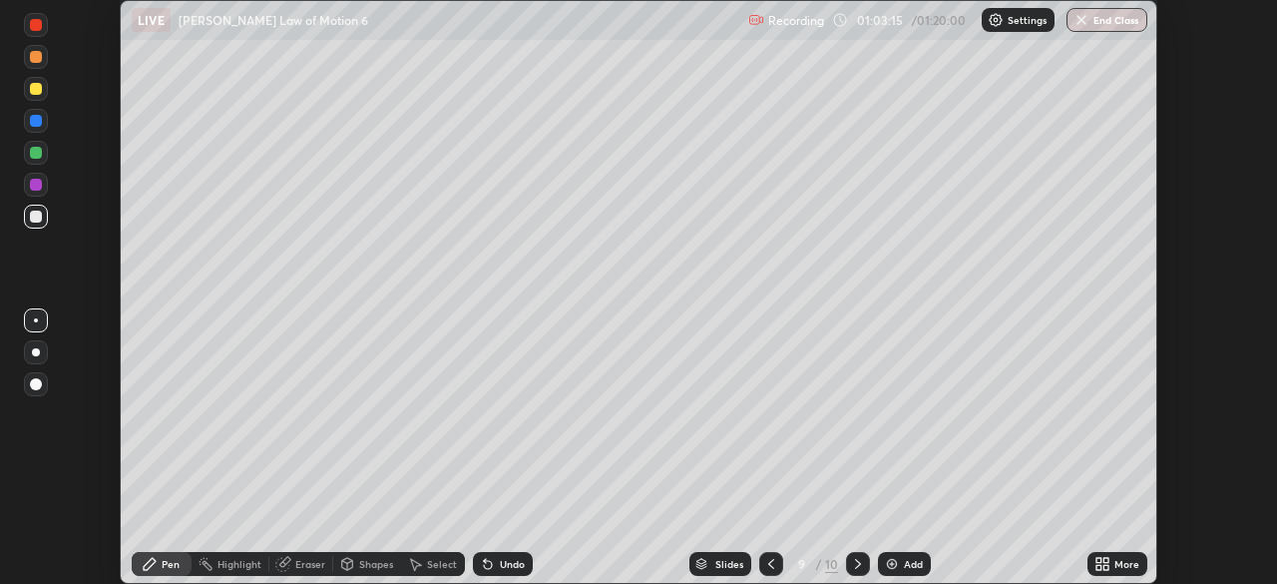
click at [1098, 562] on icon at bounding box center [1099, 560] width 5 height 5
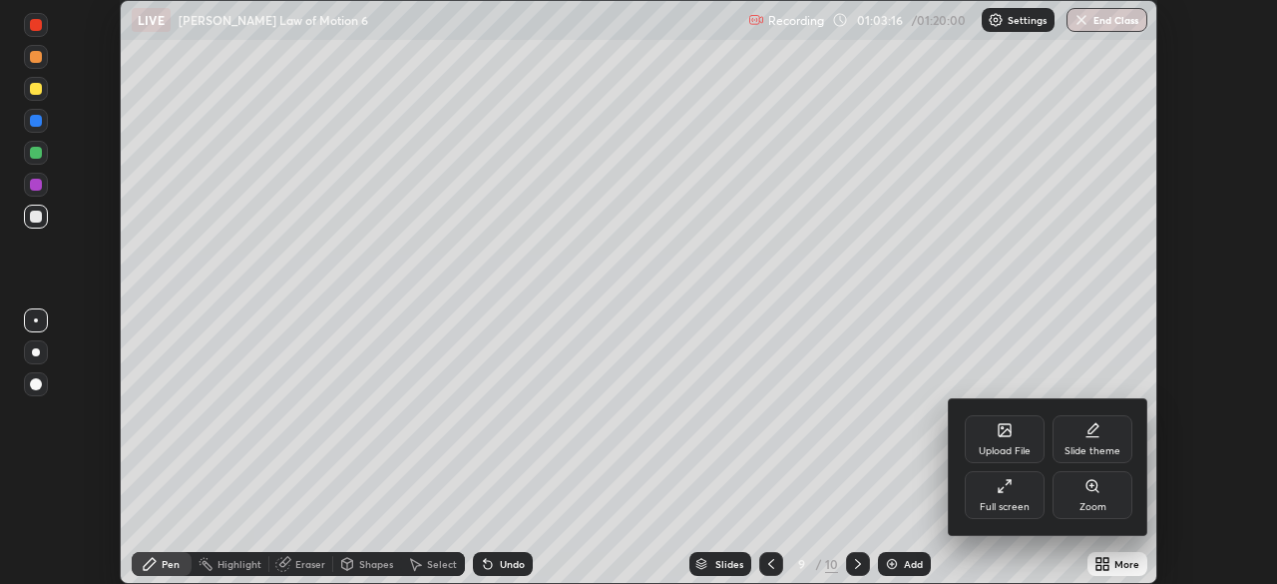
click at [1011, 502] on div "Full screen" at bounding box center [1005, 507] width 50 height 10
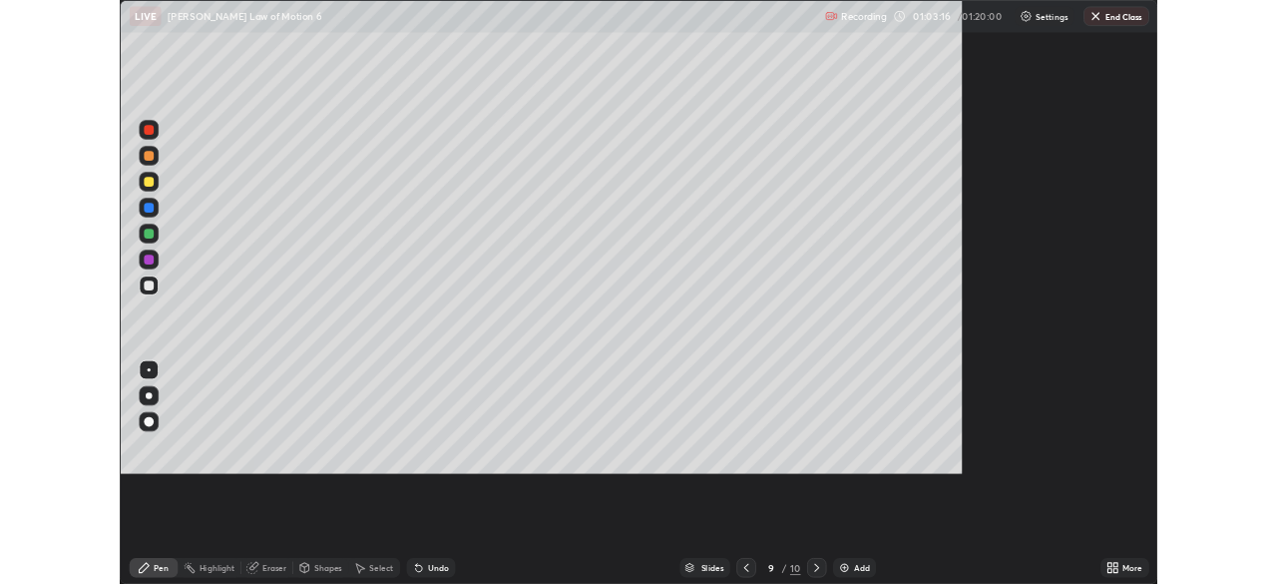
scroll to position [719, 1277]
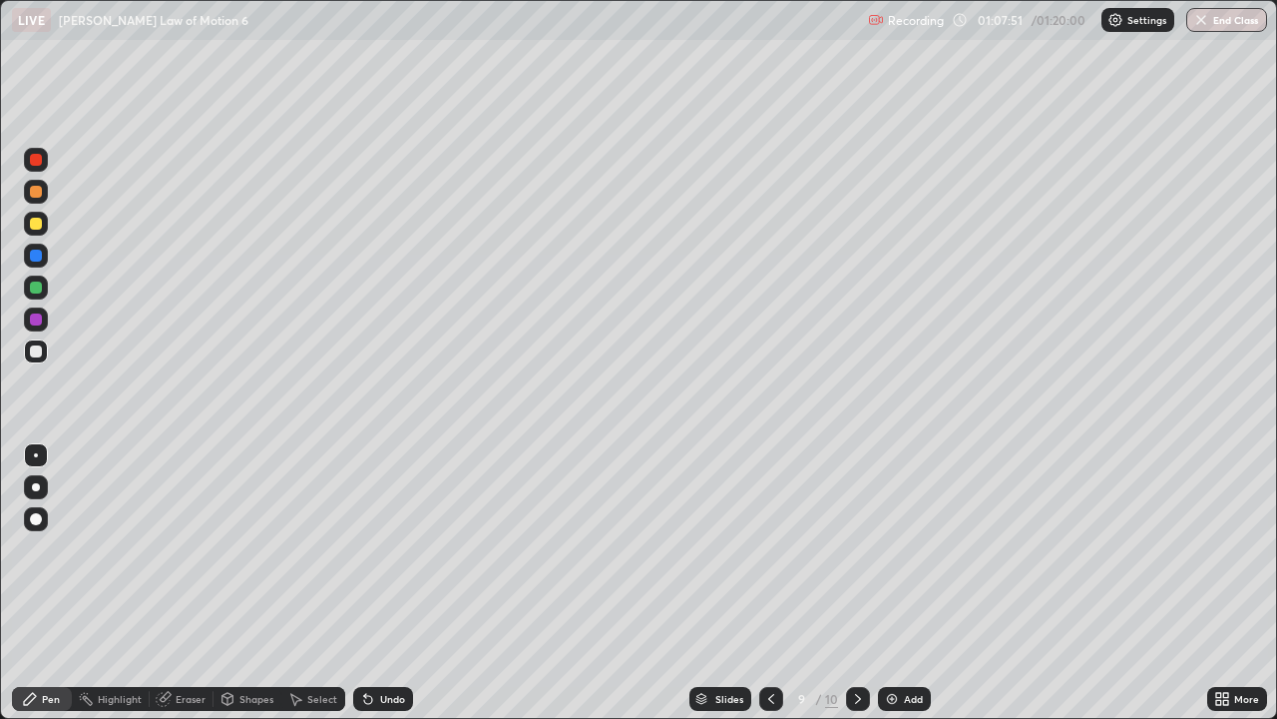
click at [1225, 18] on button "End Class" at bounding box center [1227, 20] width 81 height 24
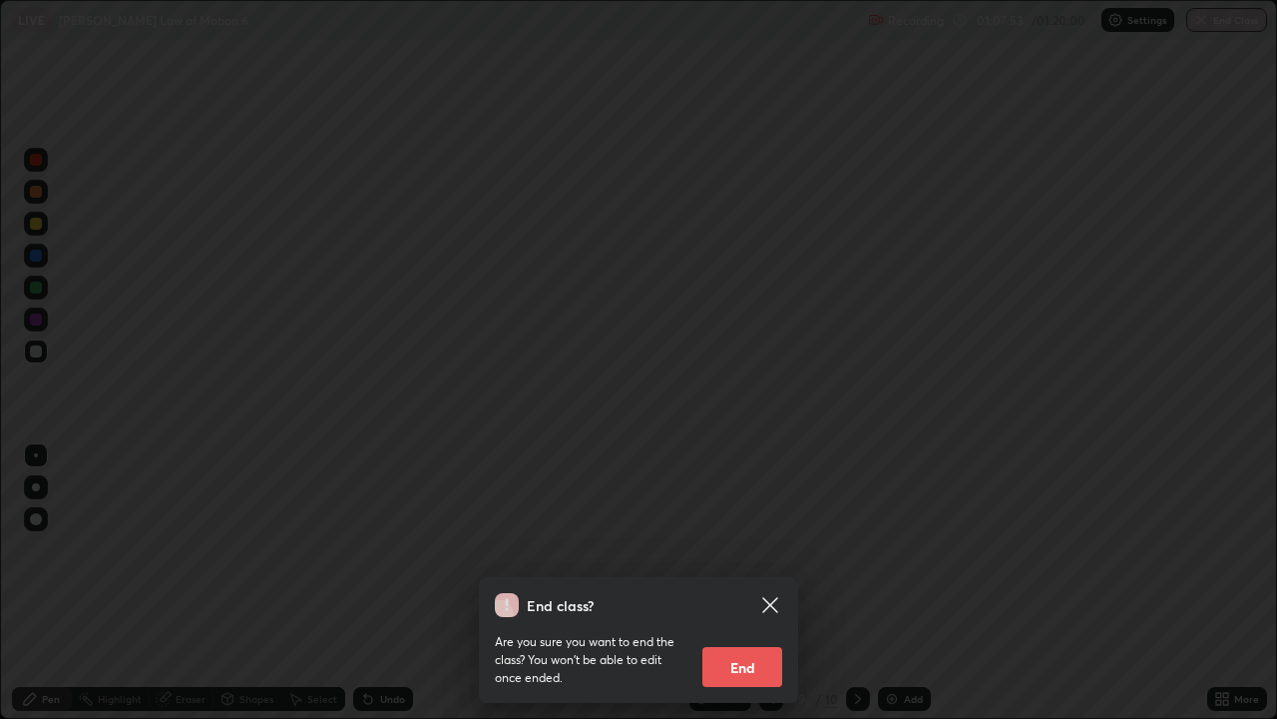
click at [728, 583] on button "End" at bounding box center [743, 667] width 80 height 40
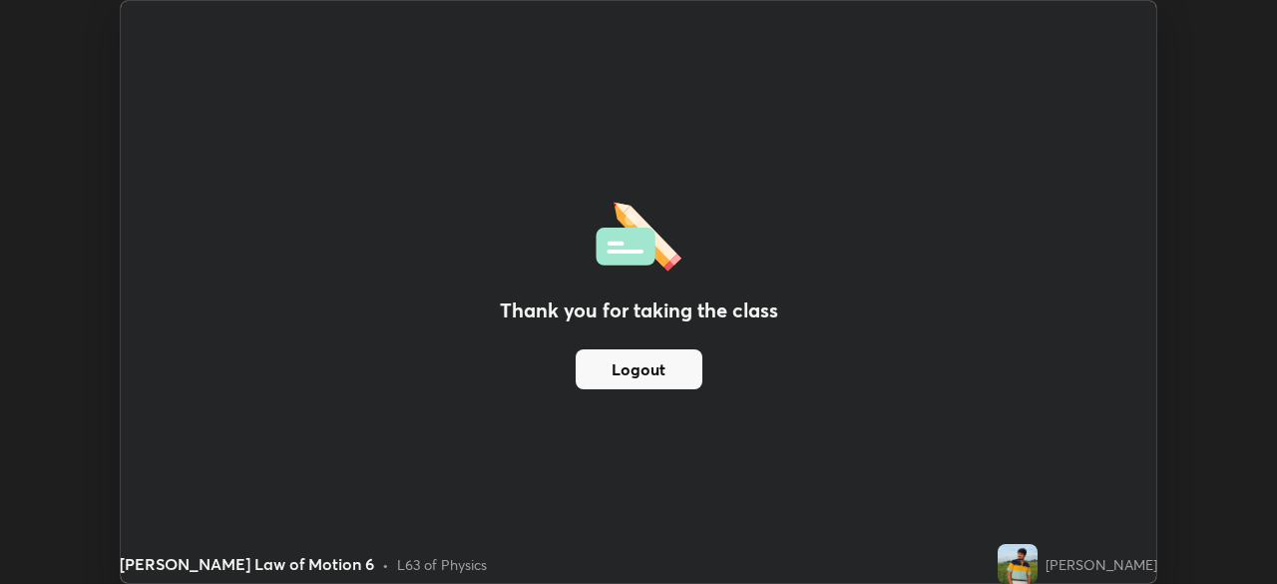
scroll to position [99208, 98515]
